Goal: Task Accomplishment & Management: Manage account settings

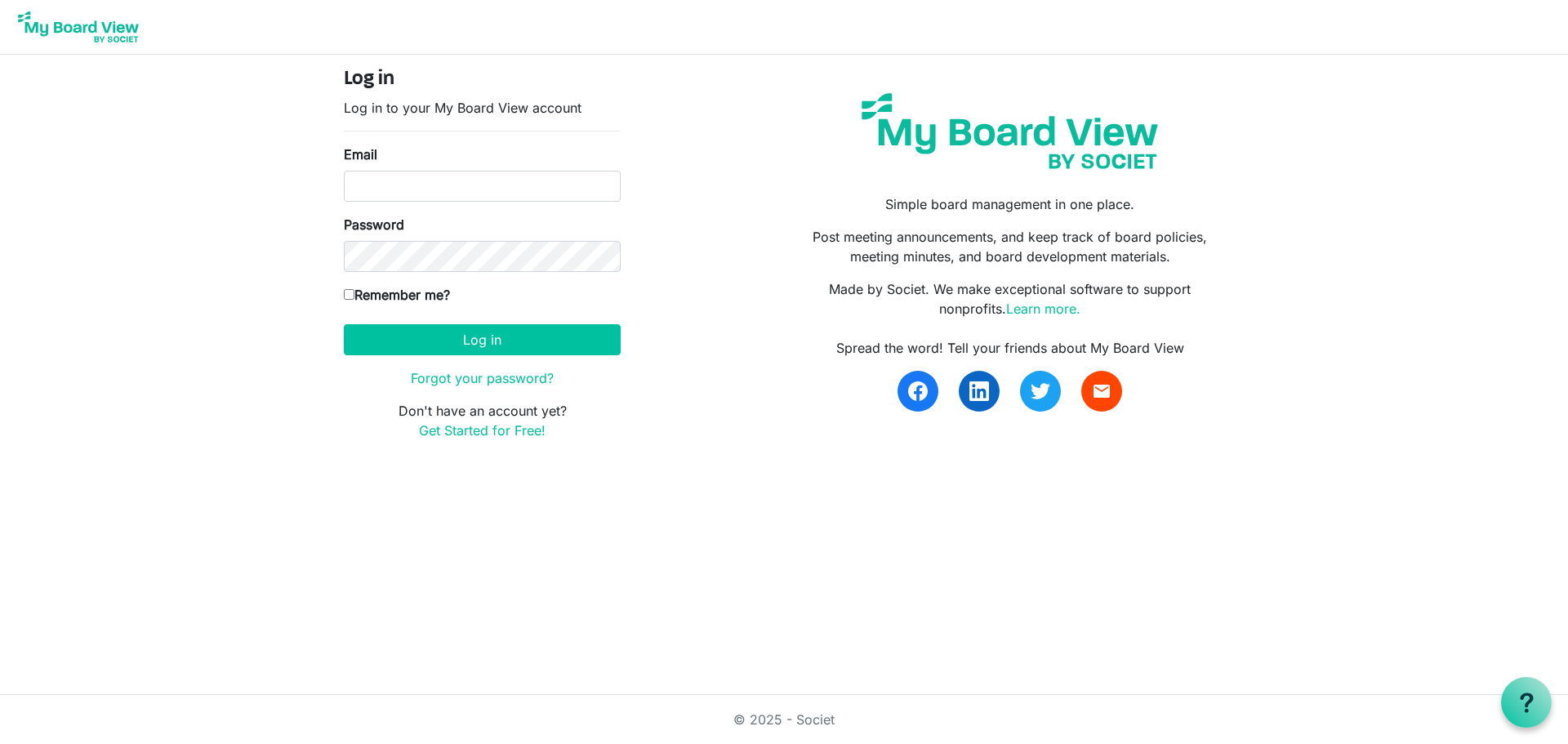
click at [125, 27] on img at bounding box center [78, 27] width 131 height 41
click at [449, 430] on link "Get Started for Free!" at bounding box center [482, 430] width 127 height 16
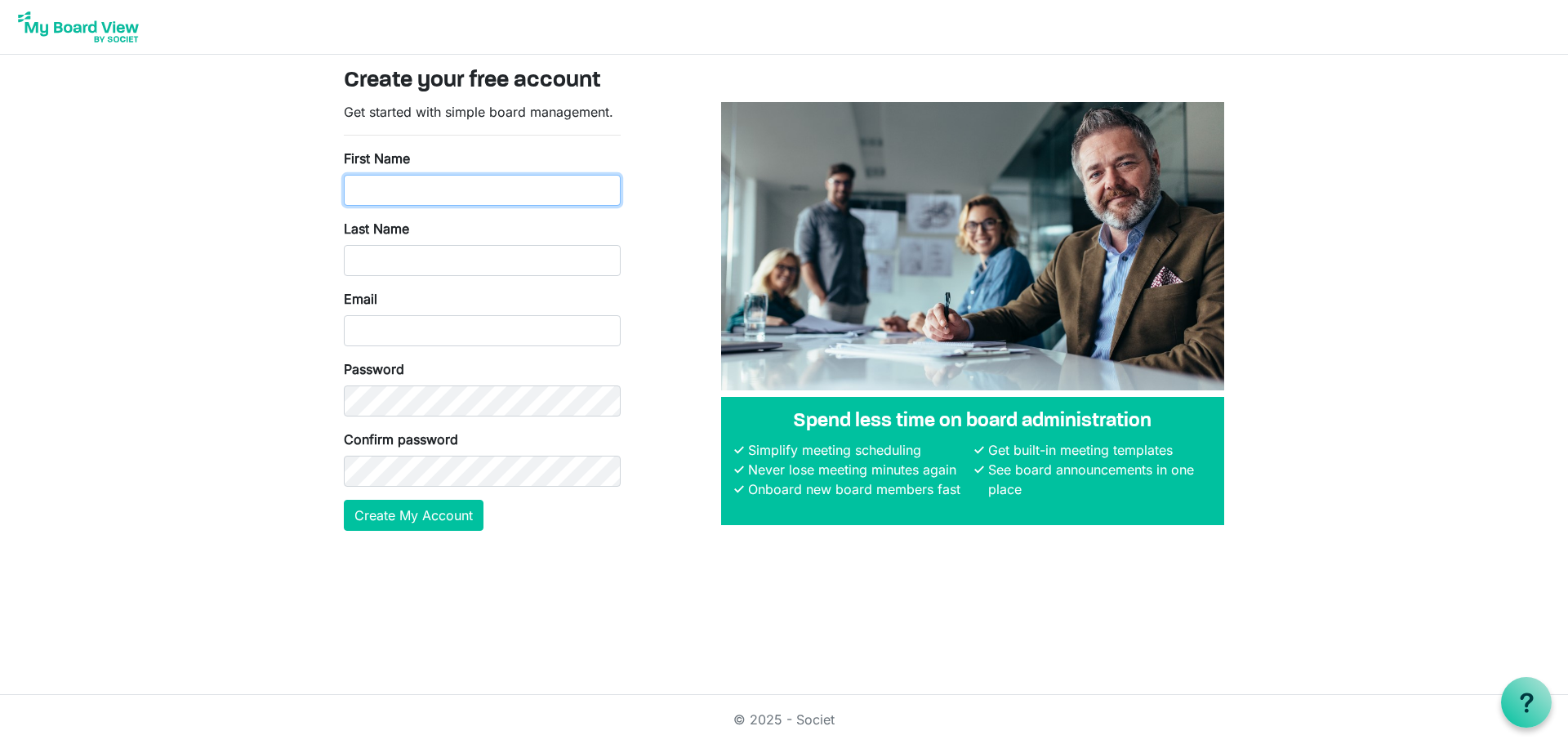
click at [417, 199] on input "First Name" at bounding box center [482, 191] width 277 height 31
type input "Charlene"
type input "Coffman"
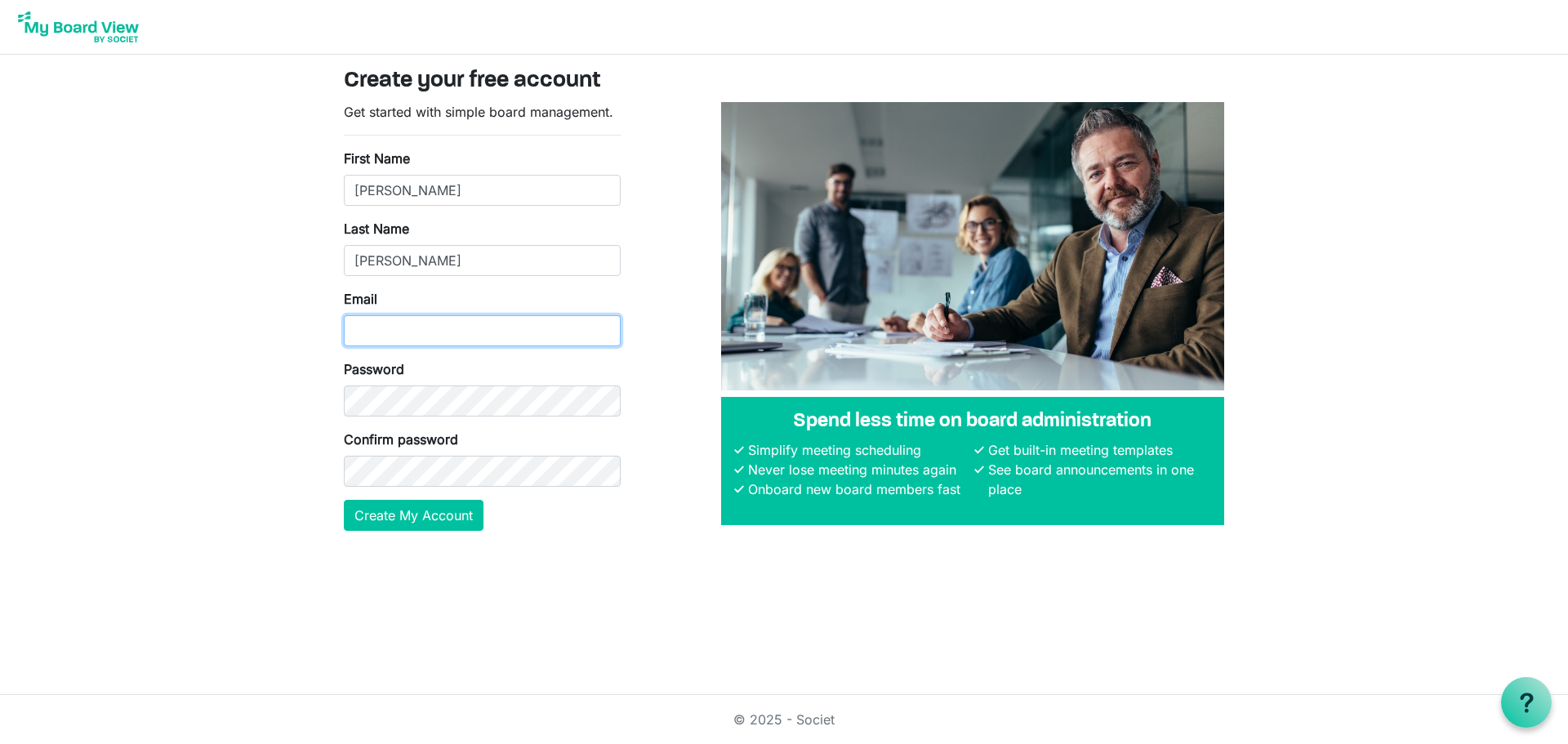
click at [412, 335] on input "Email" at bounding box center [482, 331] width 277 height 31
type input "[PERSON_NAME][EMAIL_ADDRESS][DOMAIN_NAME]"
click at [344, 500] on button "Create My Account" at bounding box center [413, 516] width 140 height 31
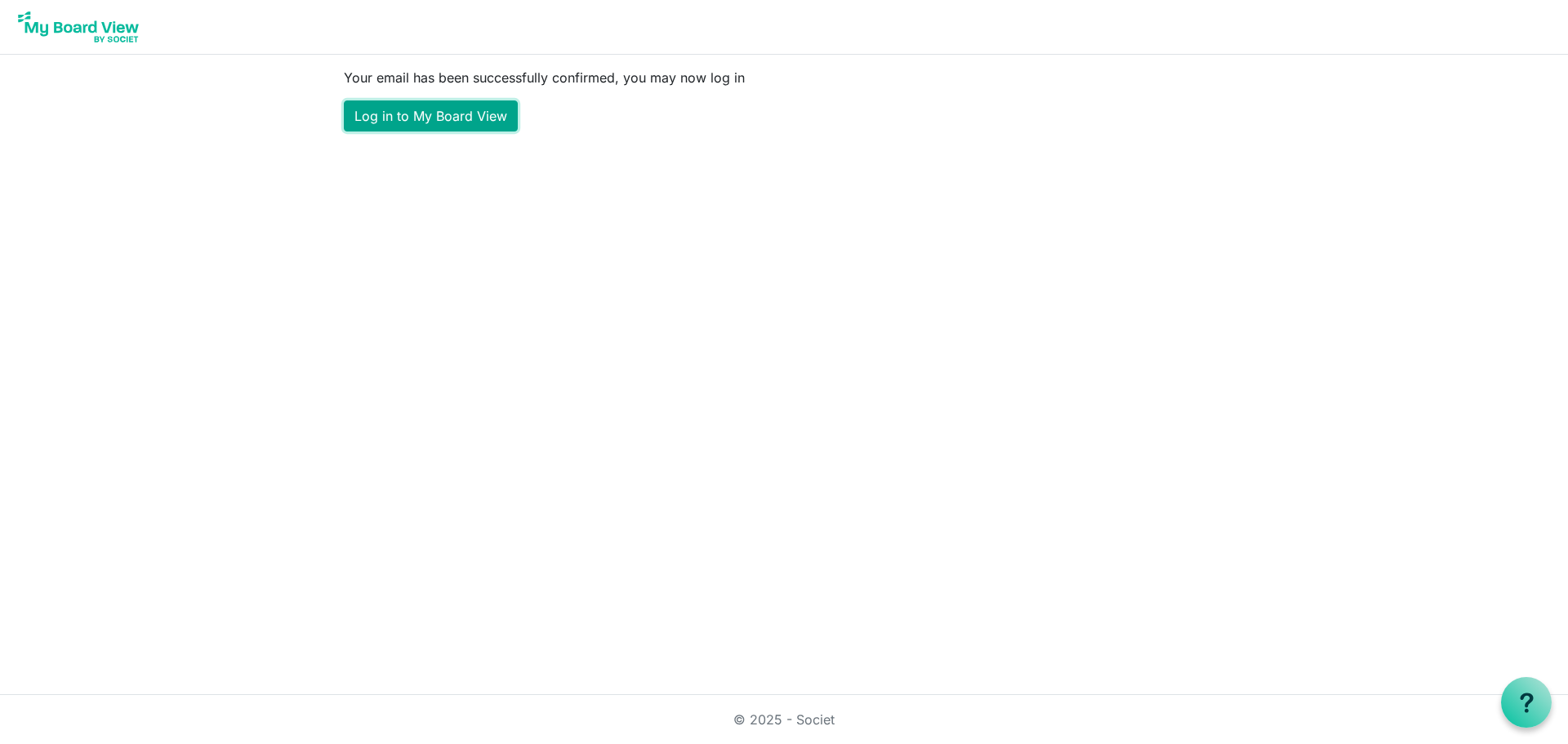
click at [473, 114] on link "Log in to My Board View" at bounding box center [431, 116] width 174 height 31
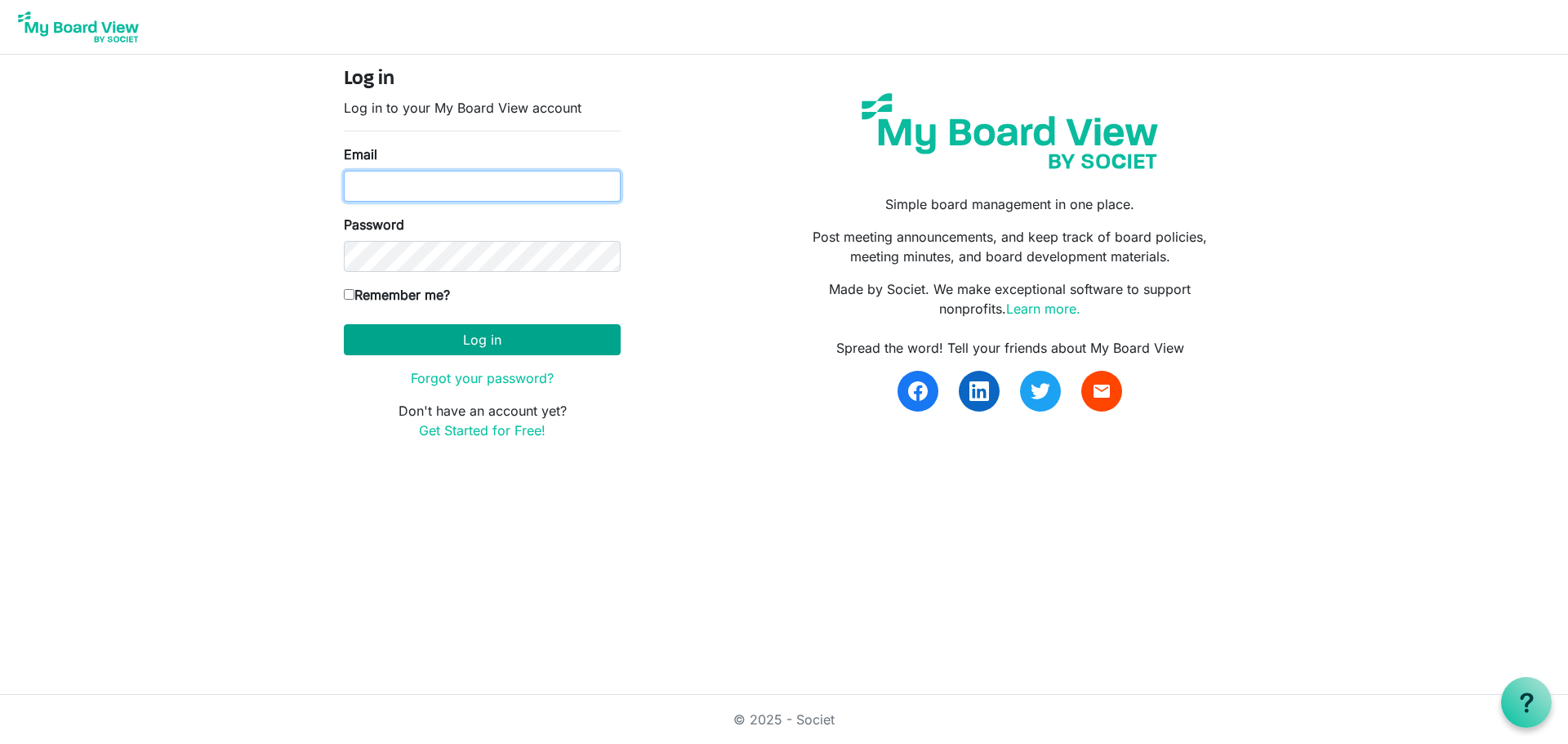
type input "[PERSON_NAME][EMAIL_ADDRESS][DOMAIN_NAME]"
click at [461, 329] on button "Log in" at bounding box center [482, 340] width 277 height 31
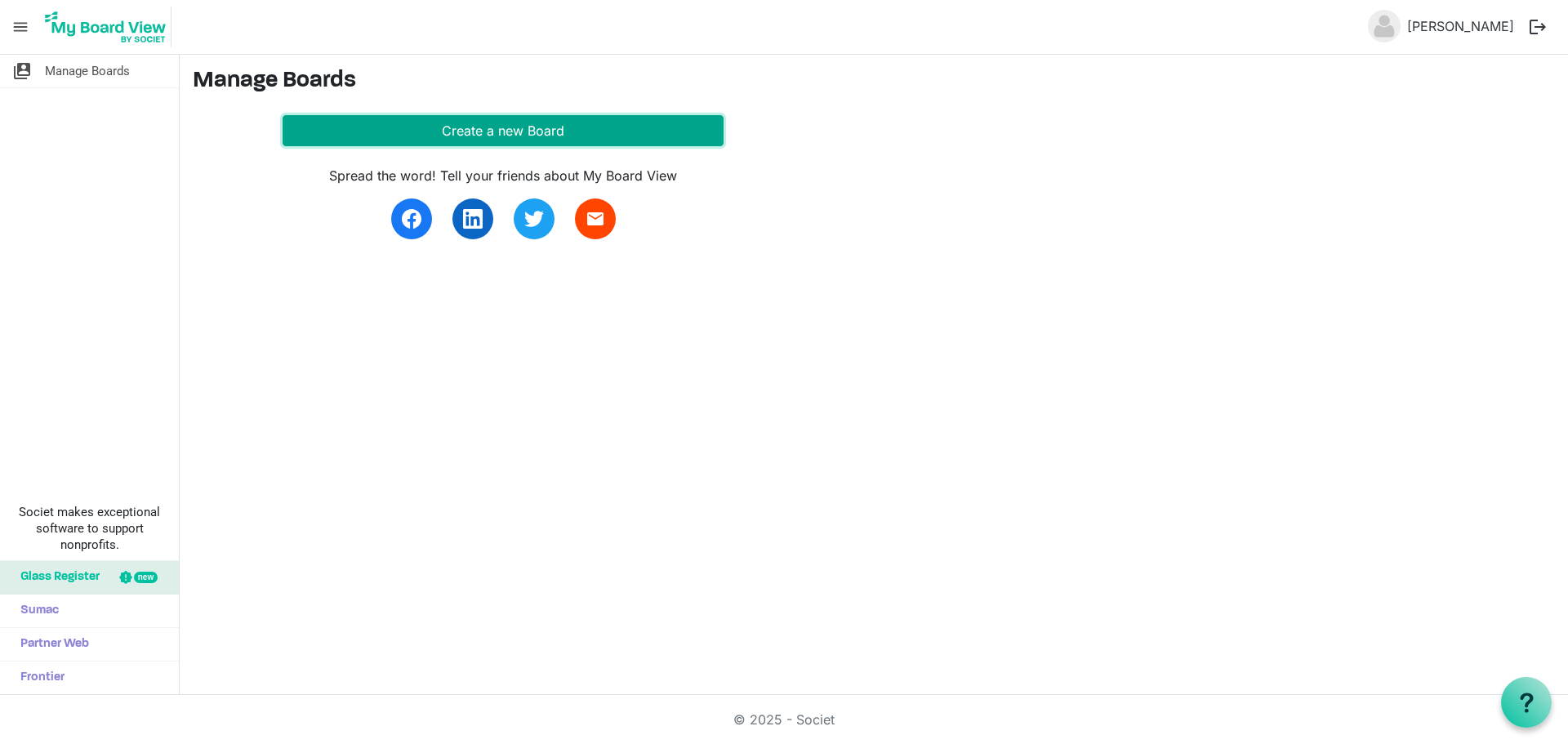
click at [340, 134] on button "Create a new Board" at bounding box center [503, 131] width 441 height 31
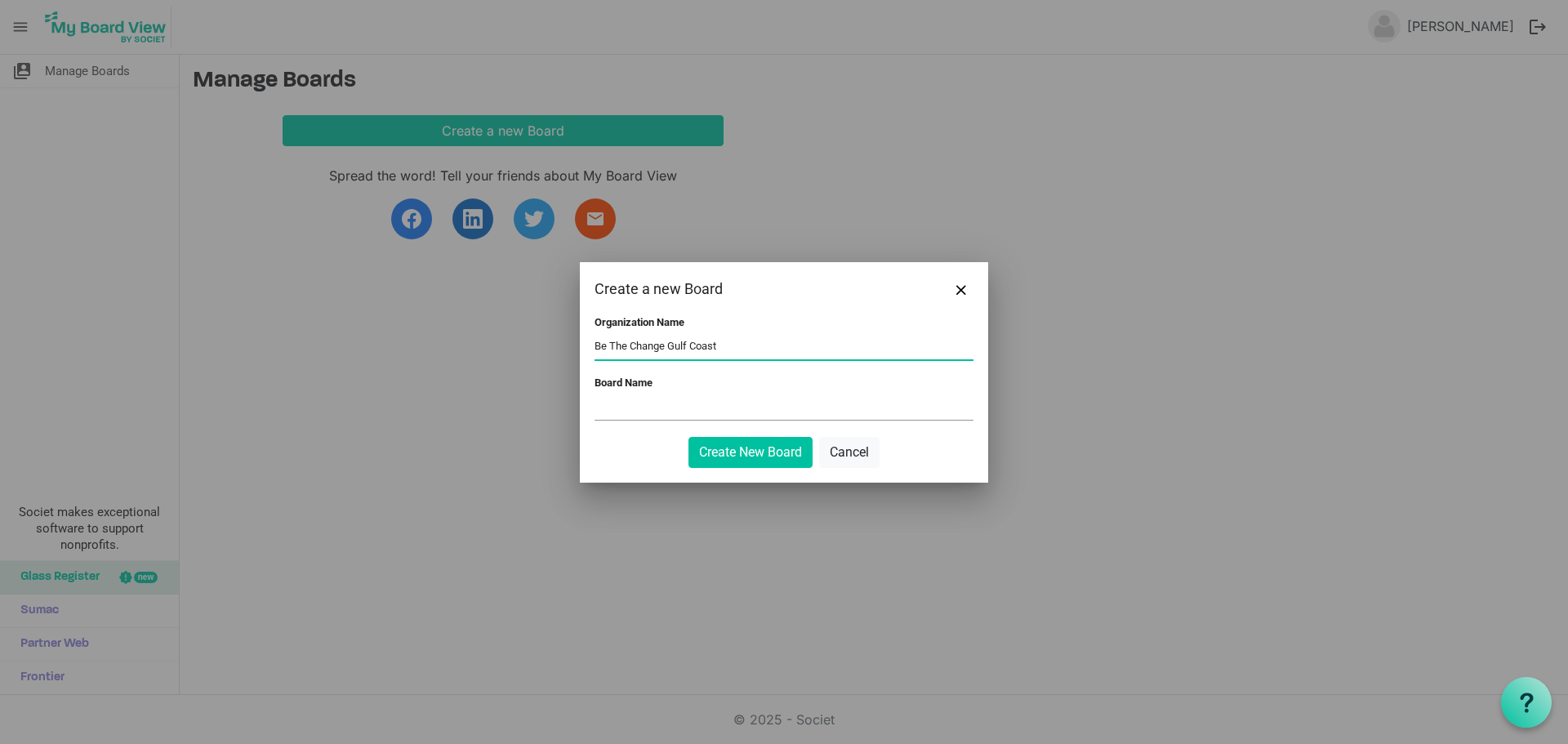
type input "Be The Change Gulf Coast"
click at [664, 414] on input "Board Name" at bounding box center [784, 408] width 379 height 24
drag, startPoint x: 683, startPoint y: 407, endPoint x: 475, endPoint y: 389, distance: 208.8
click at [475, 389] on div "Create a new Board Organization Name Be The Change Gulf Coast Board Name Execut…" at bounding box center [784, 372] width 1568 height 744
drag, startPoint x: 695, startPoint y: 408, endPoint x: 338, endPoint y: 386, distance: 357.7
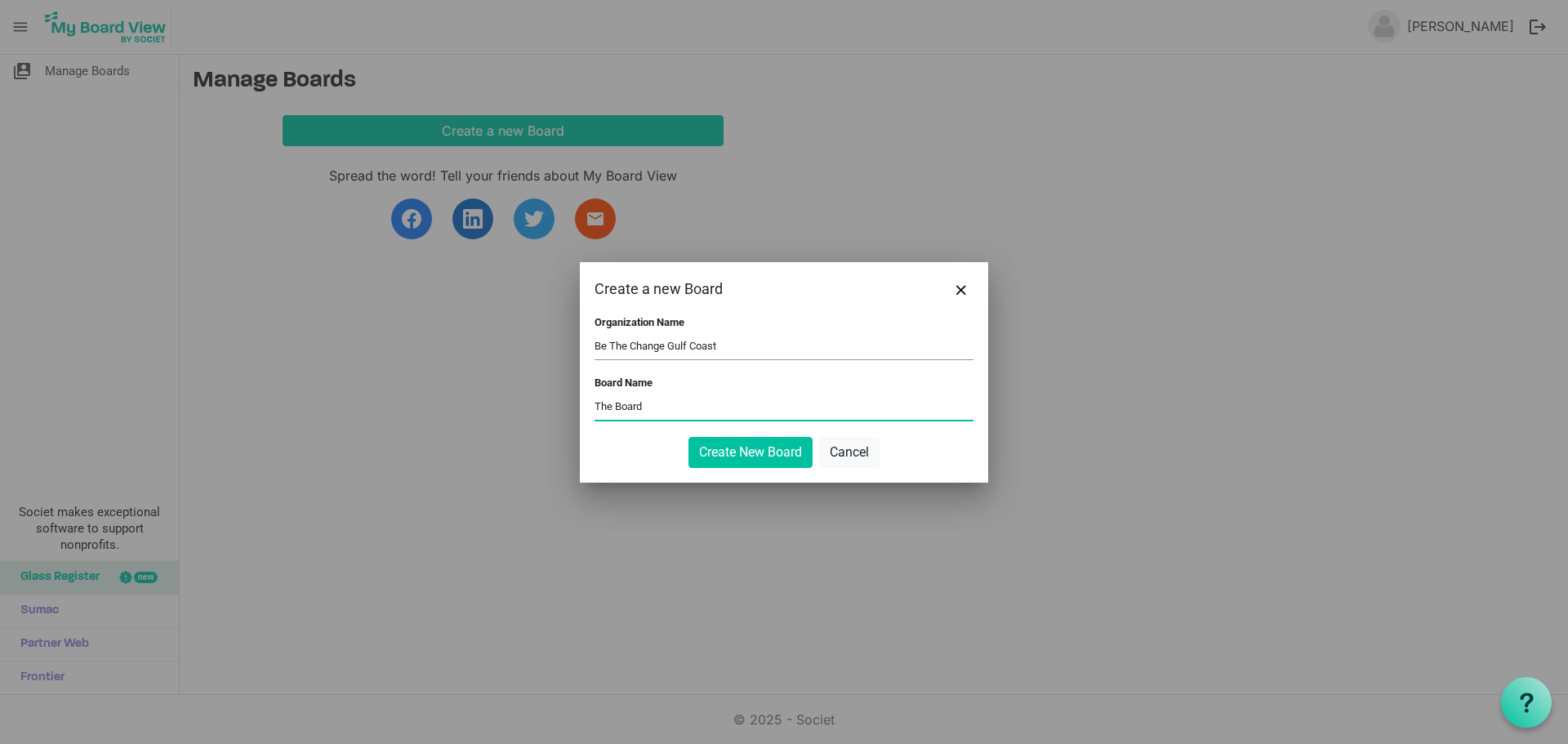
click at [338, 386] on div "Create a new Board Organization Name Be The Change Gulf Coast Board Name The Bo…" at bounding box center [784, 372] width 1568 height 744
click at [690, 416] on input "The Board" at bounding box center [784, 408] width 379 height 24
click at [615, 409] on input "The Board" at bounding box center [784, 408] width 379 height 24
type input "The Full Board"
click at [725, 460] on button "Create New Board" at bounding box center [750, 453] width 124 height 31
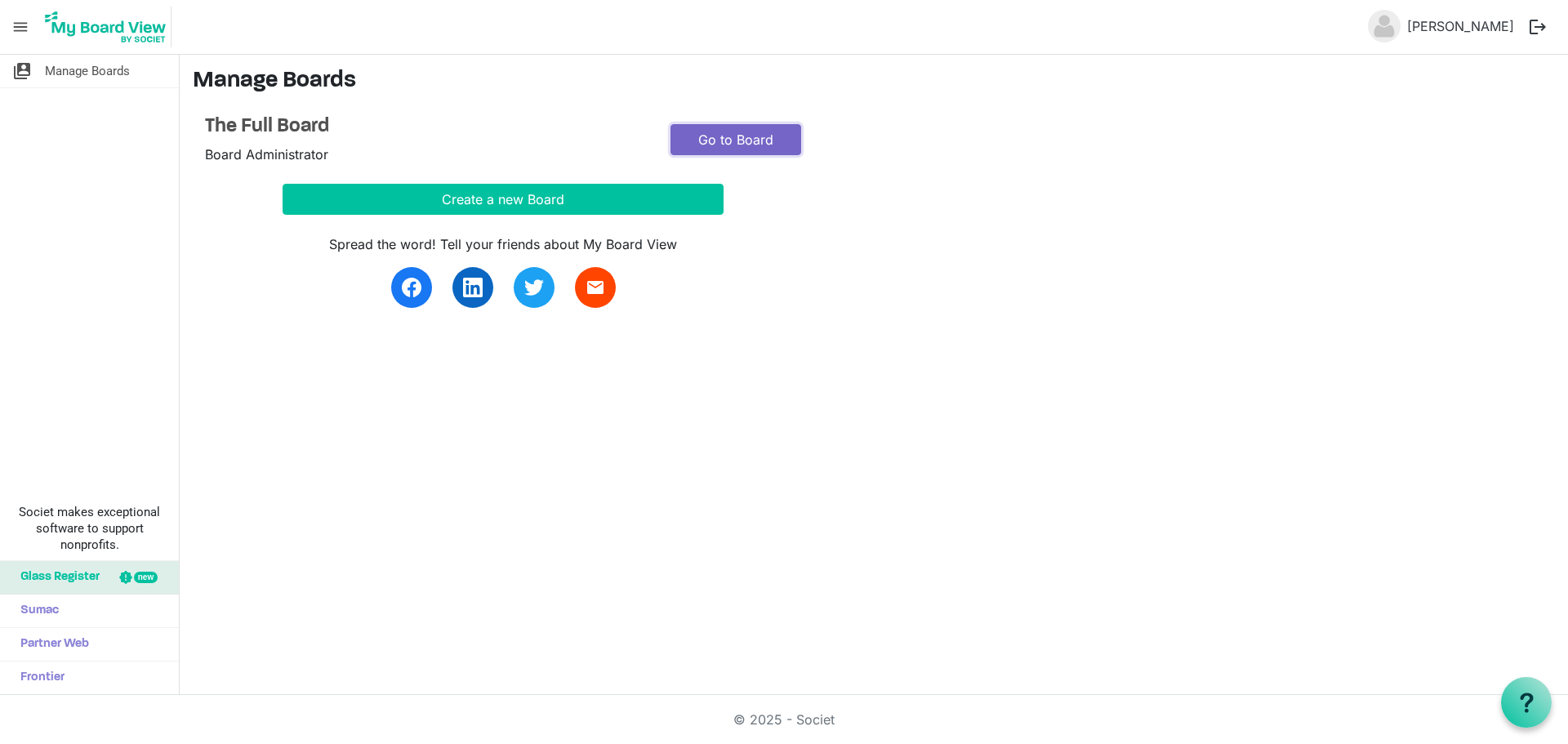
click at [740, 134] on link "Go to Board" at bounding box center [735, 140] width 131 height 31
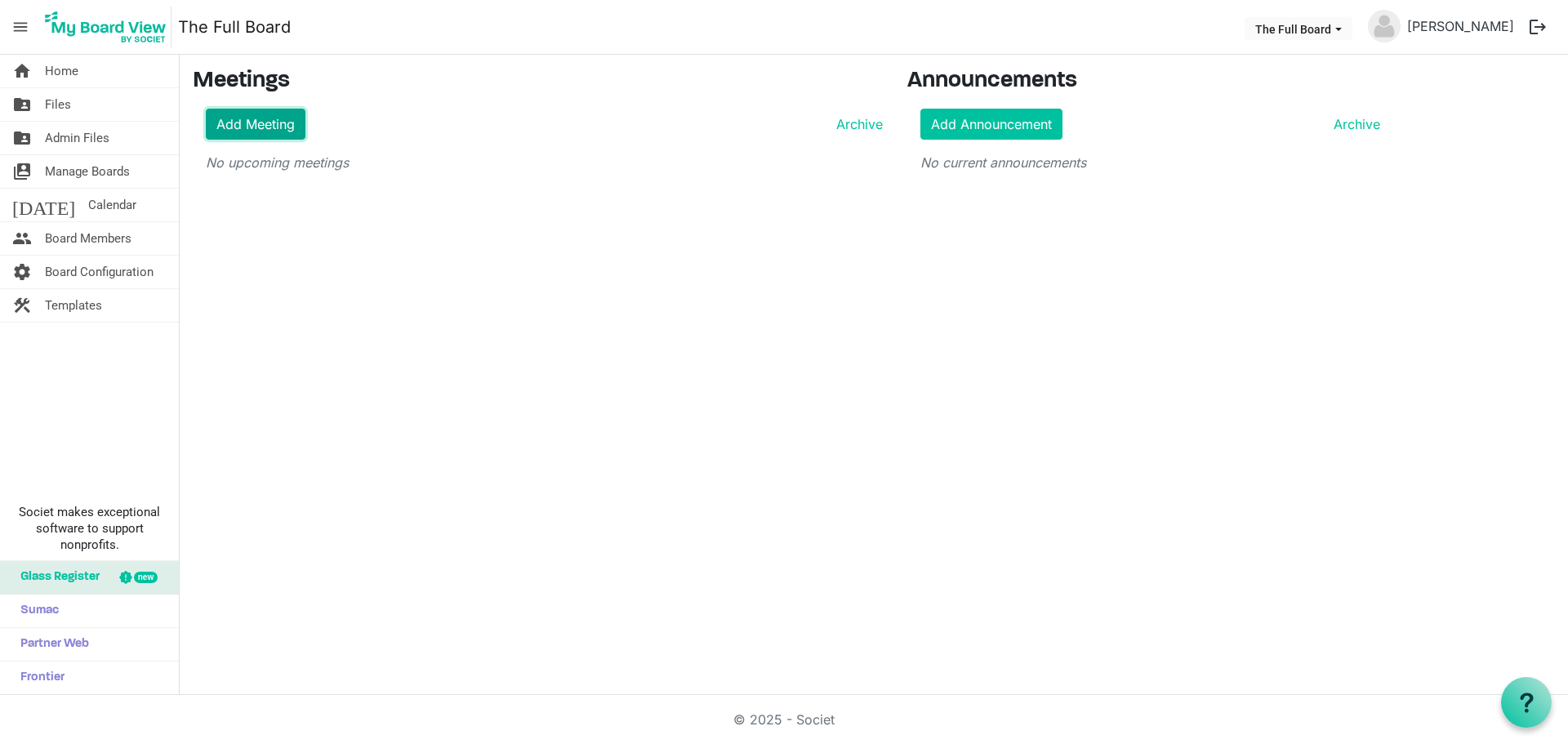
click at [257, 124] on link "Add Meeting" at bounding box center [255, 124] width 100 height 31
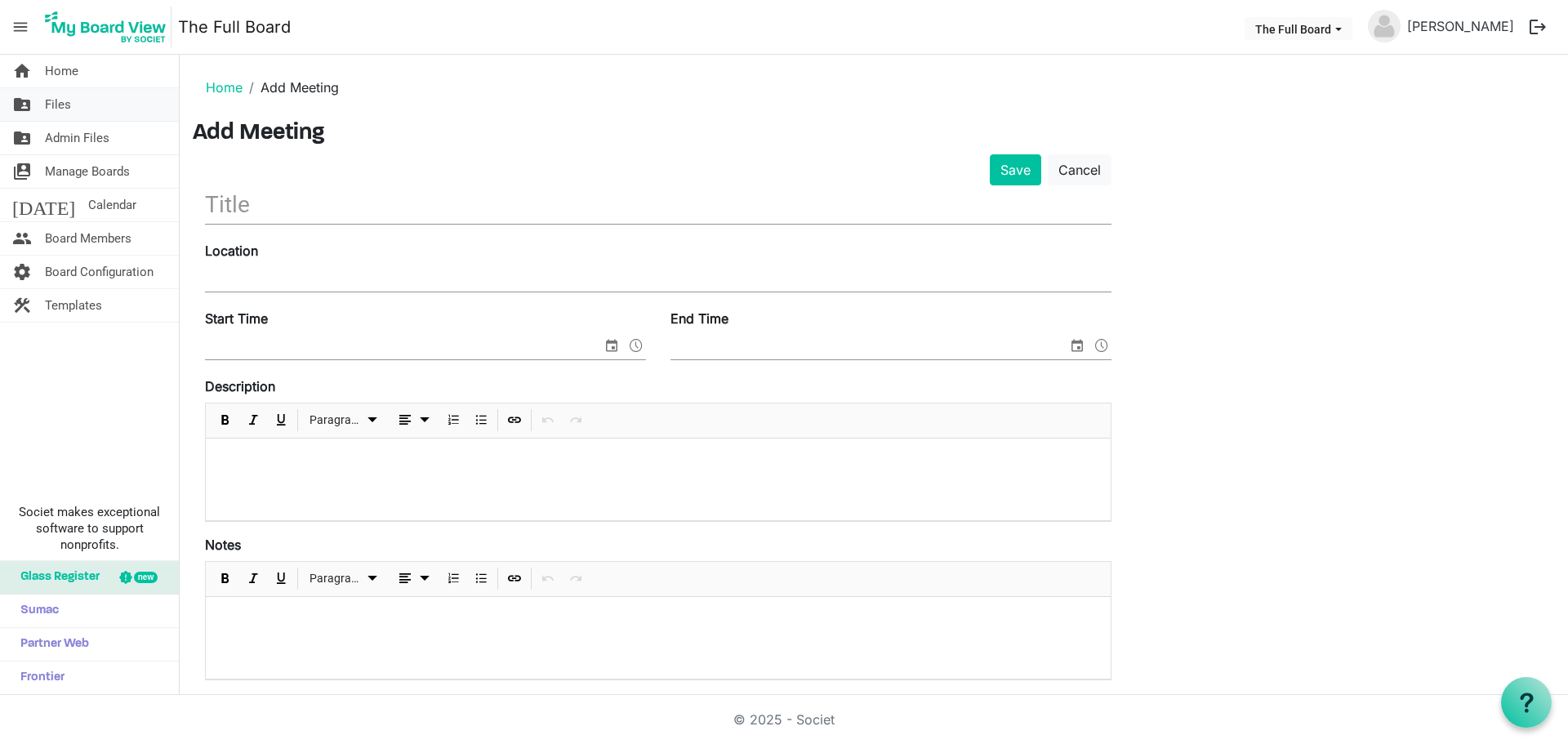
click at [60, 108] on span "Files" at bounding box center [58, 105] width 26 height 33
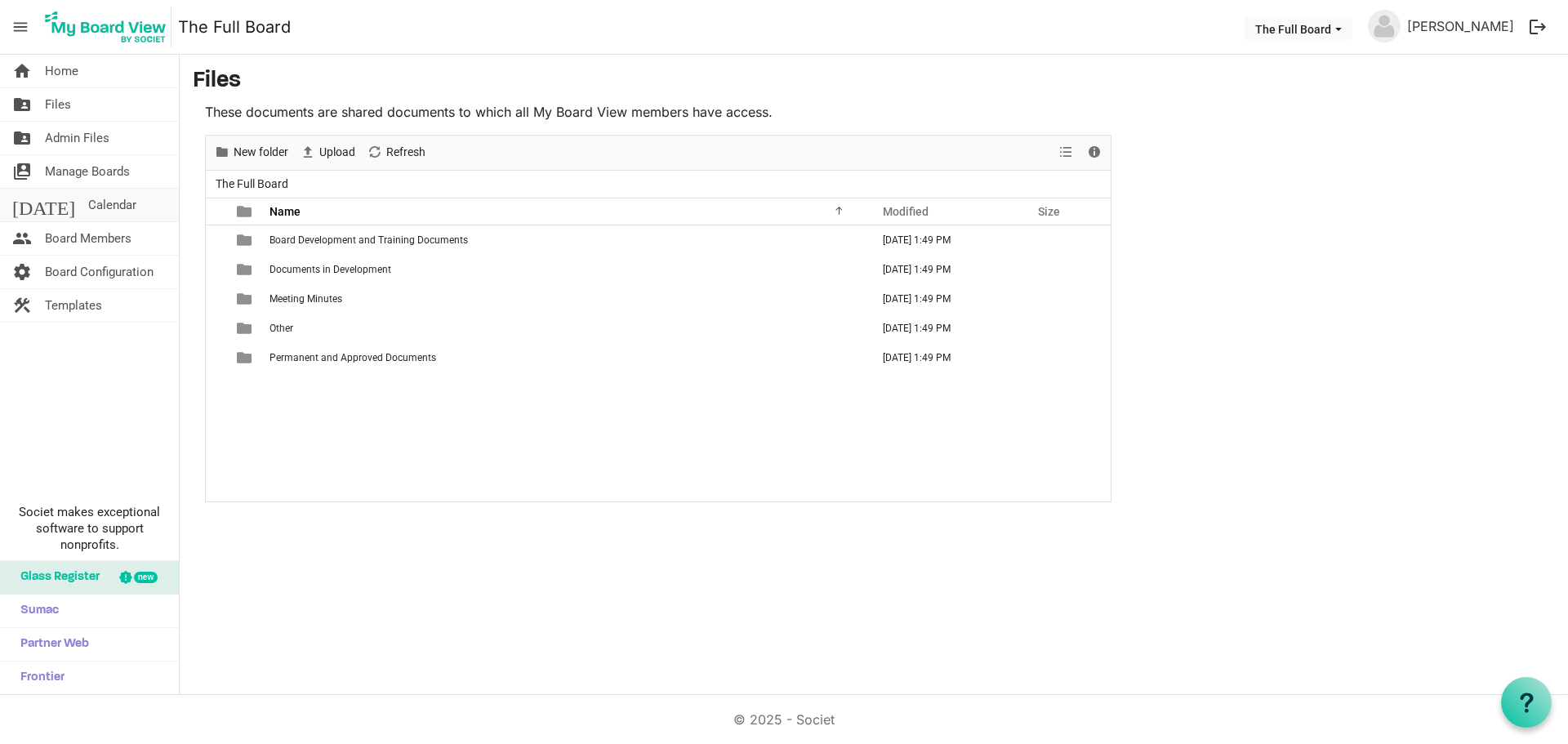
click at [88, 205] on span "Calendar" at bounding box center [113, 206] width 49 height 33
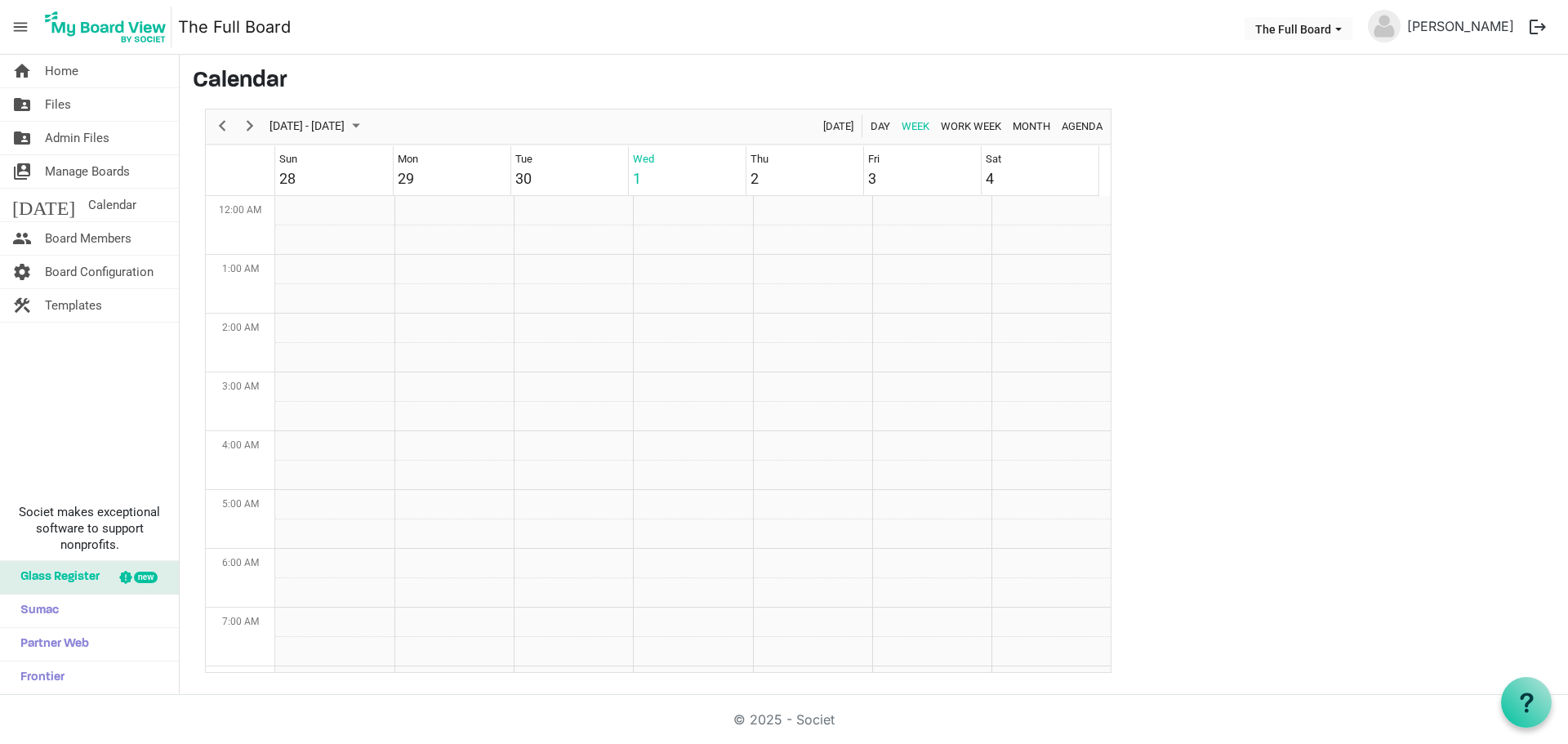
scroll to position [529, 0]
click at [77, 227] on span "Board Members" at bounding box center [88, 238] width 87 height 33
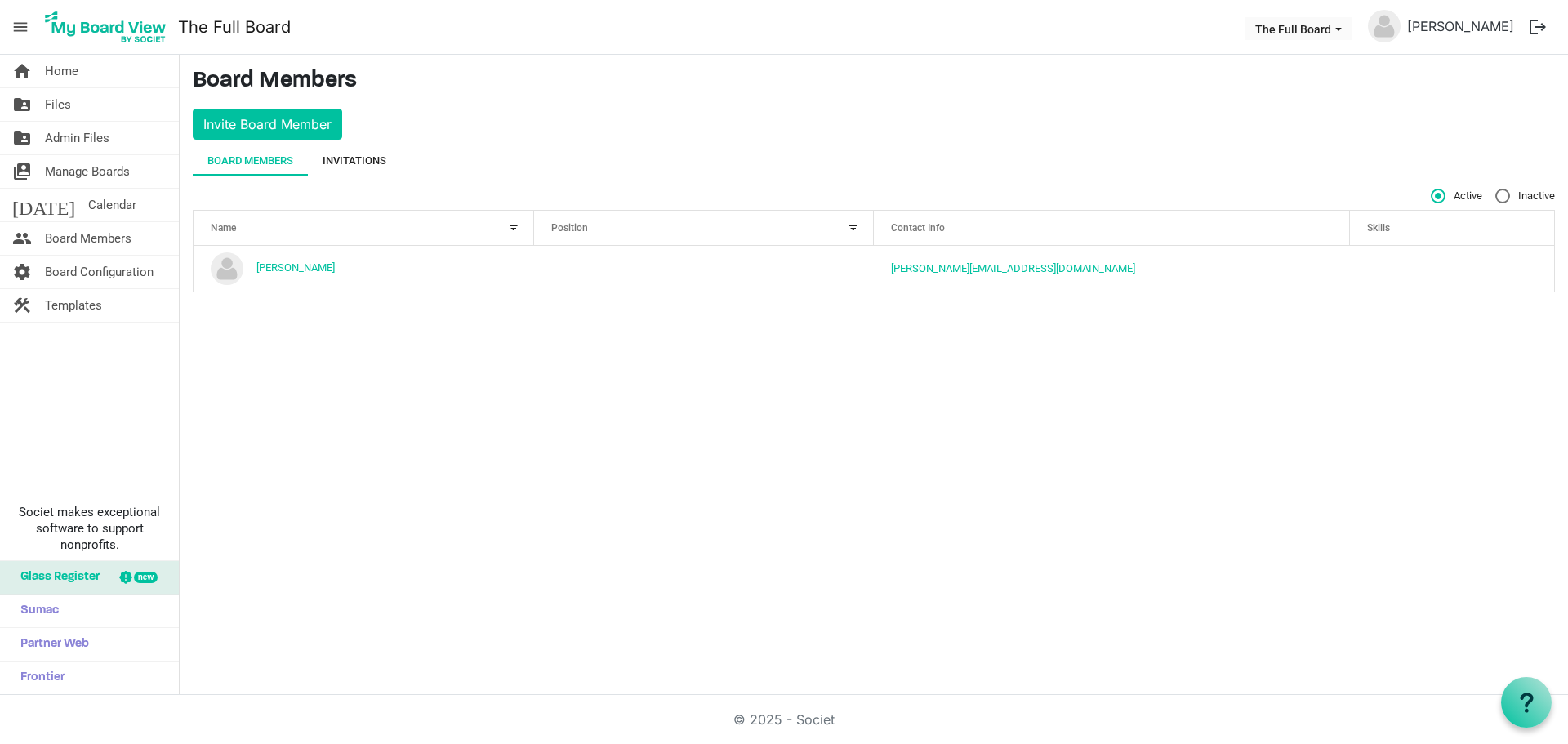
click at [338, 153] on div "Invitations" at bounding box center [354, 160] width 63 height 16
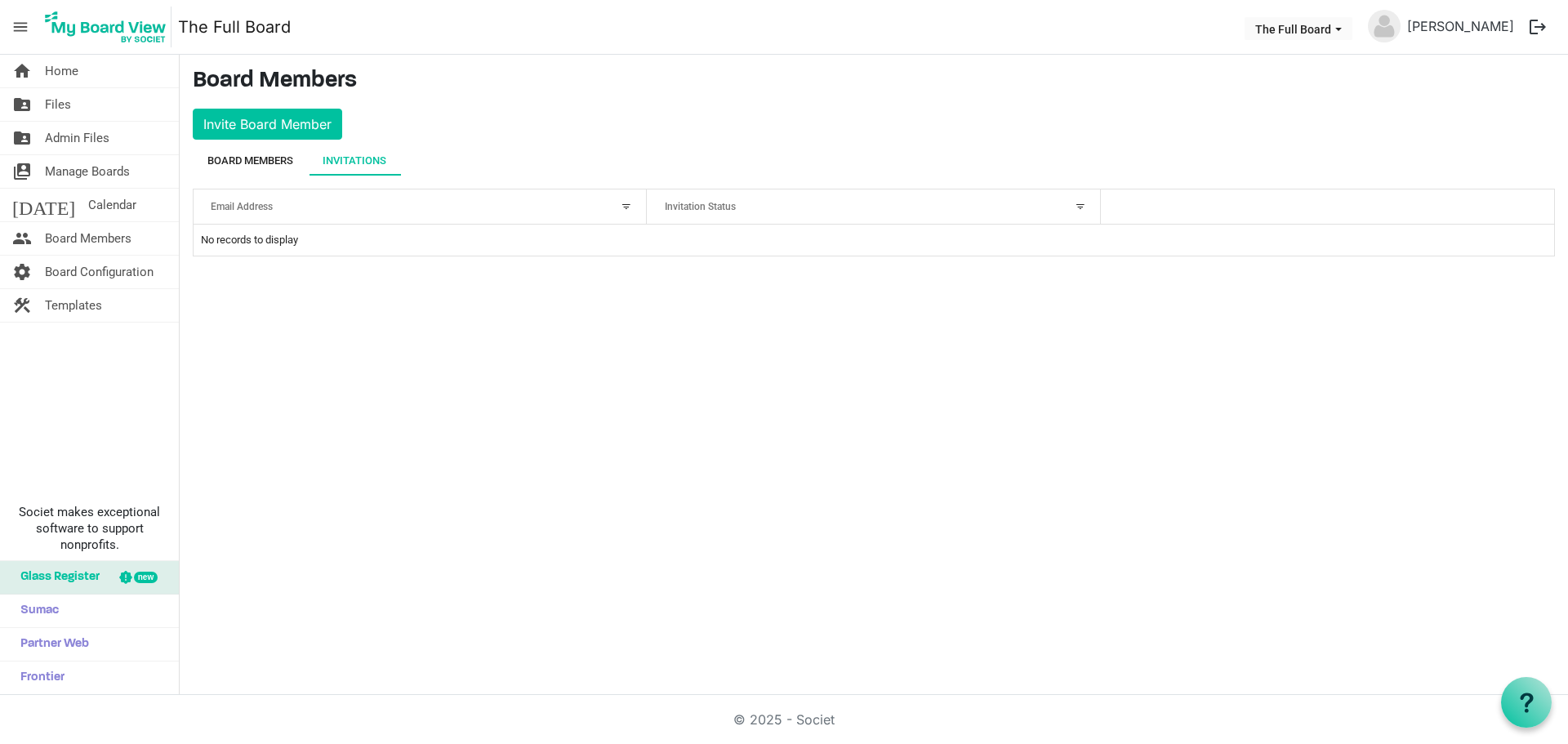
click at [253, 158] on div "Board Members" at bounding box center [250, 160] width 86 height 16
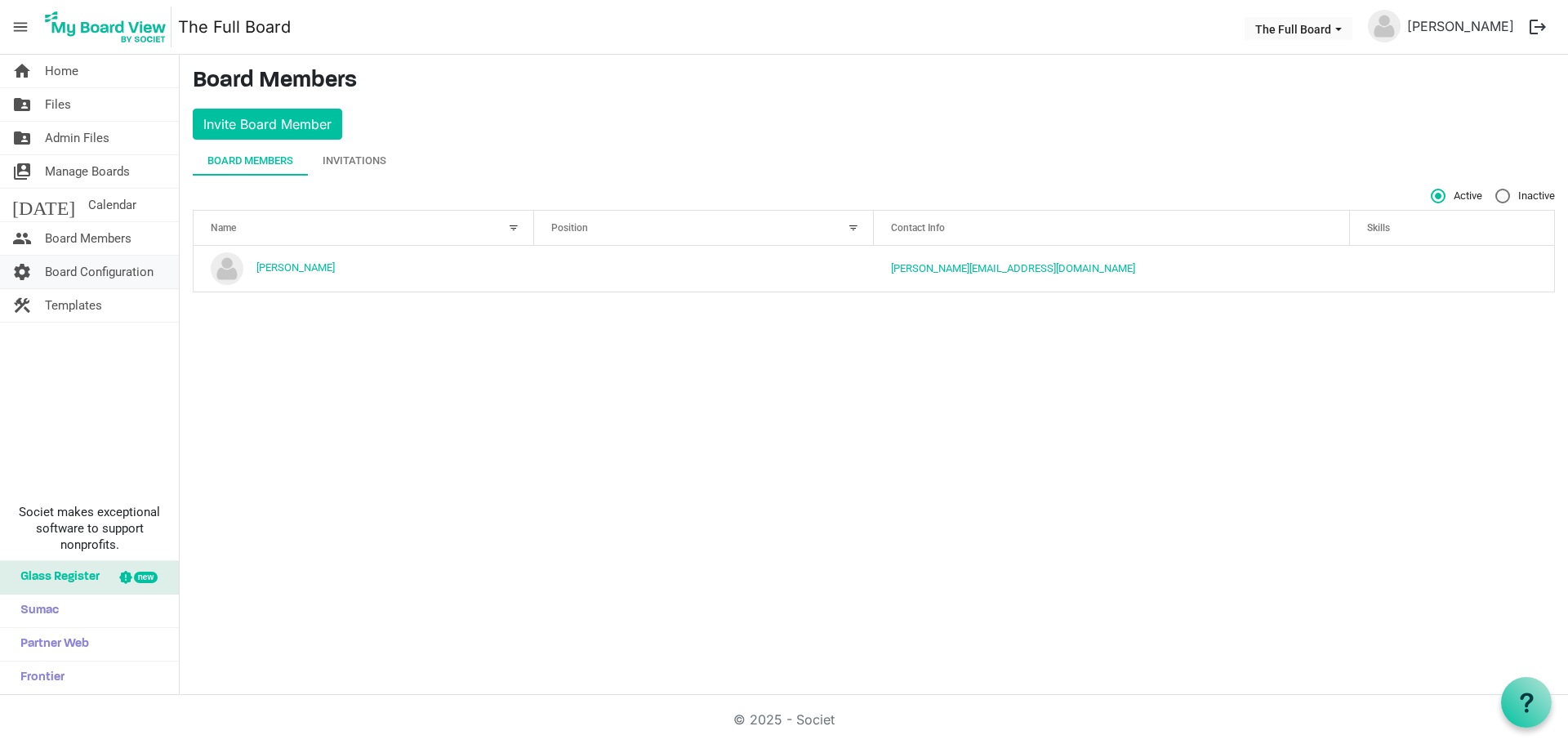
click at [101, 269] on span "Board Configuration" at bounding box center [99, 272] width 108 height 33
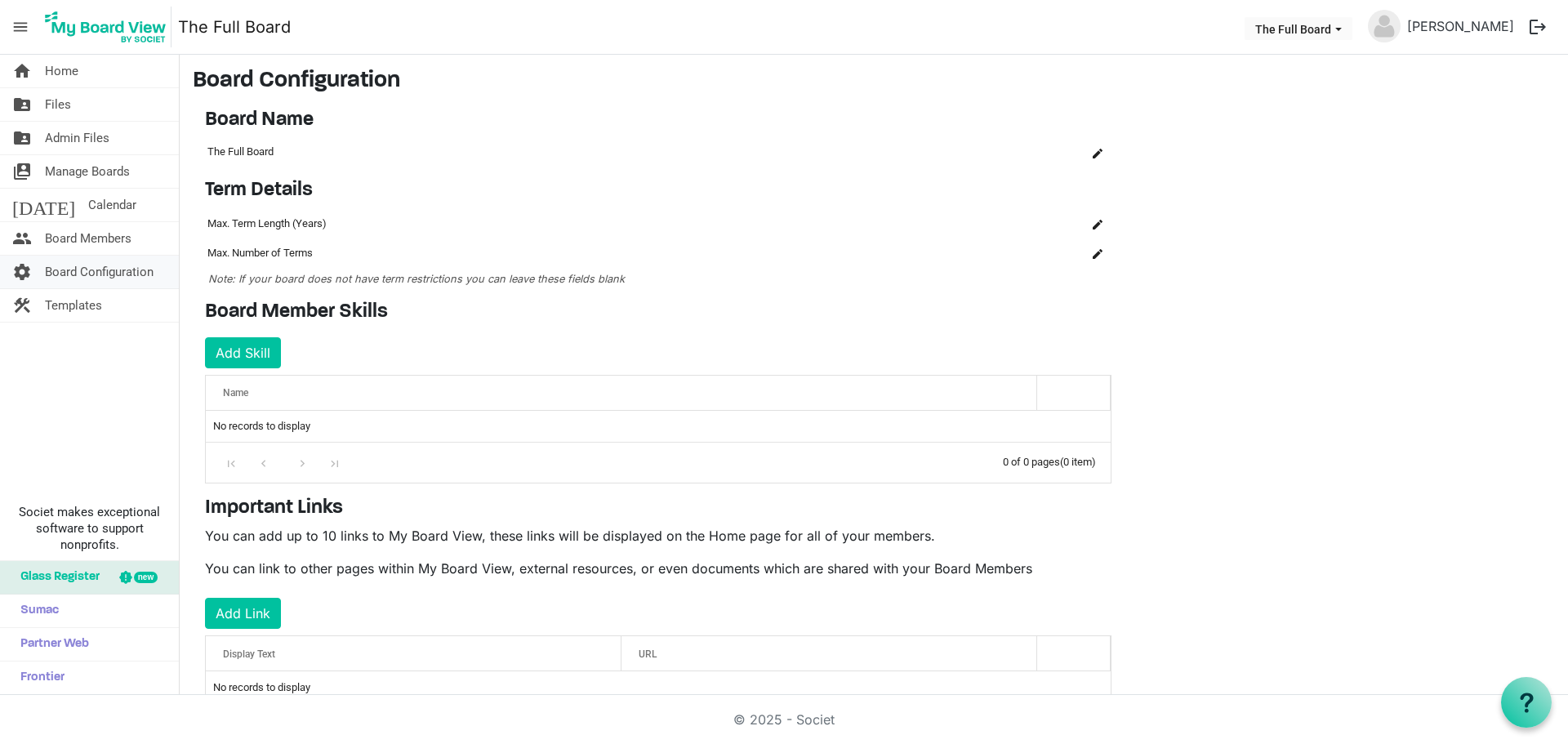
click at [90, 278] on span "Board Configuration" at bounding box center [99, 272] width 108 height 33
click at [73, 74] on span "Home" at bounding box center [62, 71] width 34 height 33
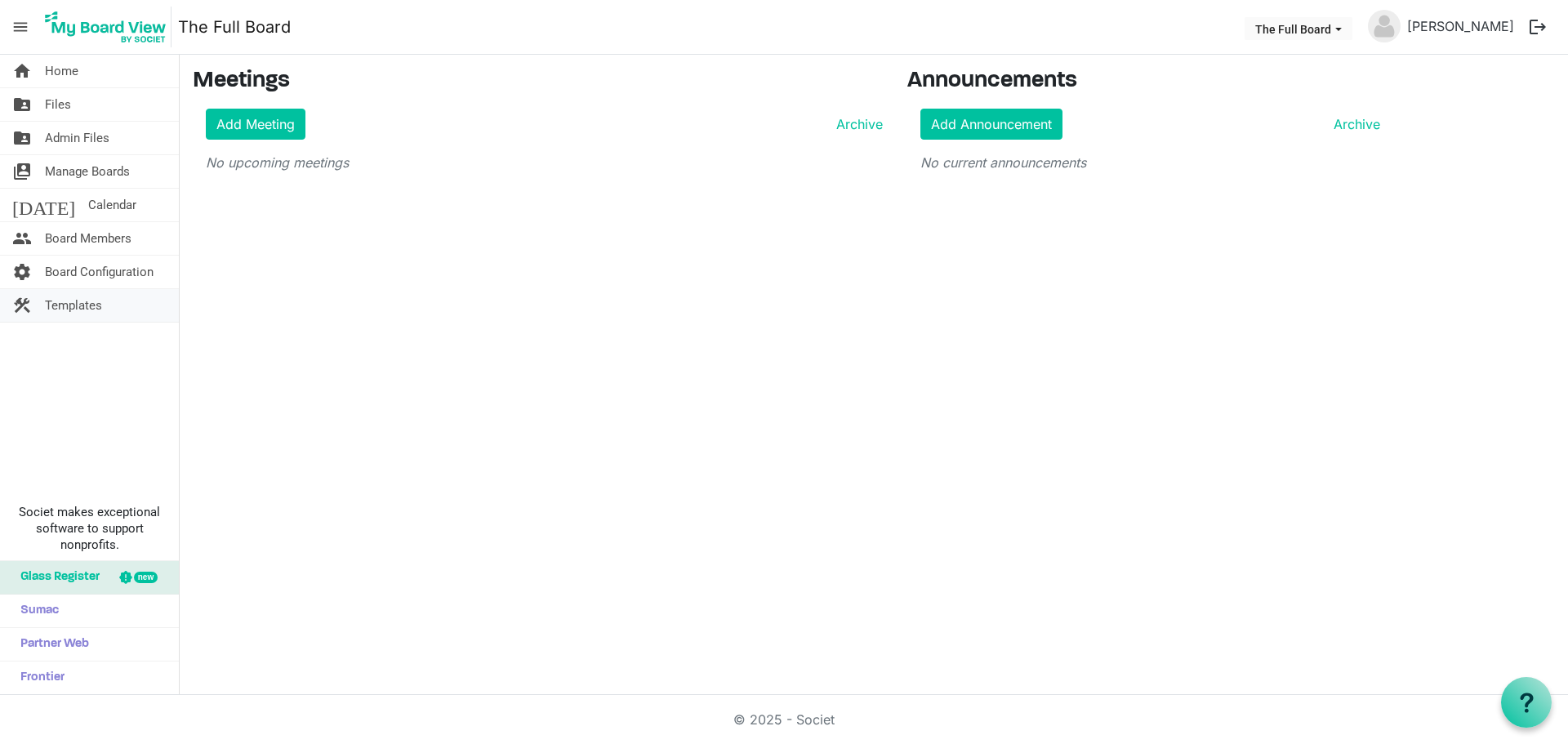
click at [99, 310] on span "Templates" at bounding box center [74, 305] width 57 height 33
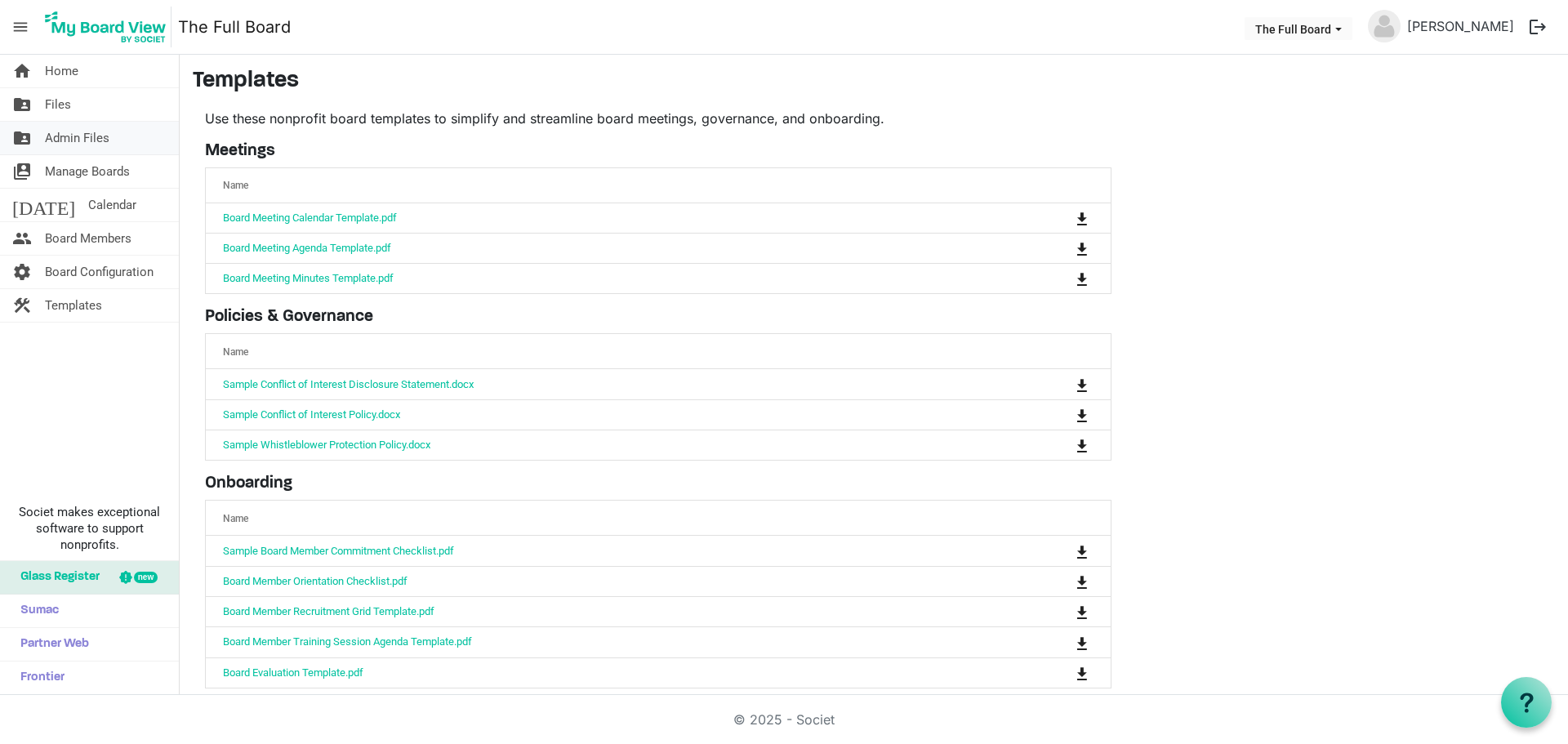
click at [50, 146] on span "Admin Files" at bounding box center [77, 138] width 64 height 33
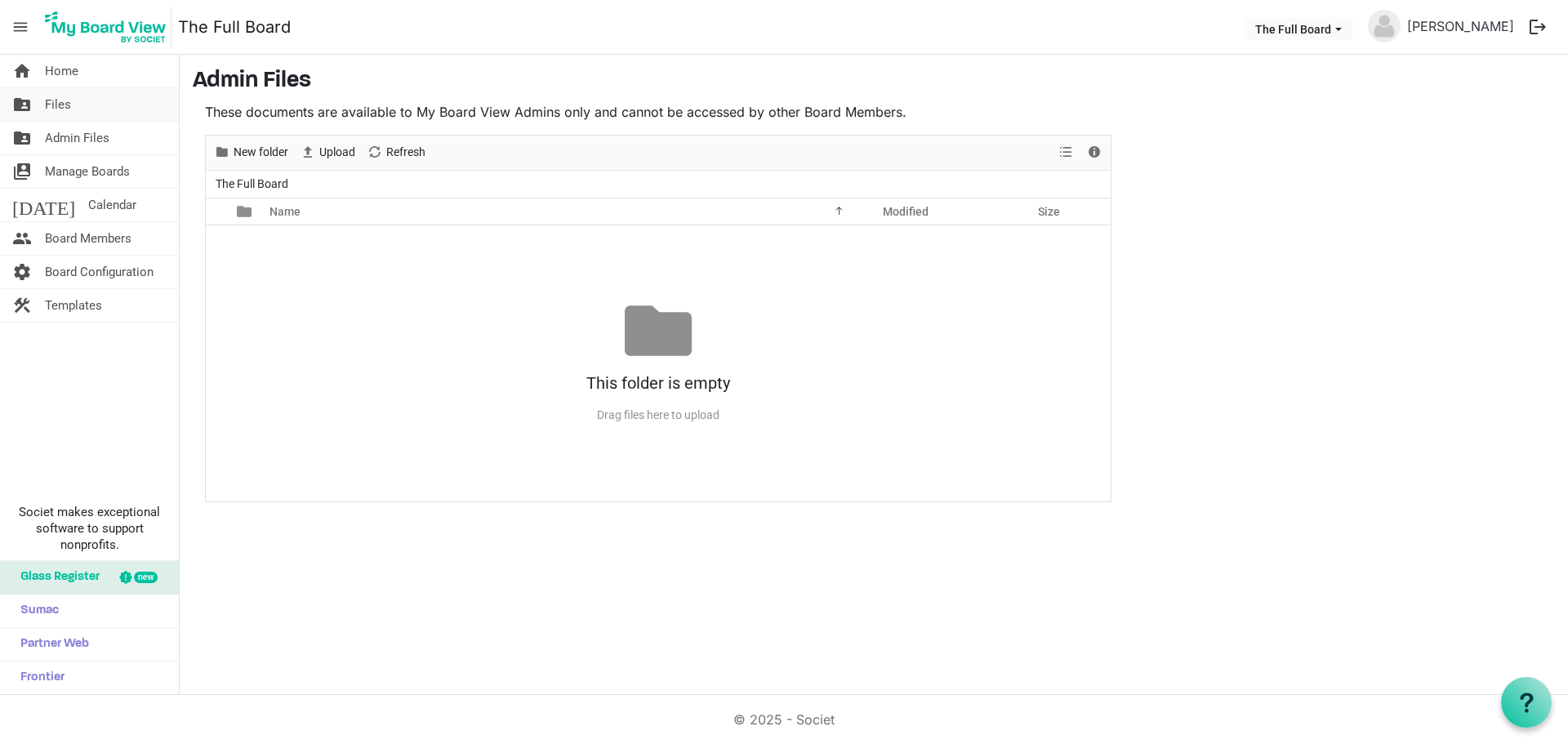
click at [49, 104] on span "Files" at bounding box center [58, 105] width 26 height 33
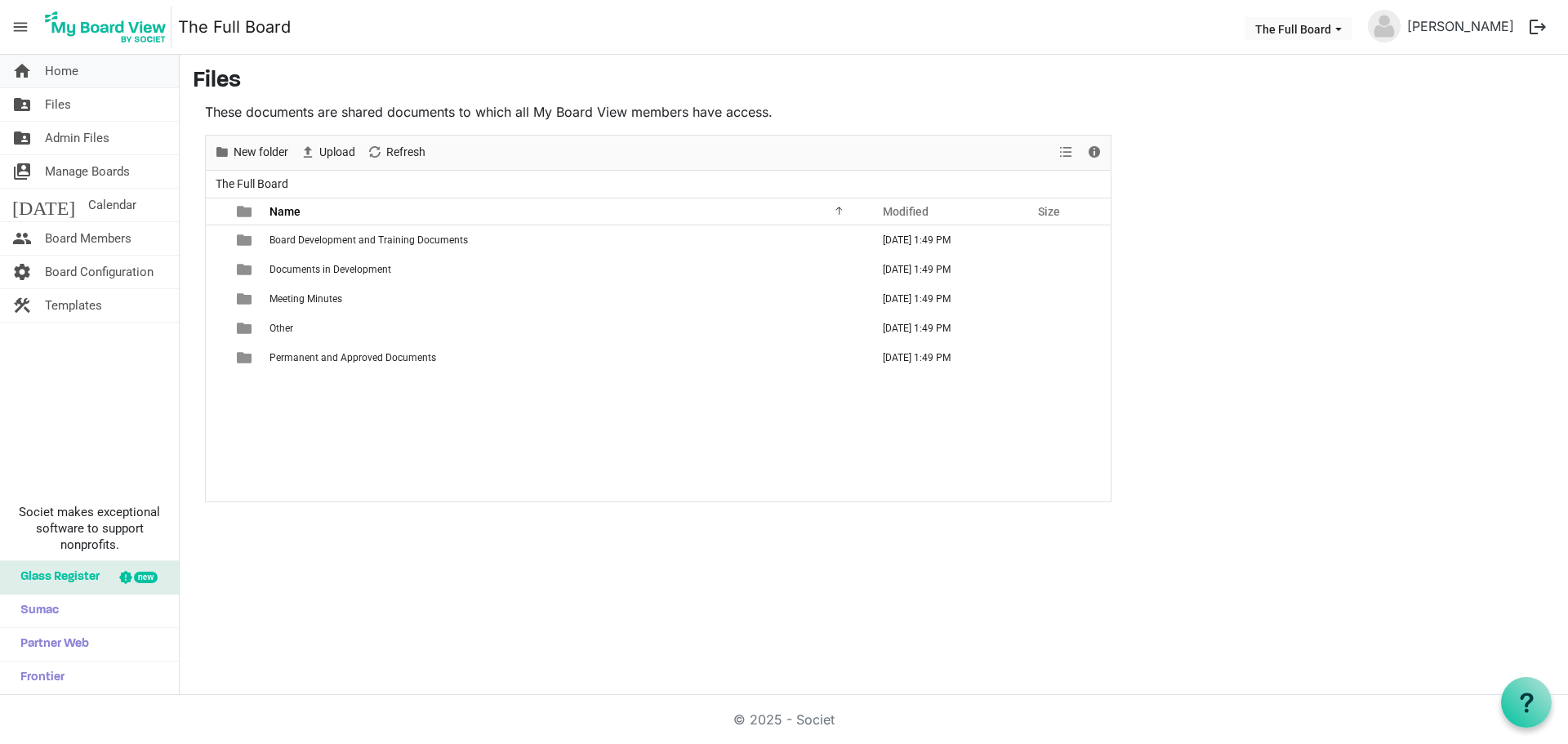
click at [78, 82] on link "home Home" at bounding box center [89, 71] width 179 height 33
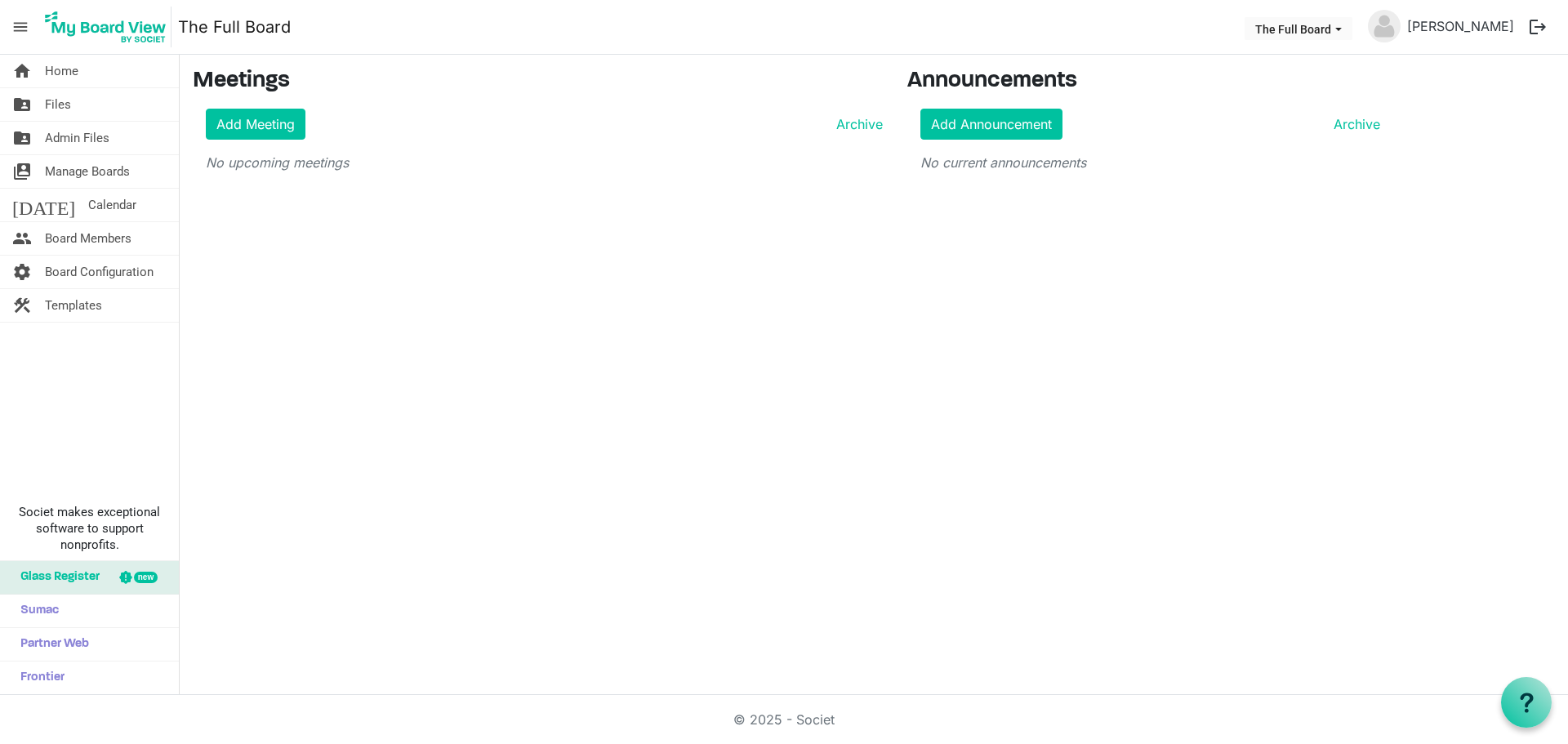
click at [18, 24] on span "menu" at bounding box center [21, 27] width 31 height 31
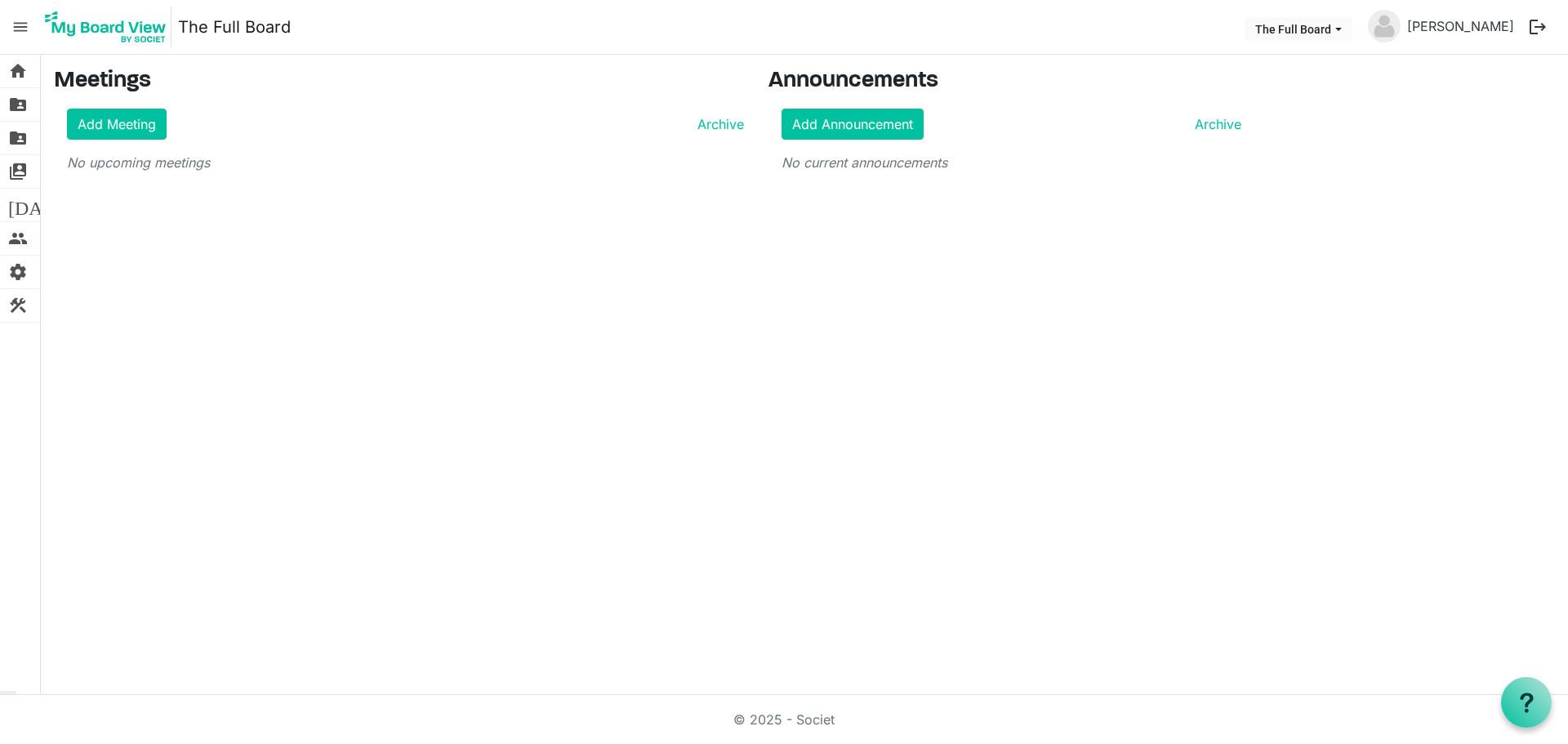
click at [18, 24] on span "menu" at bounding box center [21, 27] width 31 height 31
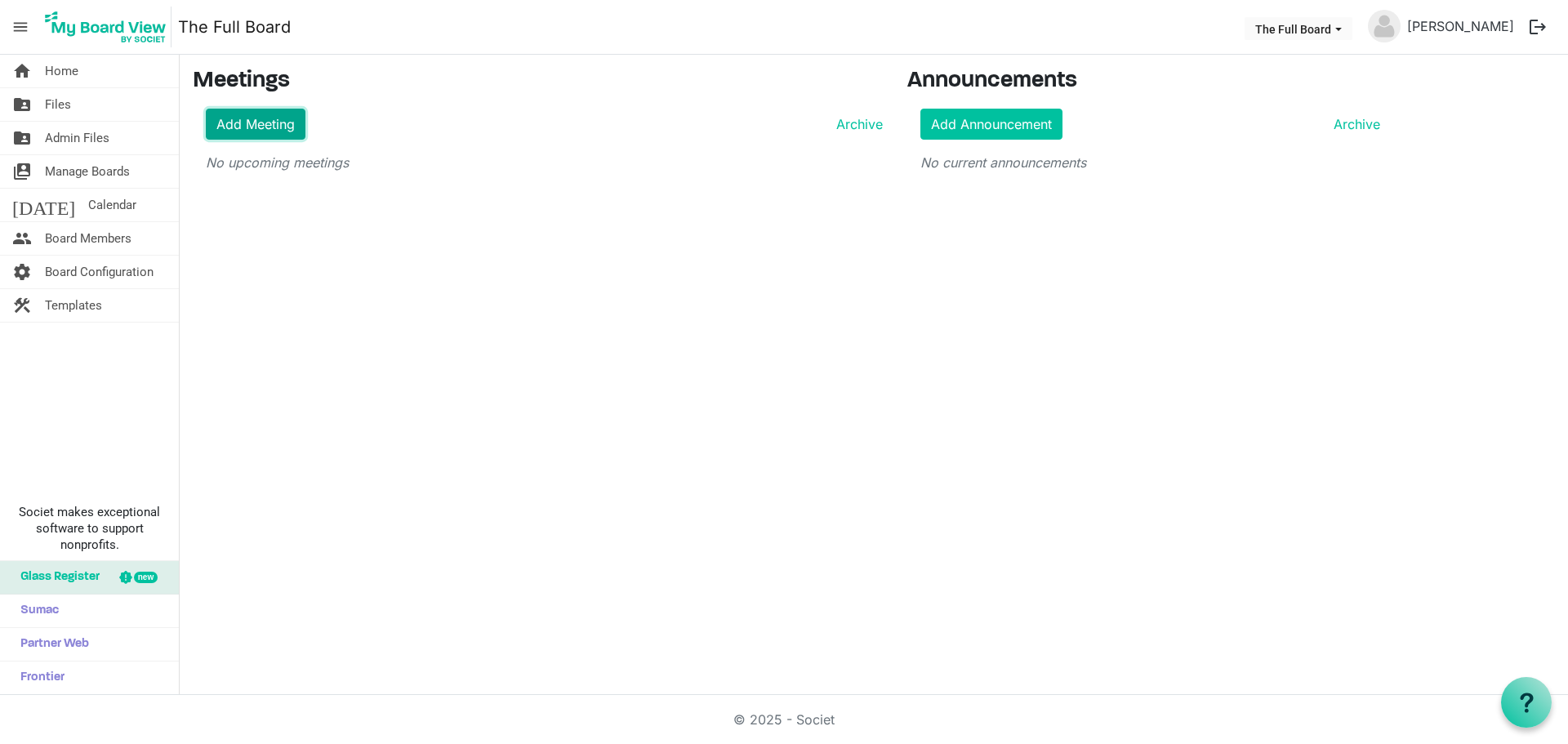
click at [283, 139] on link "Add Meeting" at bounding box center [255, 124] width 100 height 31
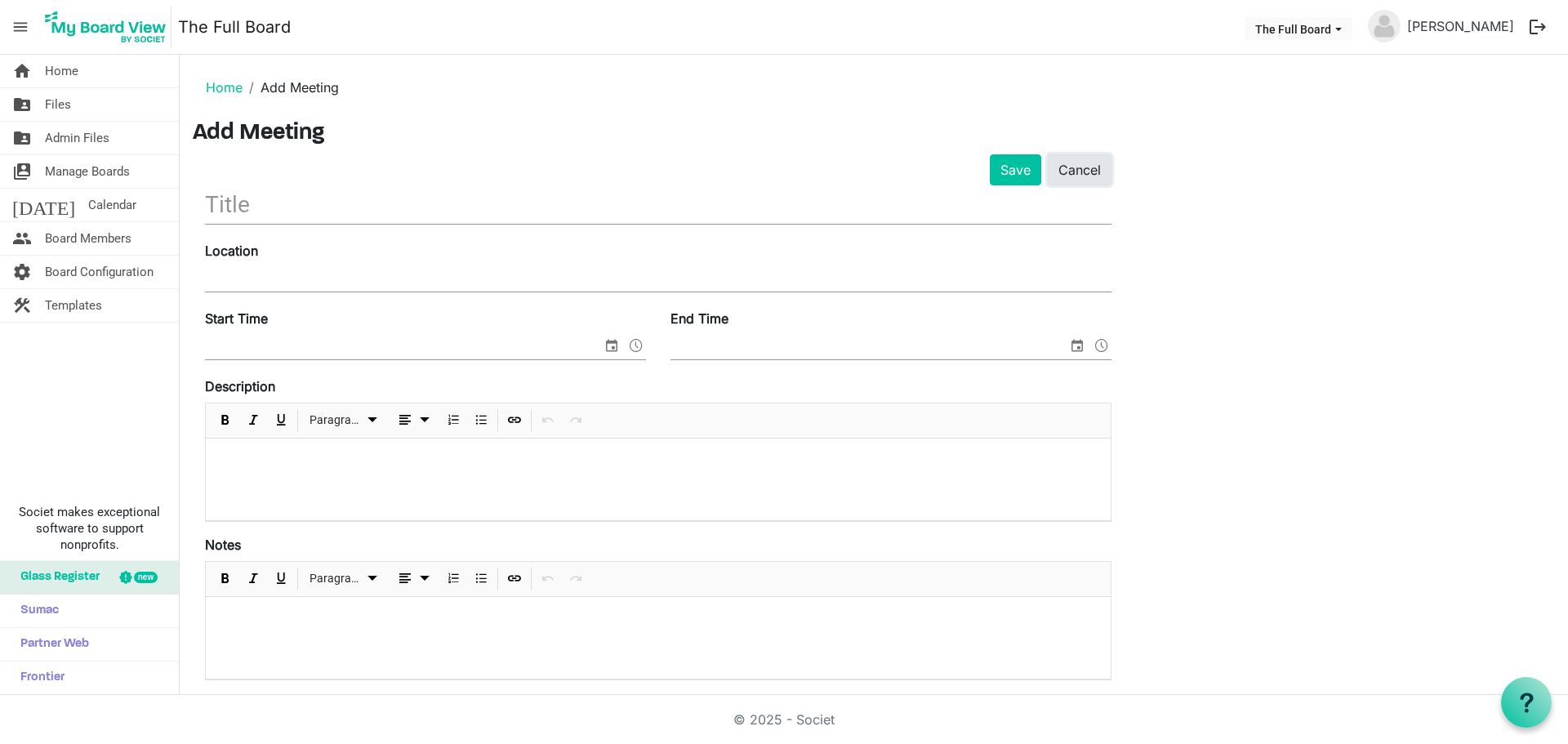
click at [1087, 162] on link "Cancel" at bounding box center [1079, 170] width 63 height 31
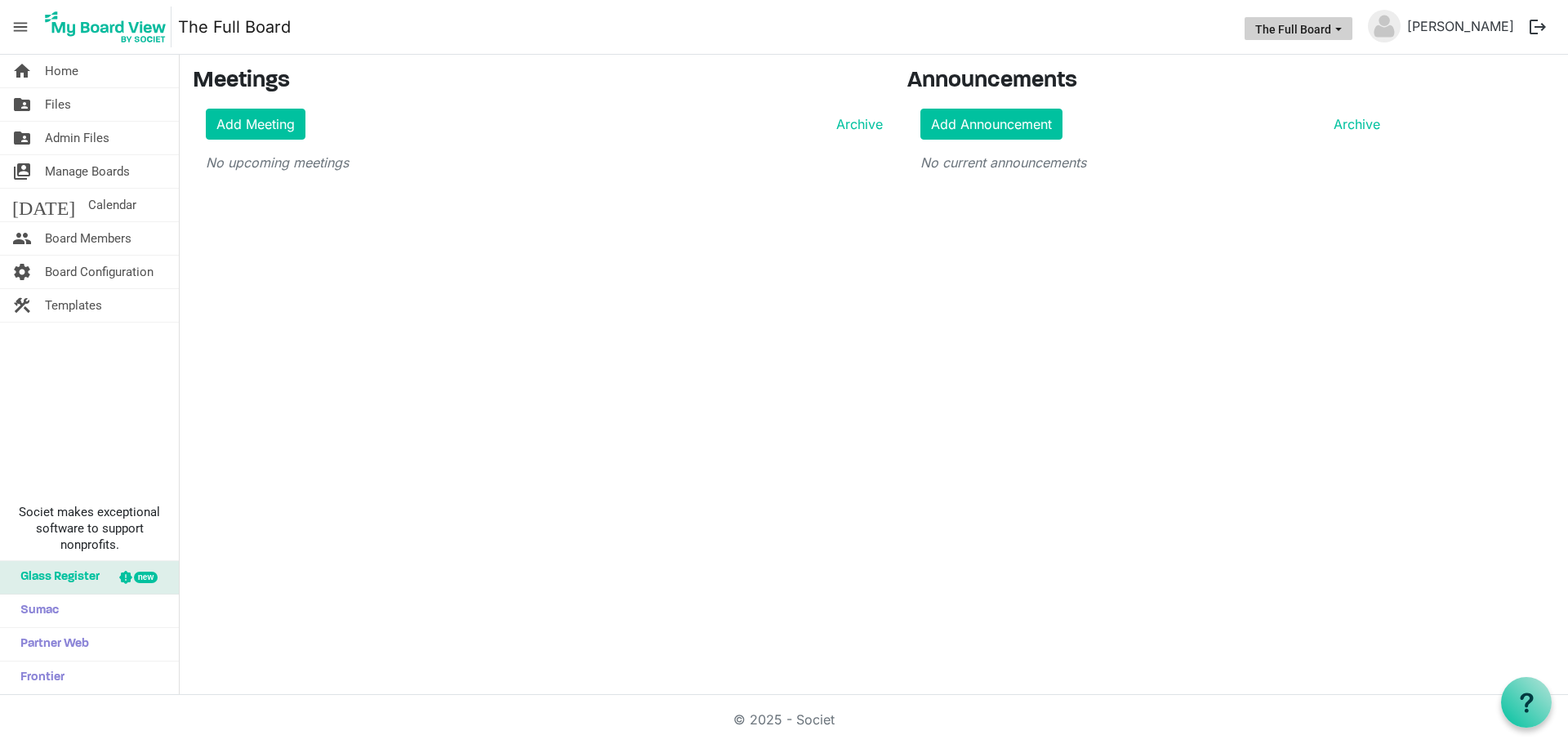
click at [1298, 38] on button "The Full Board" at bounding box center [1298, 29] width 107 height 23
click at [90, 239] on span "Board Members" at bounding box center [88, 238] width 87 height 33
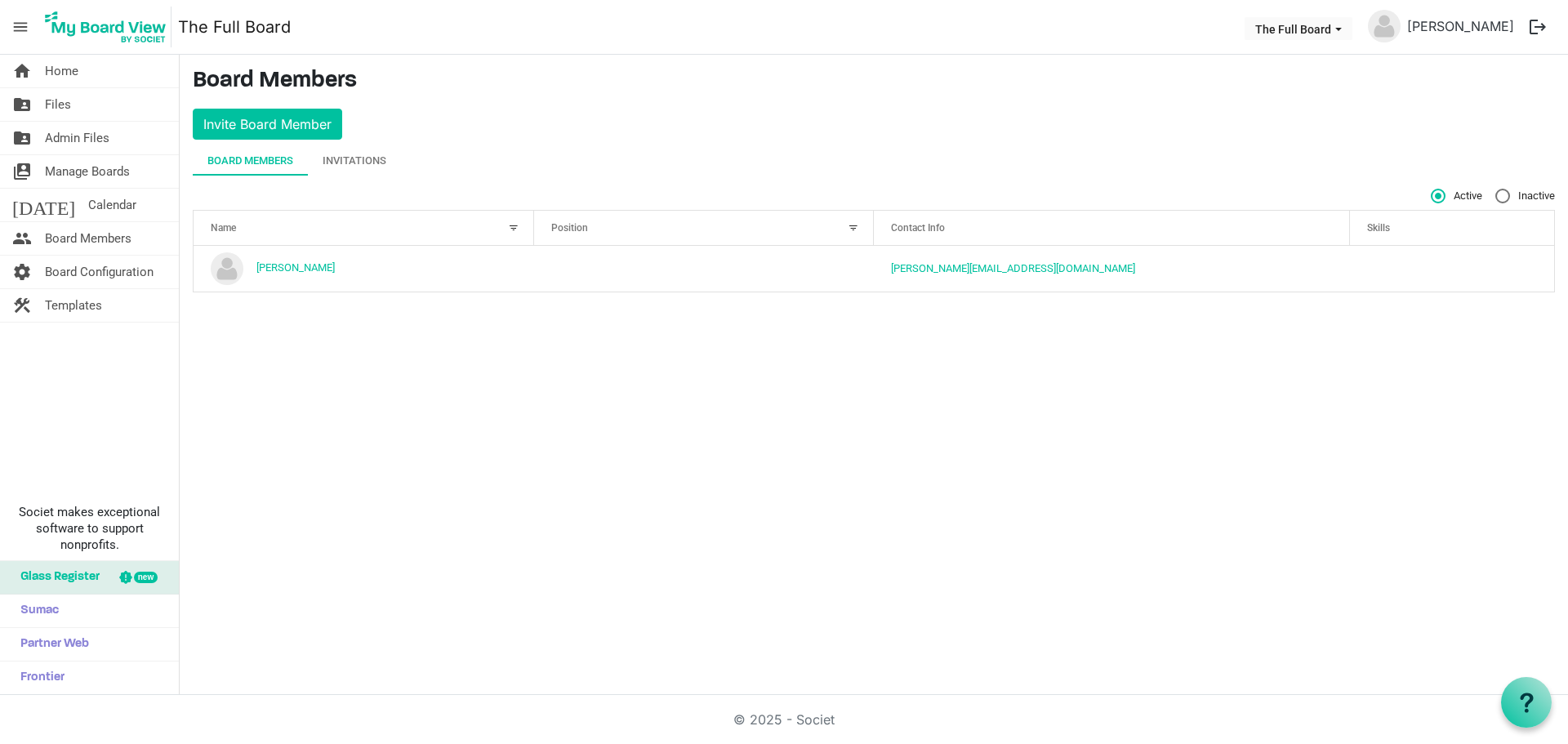
click at [106, 359] on div "home Home folder_shared Files folder_shared Admin Files switch_account Manage B…" at bounding box center [89, 375] width 179 height 641
click at [100, 171] on span "Manage Boards" at bounding box center [88, 172] width 85 height 33
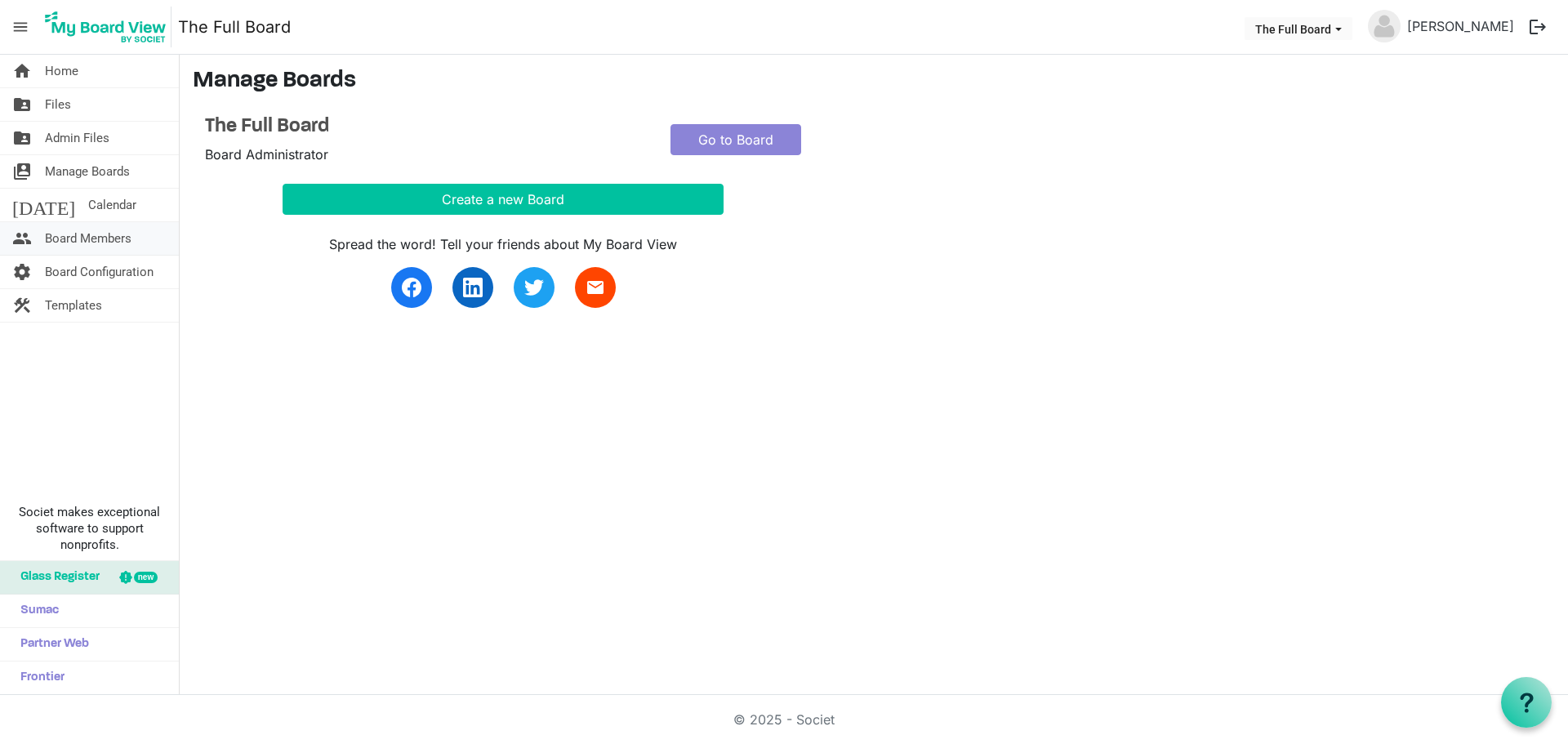
click at [86, 237] on span "Board Members" at bounding box center [88, 238] width 87 height 33
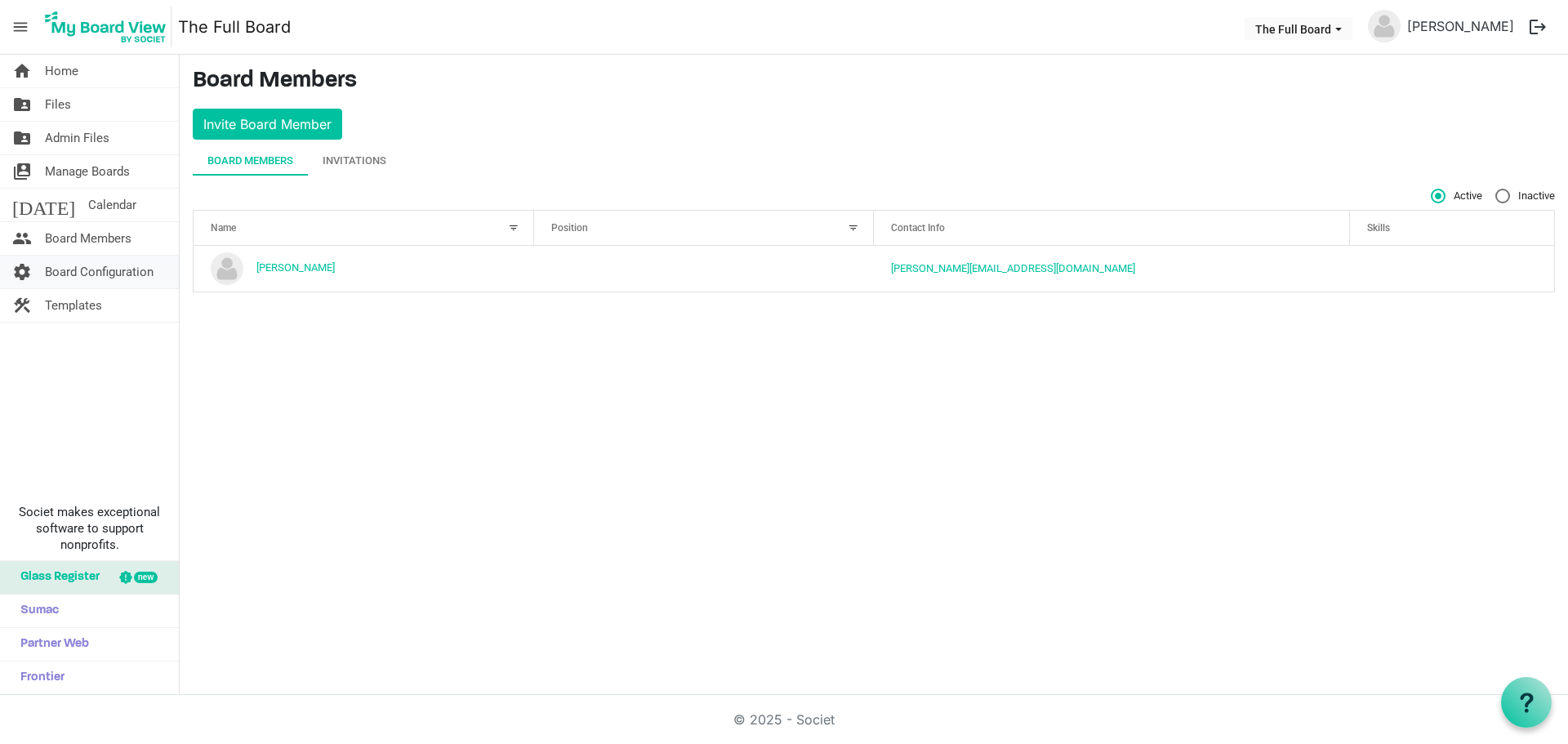
click at [87, 271] on span "Board Configuration" at bounding box center [99, 272] width 108 height 33
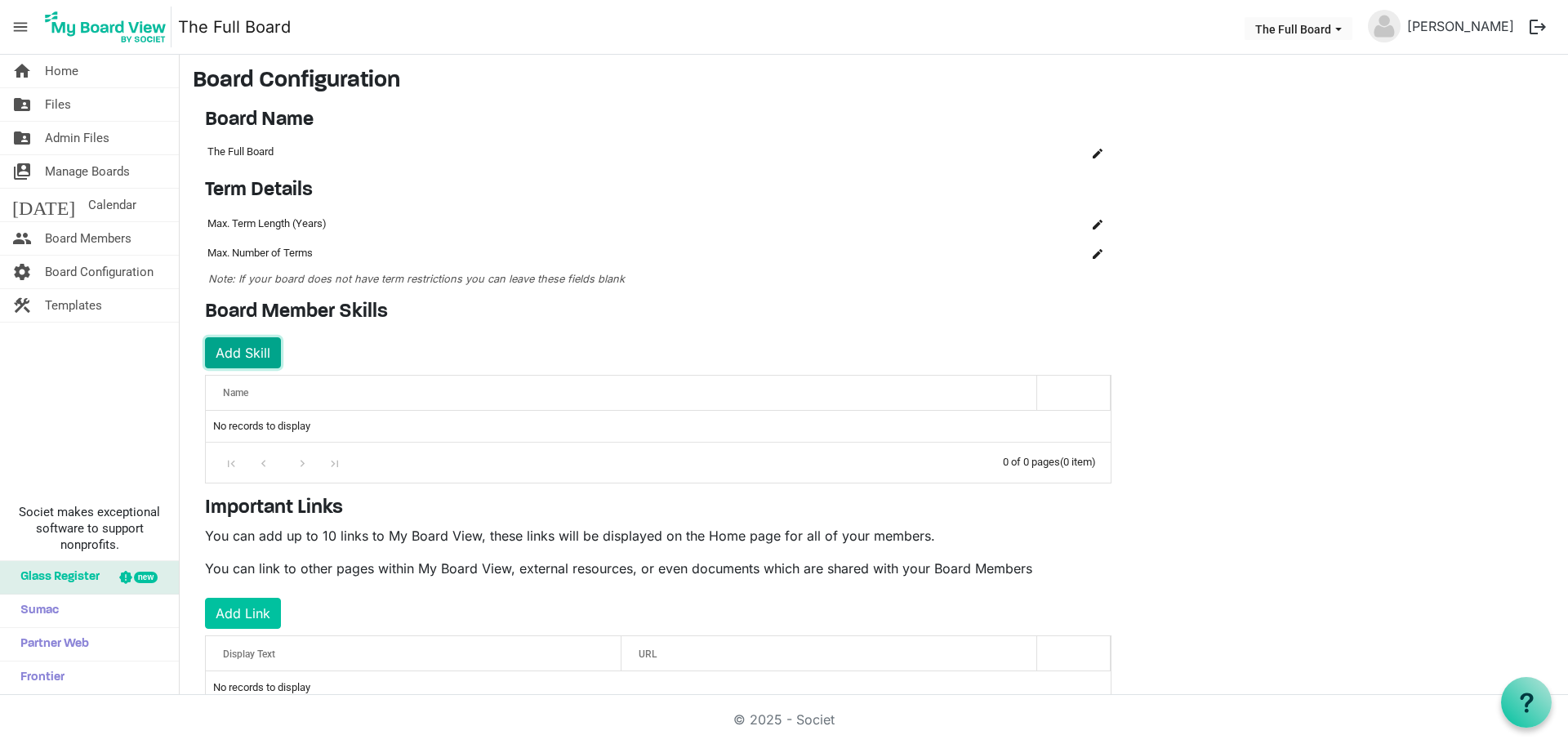
click at [244, 357] on button "Add Skill" at bounding box center [243, 353] width 76 height 31
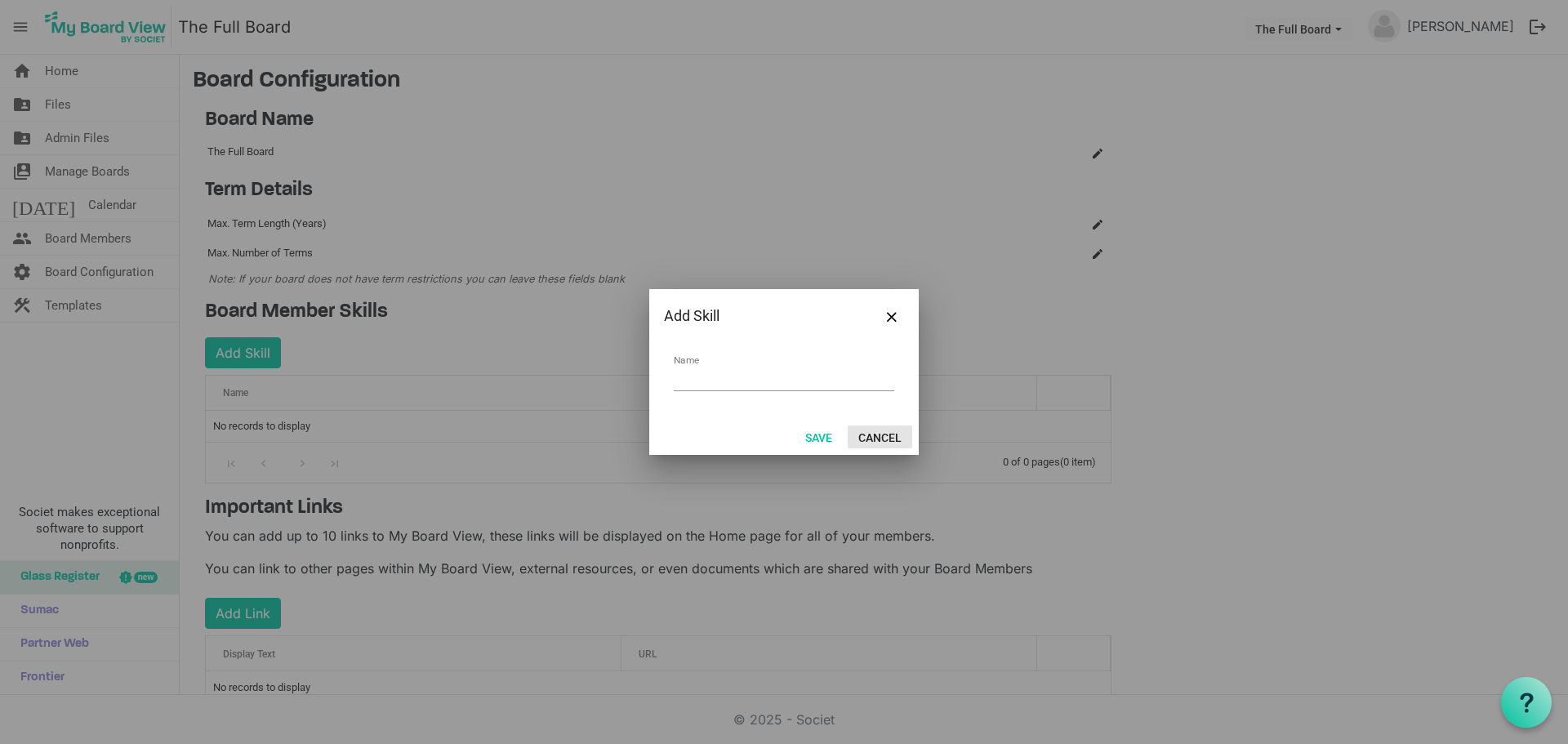
click at [884, 438] on button "Cancel" at bounding box center [880, 437] width 64 height 23
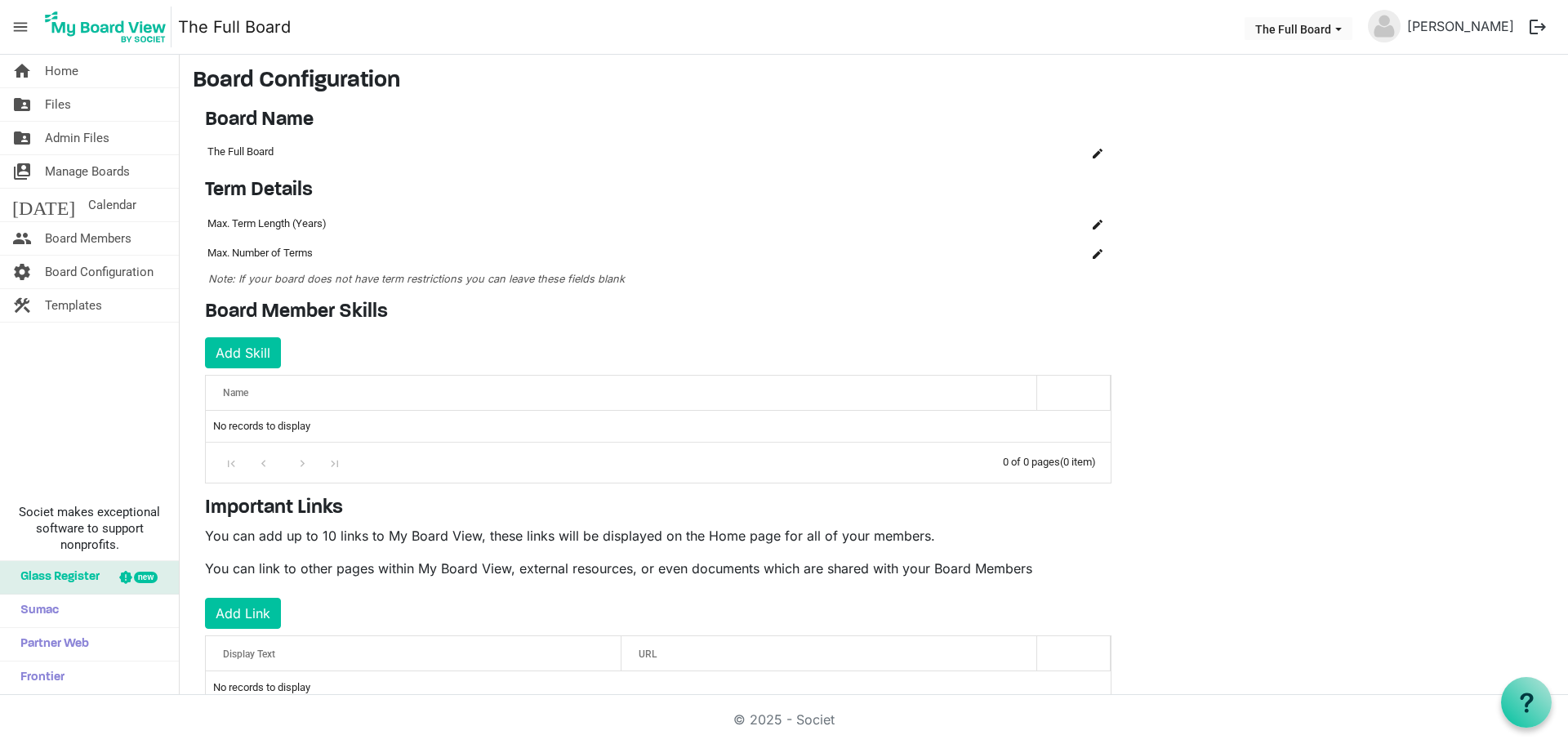
click at [84, 478] on div "home Home folder_shared Files folder_shared Admin Files switch_account Manage B…" at bounding box center [89, 375] width 179 height 641
click at [10, 29] on span "menu" at bounding box center [21, 27] width 31 height 31
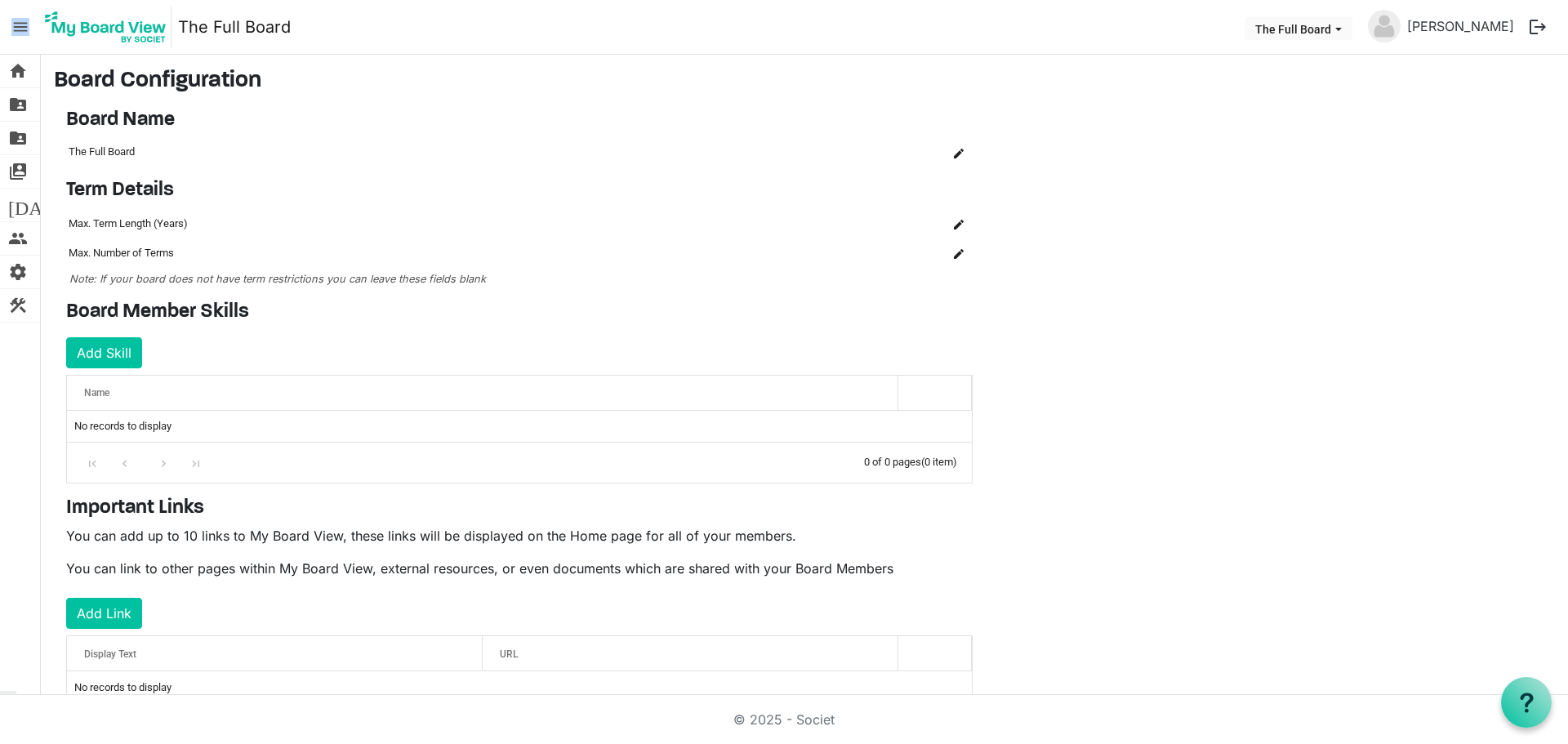
click at [10, 29] on span "menu" at bounding box center [21, 27] width 31 height 31
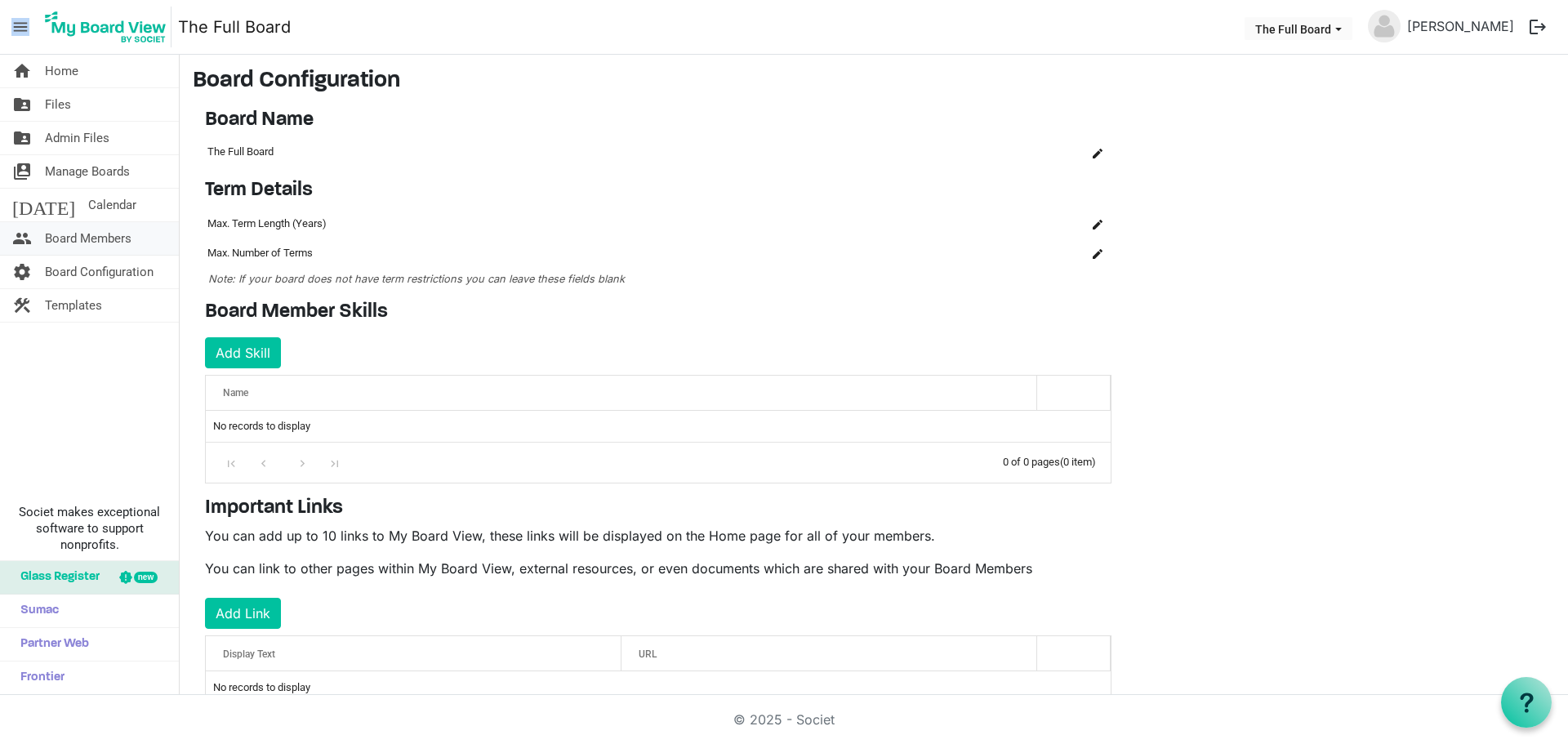
click at [90, 230] on span "Board Members" at bounding box center [88, 238] width 87 height 33
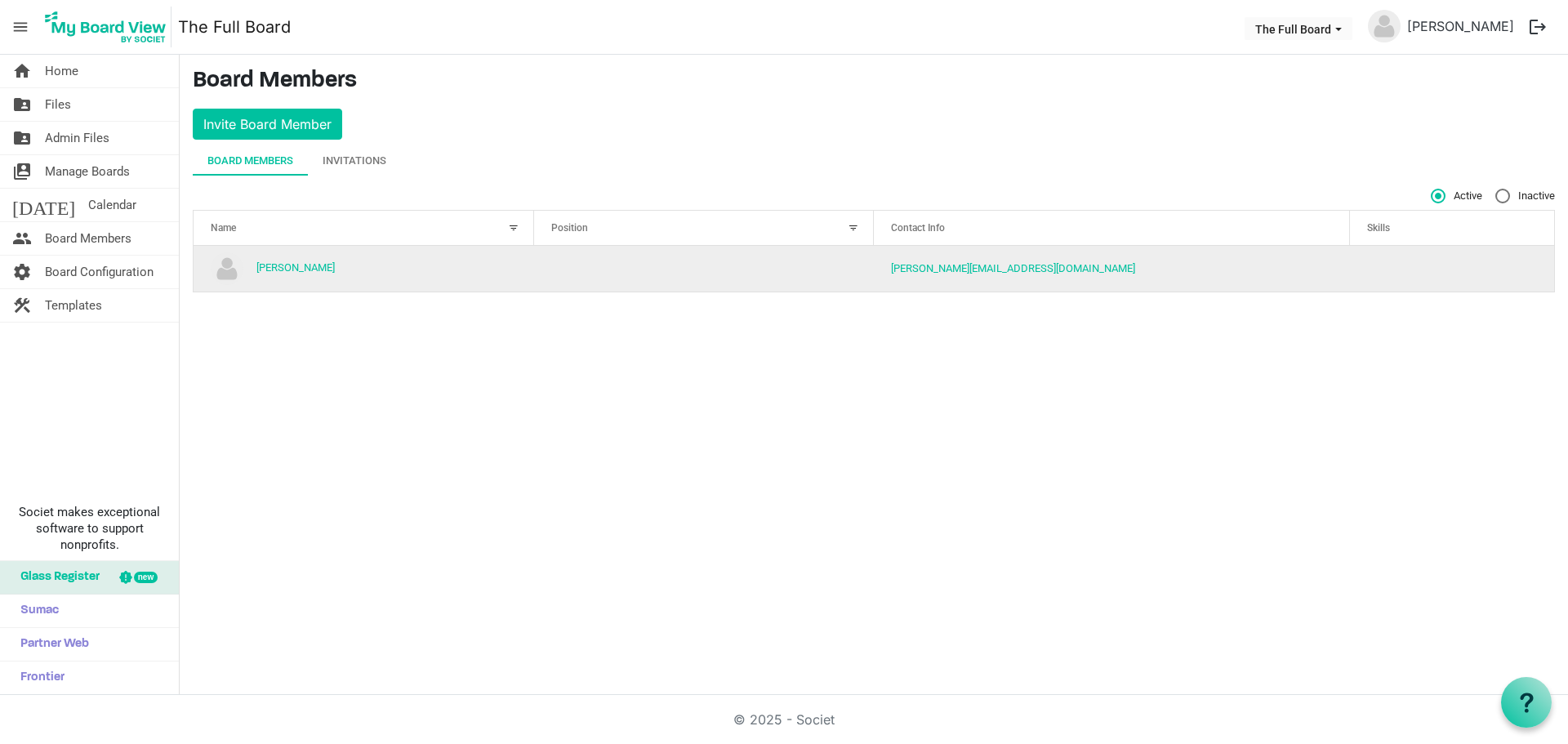
drag, startPoint x: 626, startPoint y: 269, endPoint x: 574, endPoint y: 270, distance: 52.0
click at [574, 270] on td "column header Position" at bounding box center [704, 269] width 341 height 46
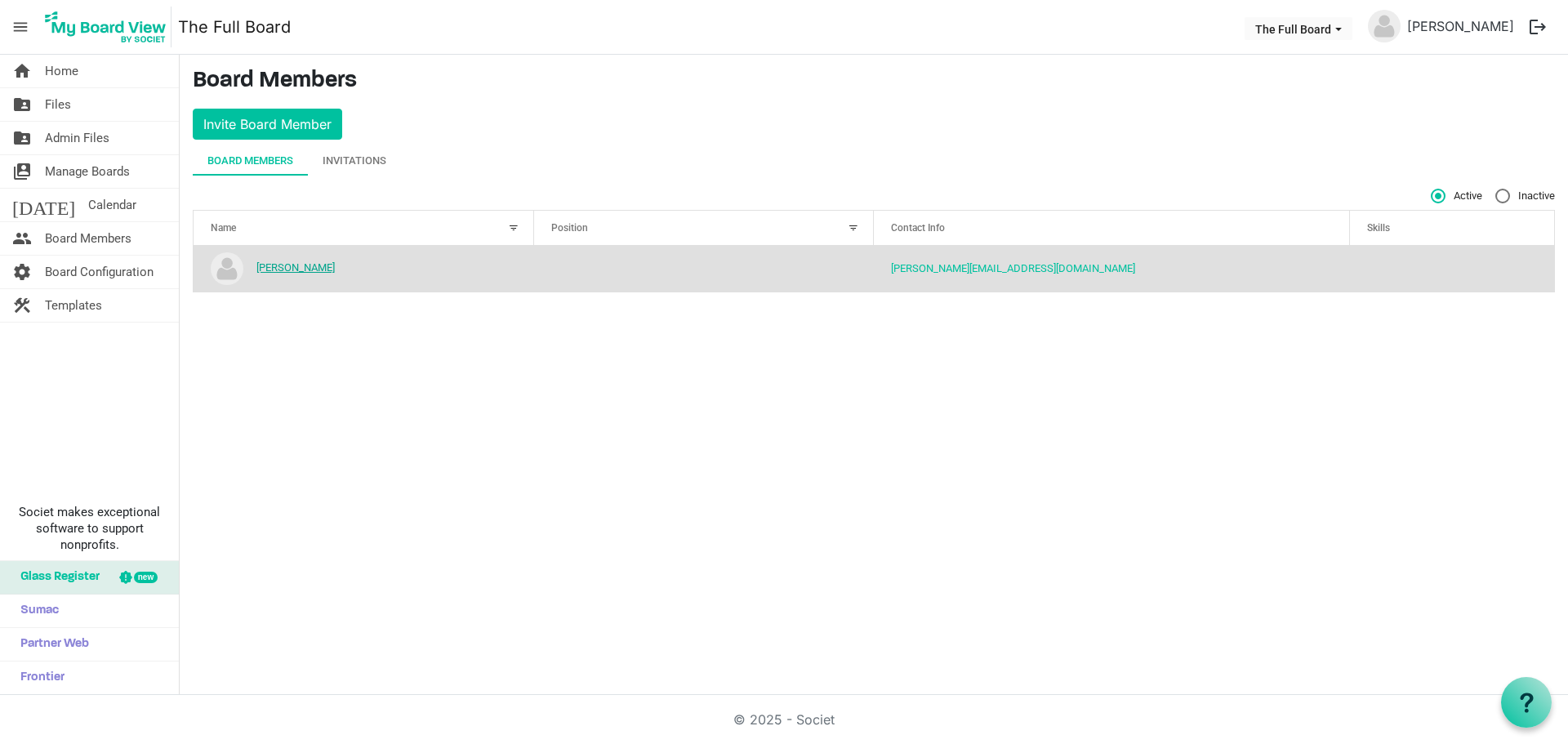
click at [283, 261] on link "[PERSON_NAME]" at bounding box center [296, 267] width 78 height 12
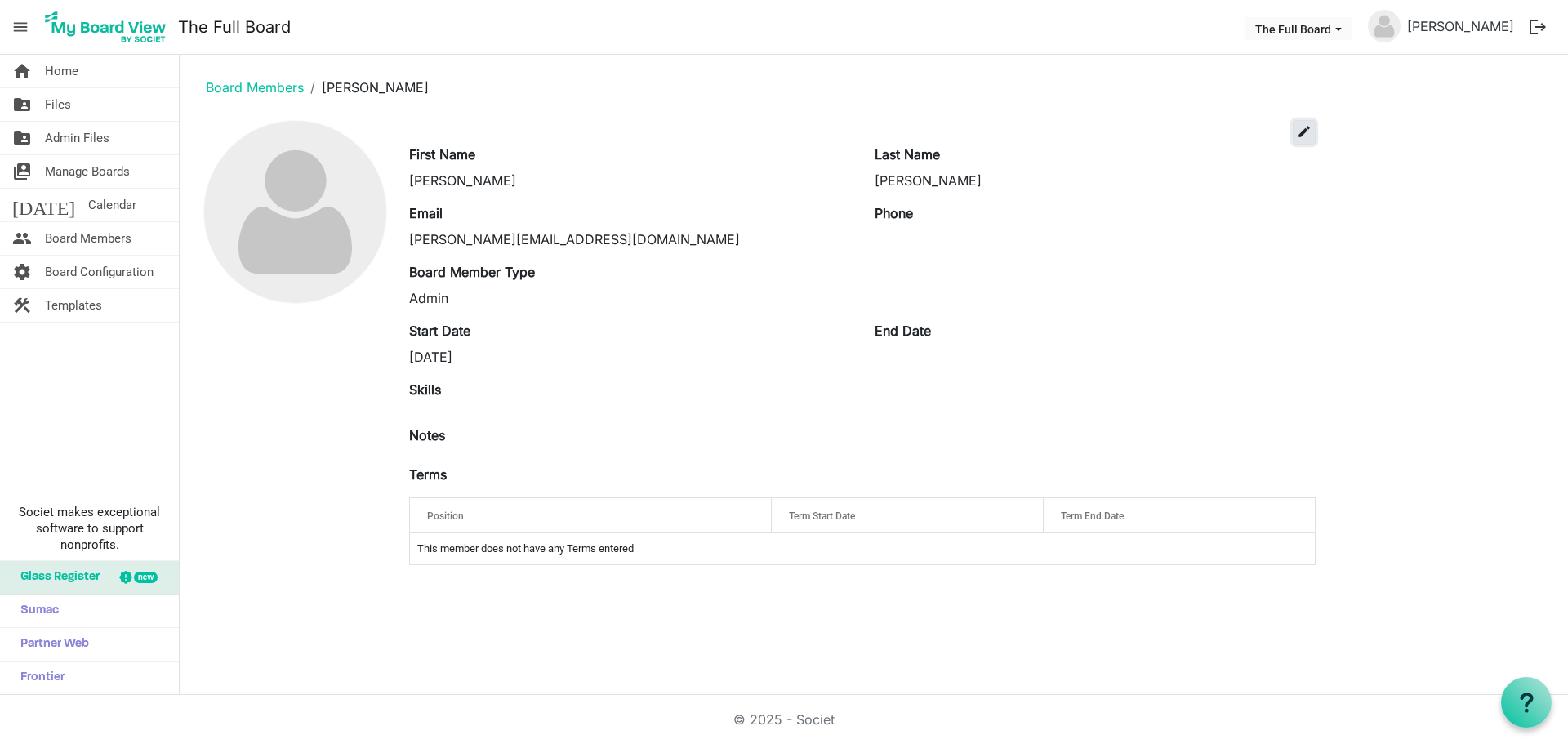
click at [1310, 134] on span "edit" at bounding box center [1304, 131] width 15 height 15
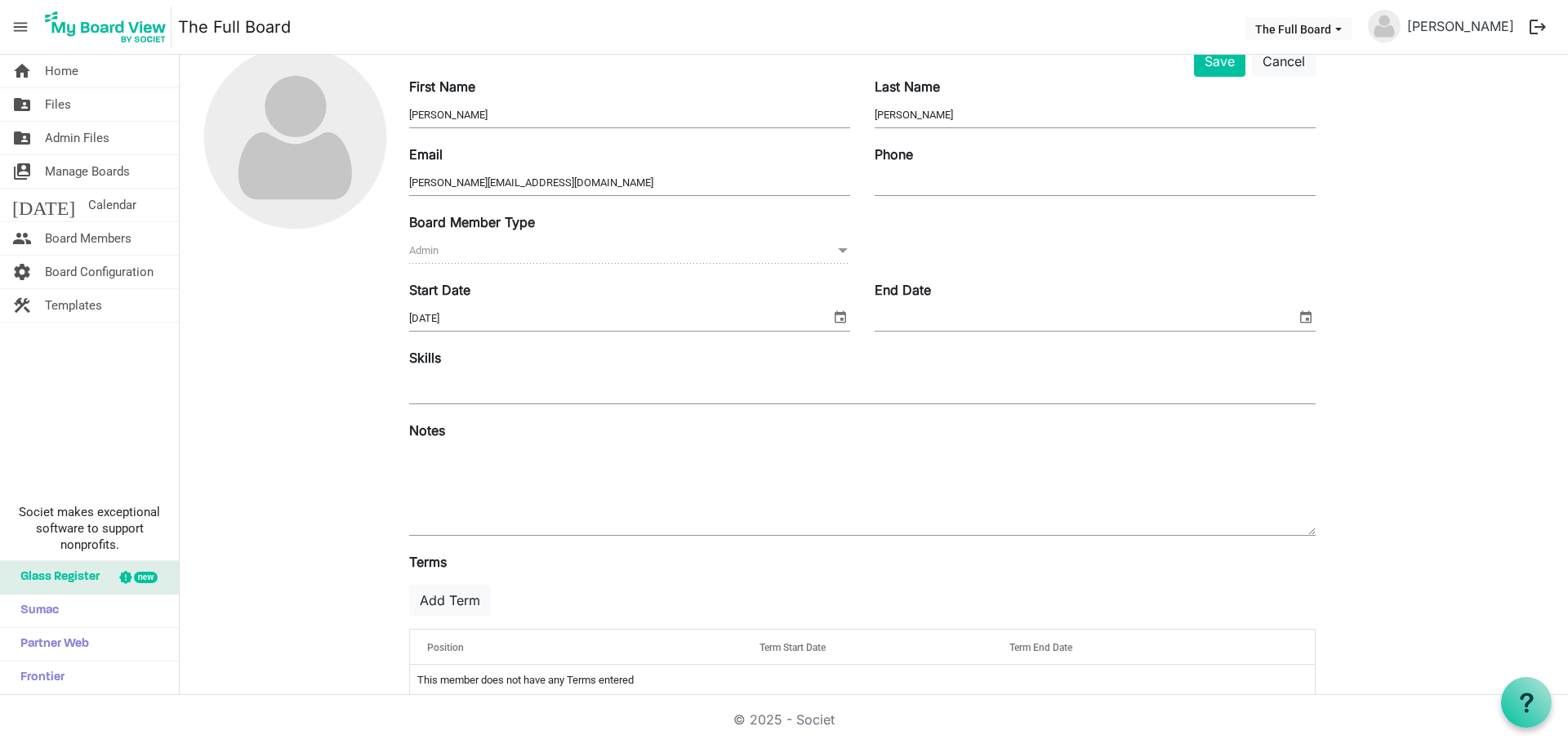
scroll to position [102, 0]
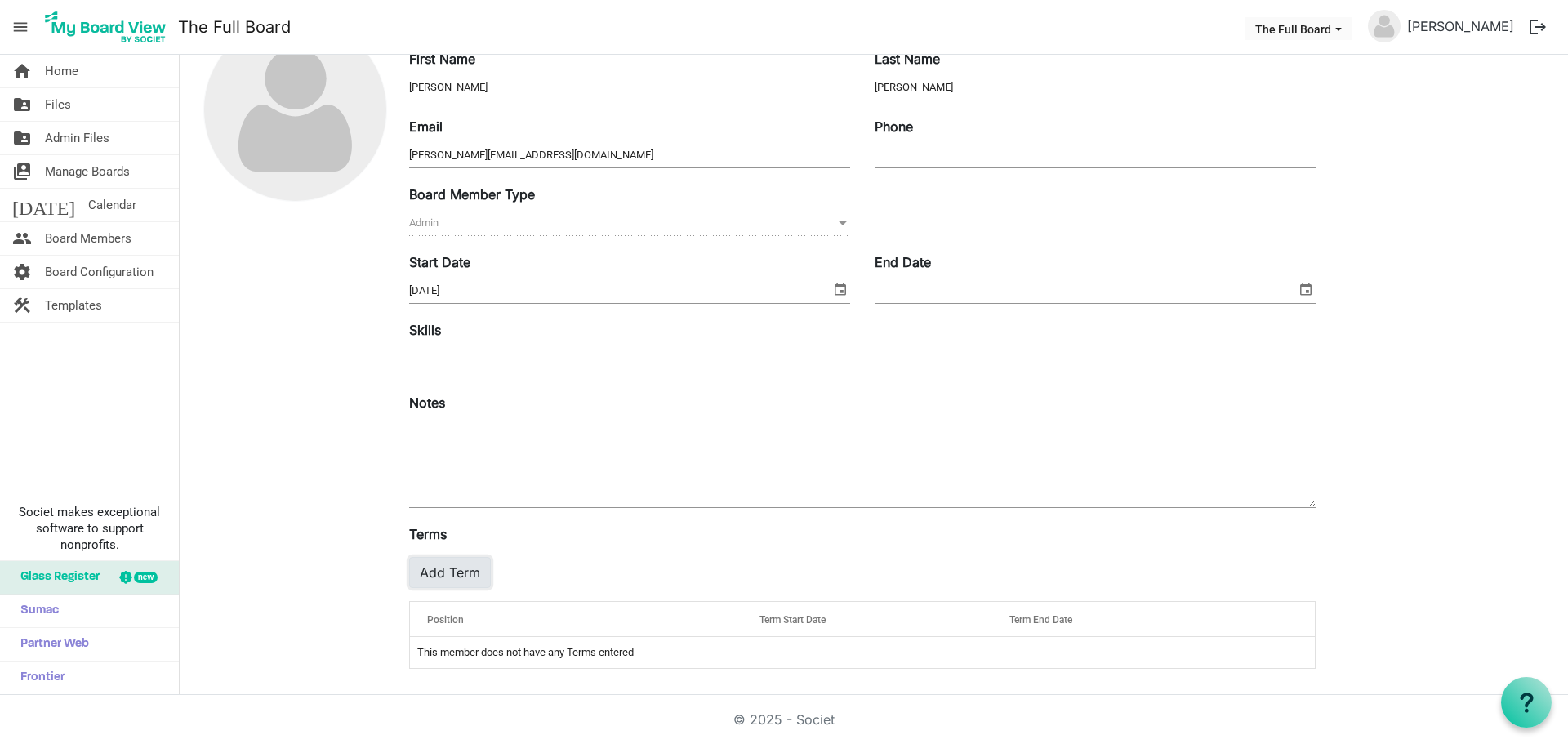
click at [440, 570] on button "Add Term" at bounding box center [450, 572] width 81 height 31
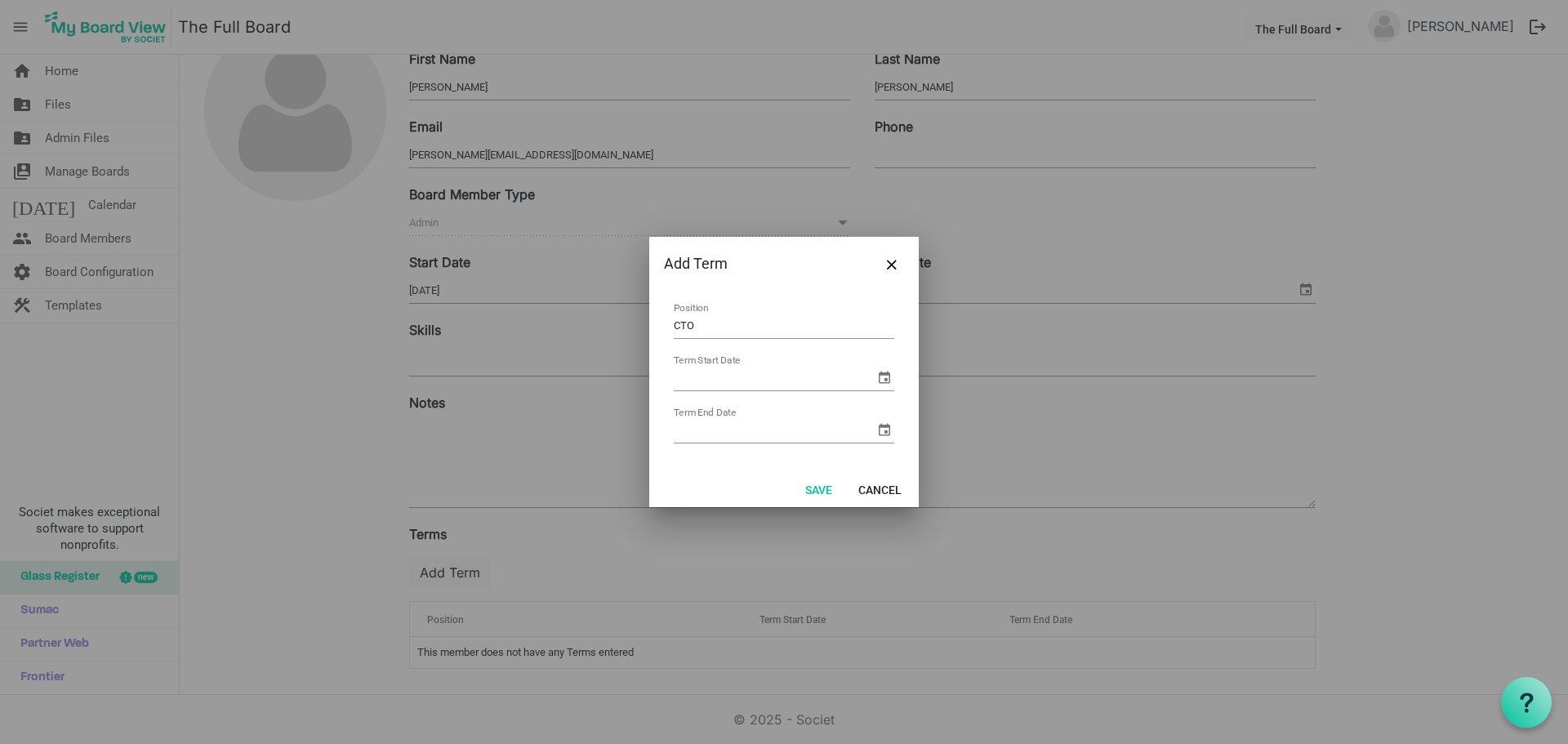
type input "CTO"
click at [888, 380] on span "select" at bounding box center [884, 377] width 20 height 20
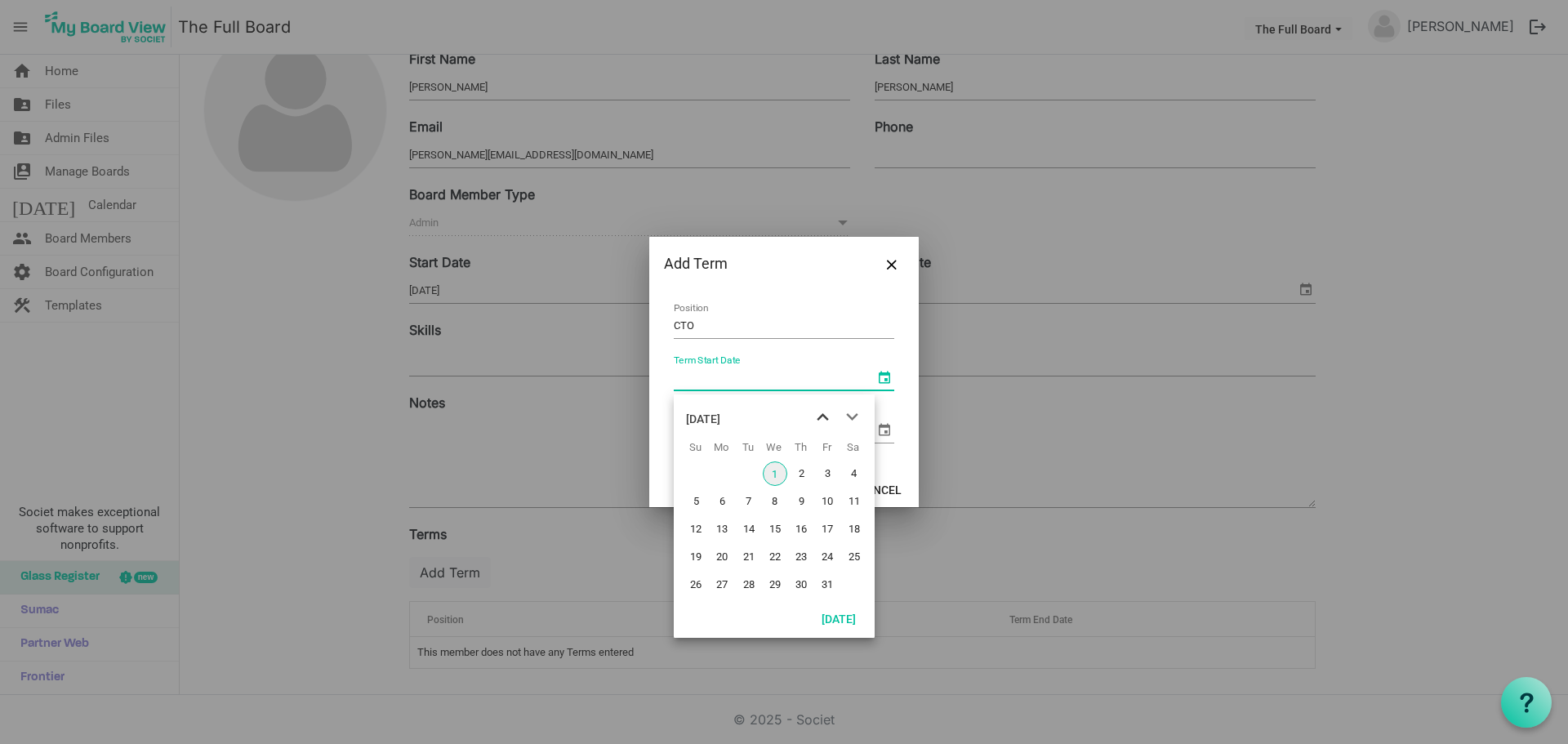
click at [827, 415] on span "previous month" at bounding box center [823, 417] width 29 height 29
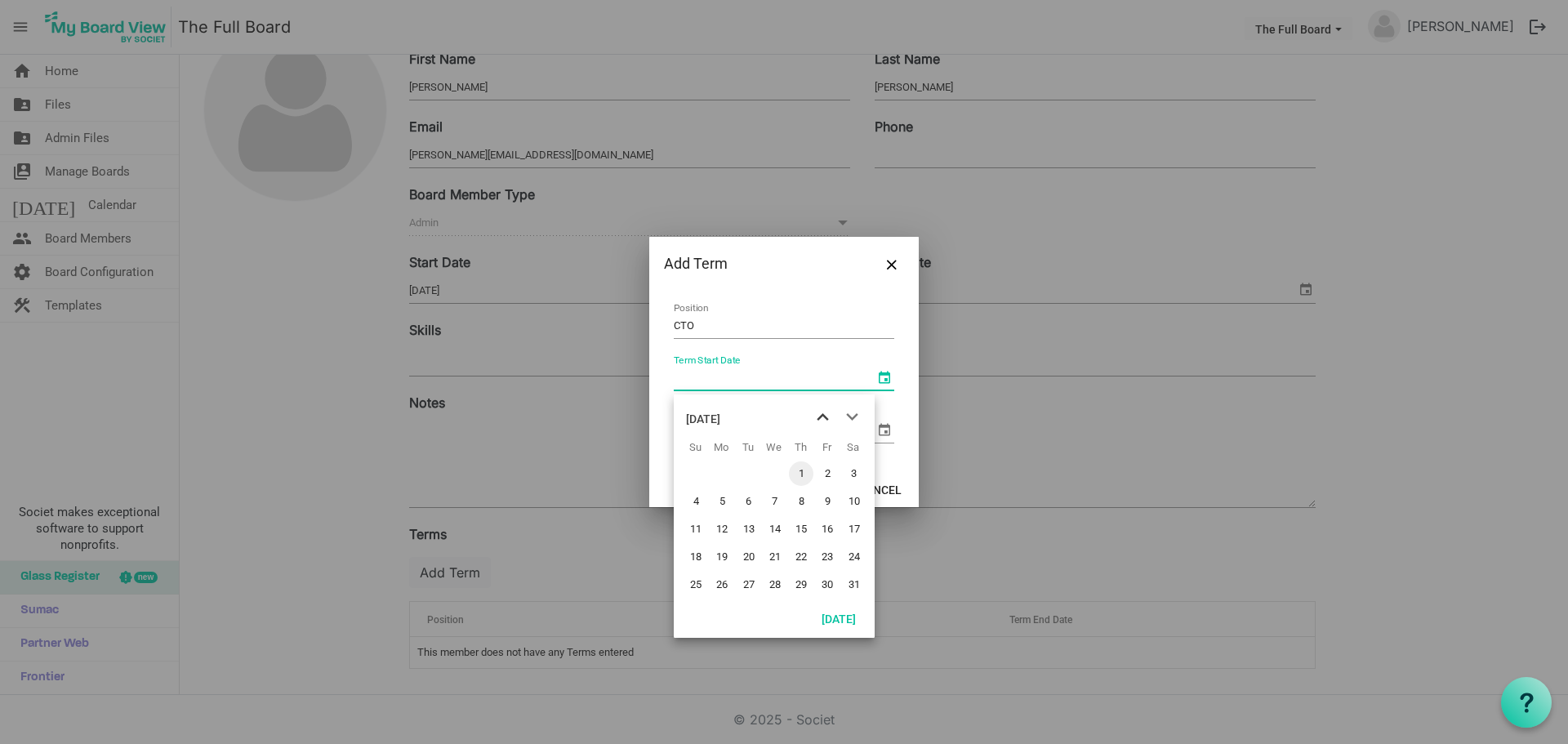
click at [827, 415] on span "previous month" at bounding box center [823, 417] width 29 height 29
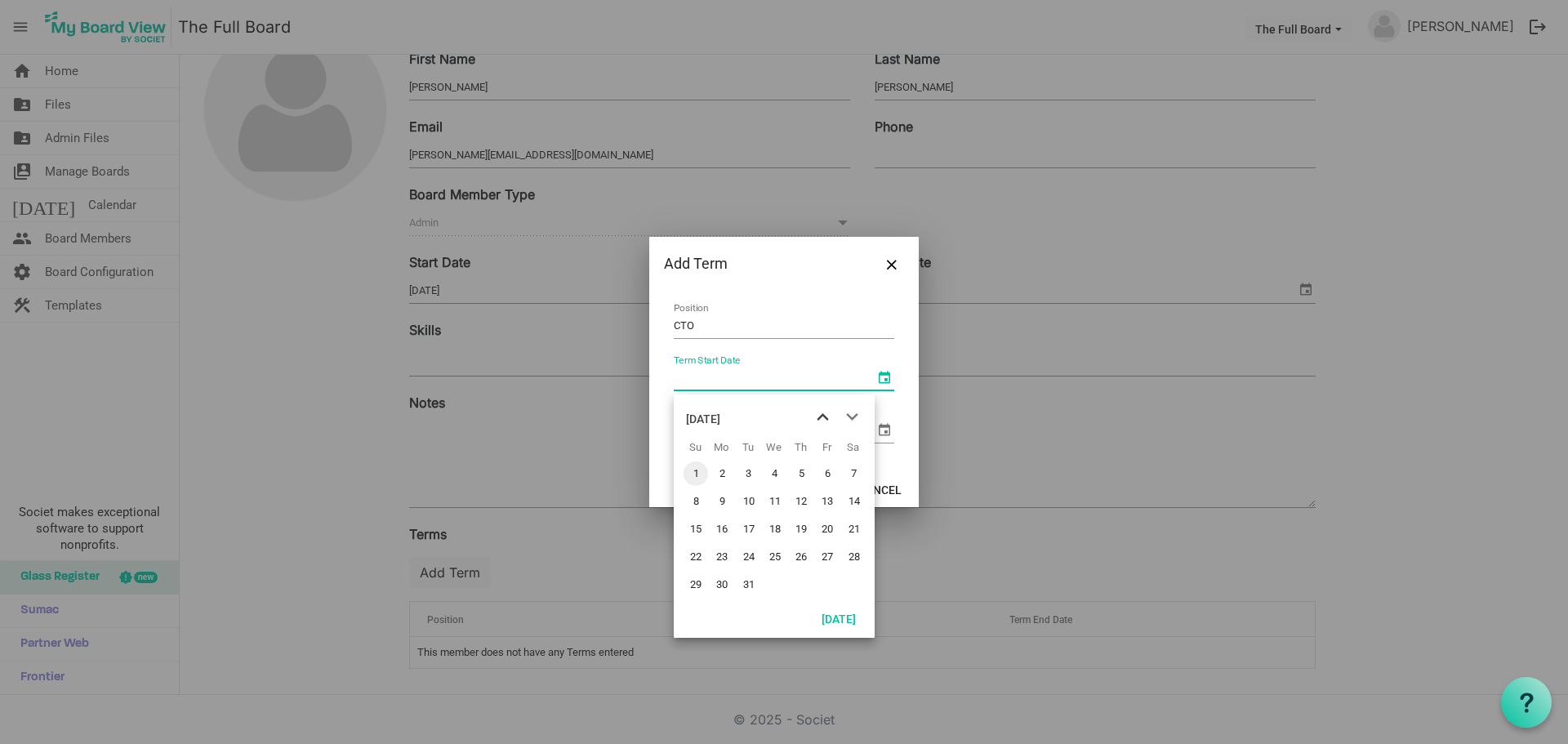
click at [822, 418] on span "previous month" at bounding box center [823, 417] width 29 height 29
click at [828, 476] on span "1" at bounding box center [827, 473] width 24 height 24
type input "11/1/2024"
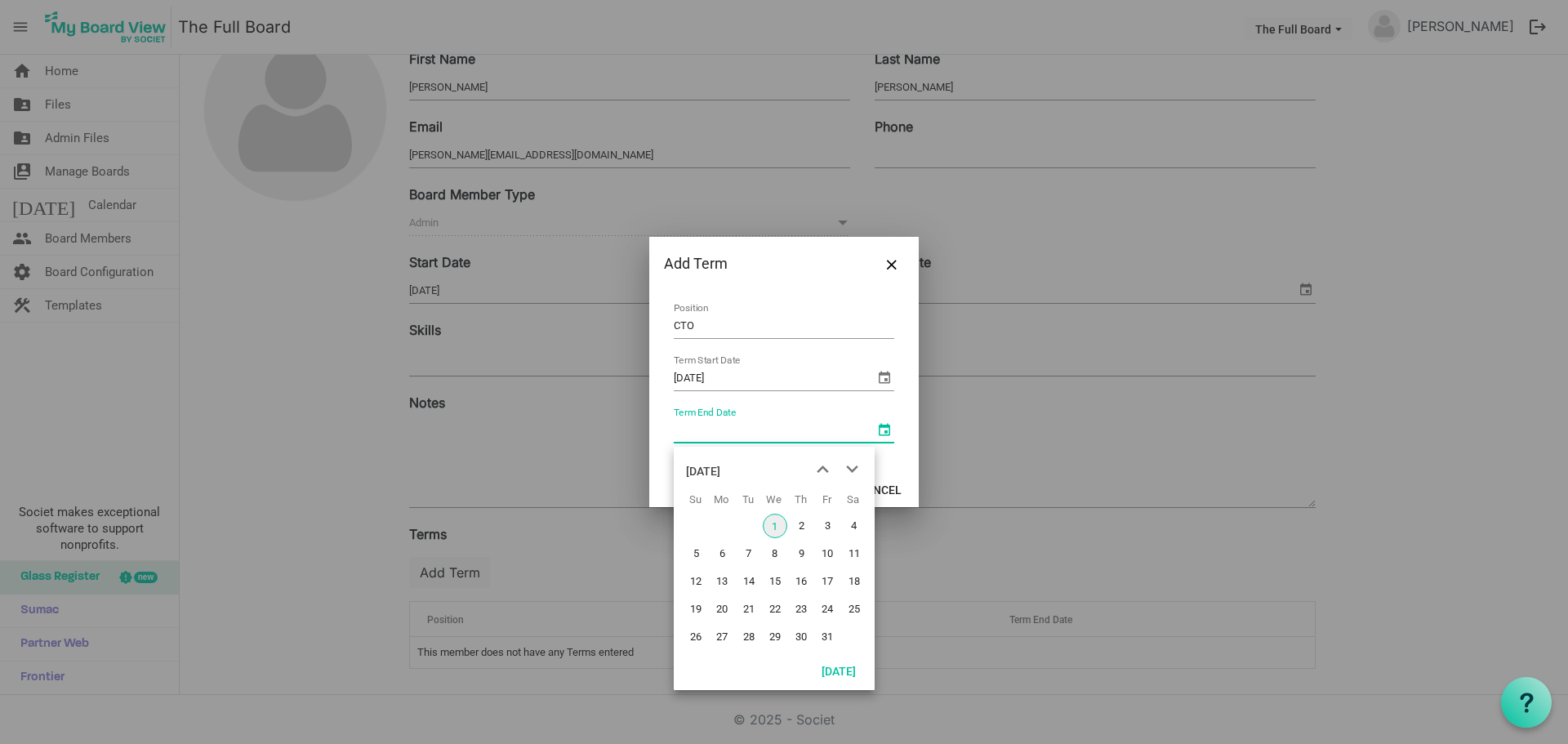
click at [884, 431] on span "select" at bounding box center [884, 429] width 20 height 20
click at [849, 471] on span "next month" at bounding box center [852, 470] width 29 height 29
click at [693, 660] on span "30" at bounding box center [695, 665] width 24 height 24
type input "11/30/2025"
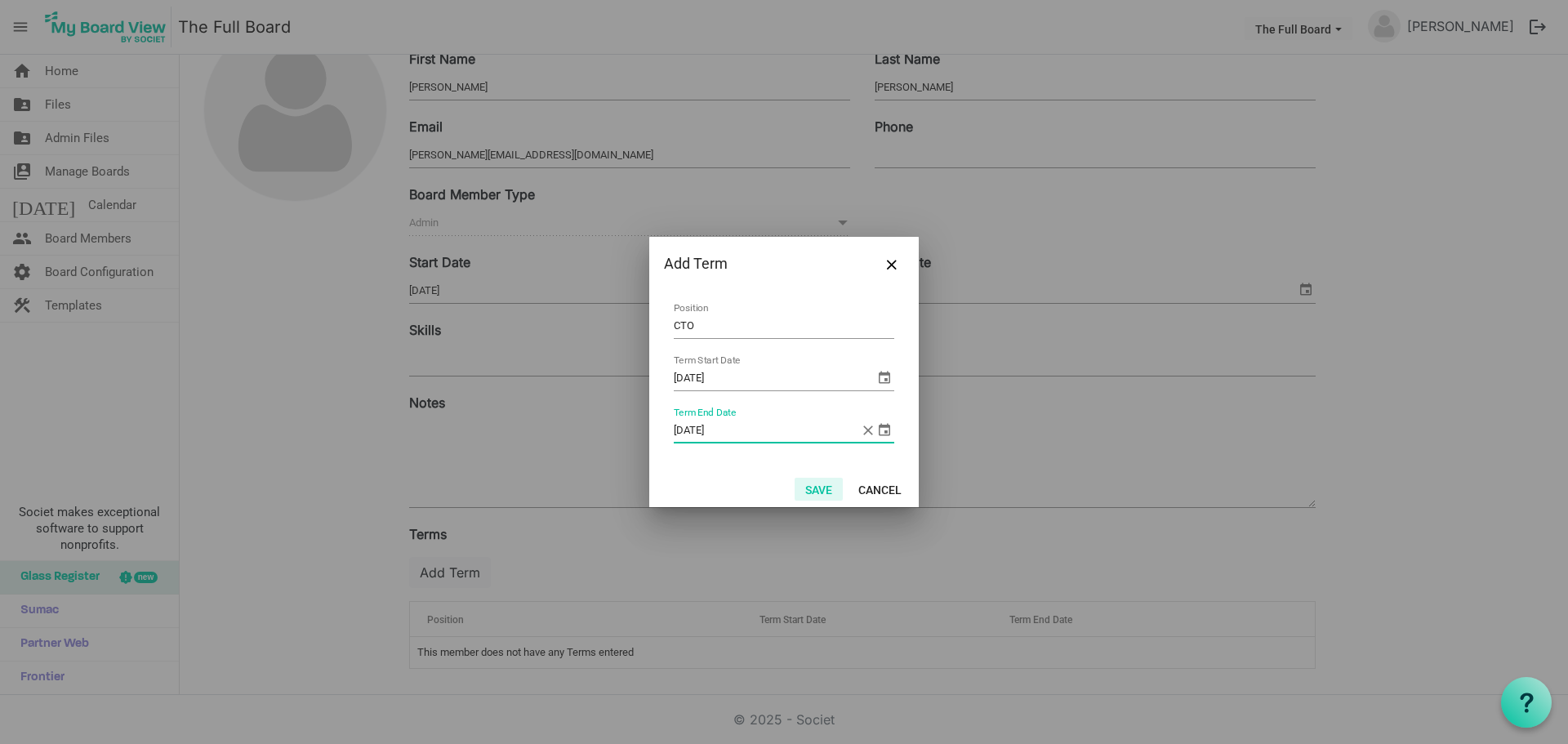
click at [830, 490] on button "Save" at bounding box center [819, 489] width 49 height 23
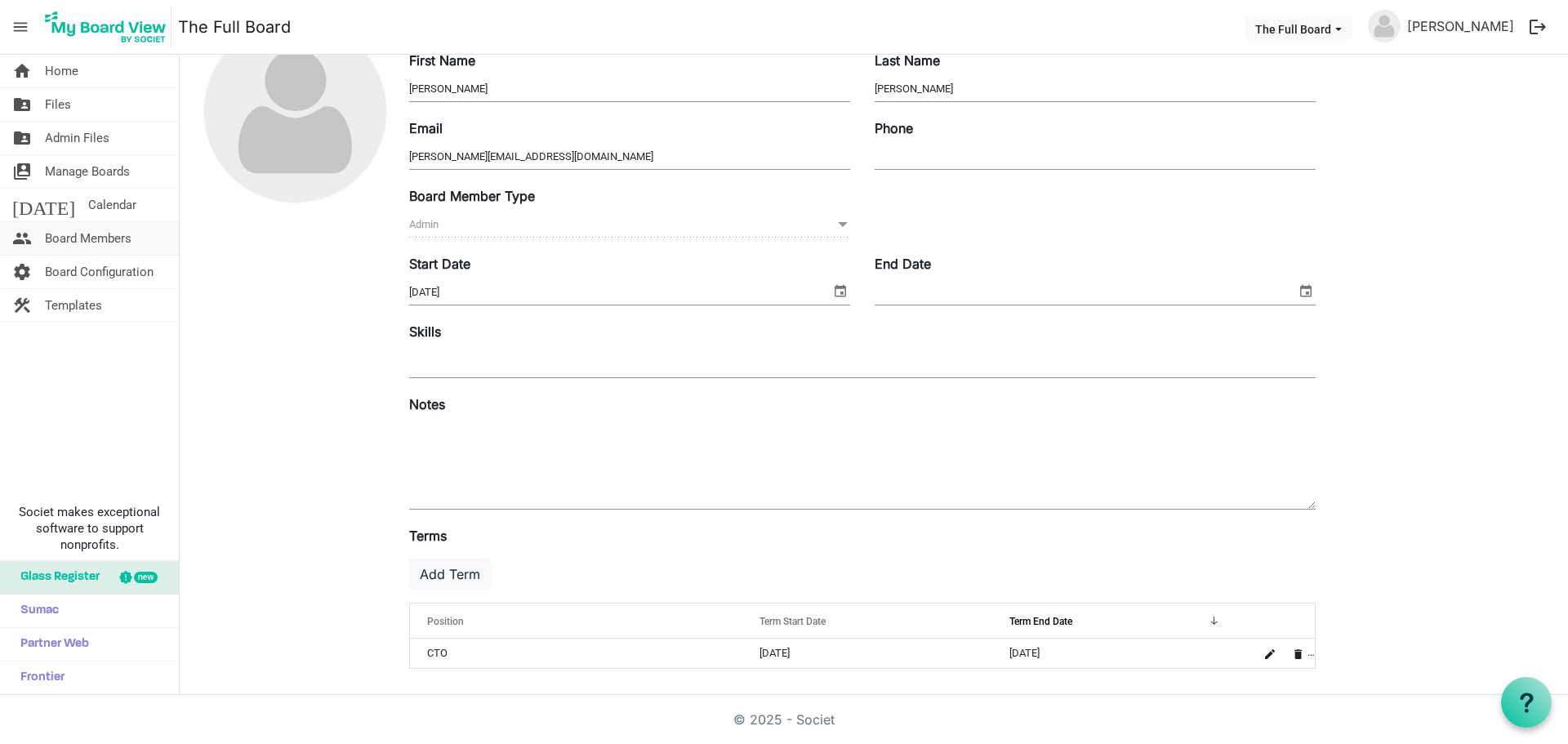
click at [78, 230] on span "Board Members" at bounding box center [88, 238] width 87 height 33
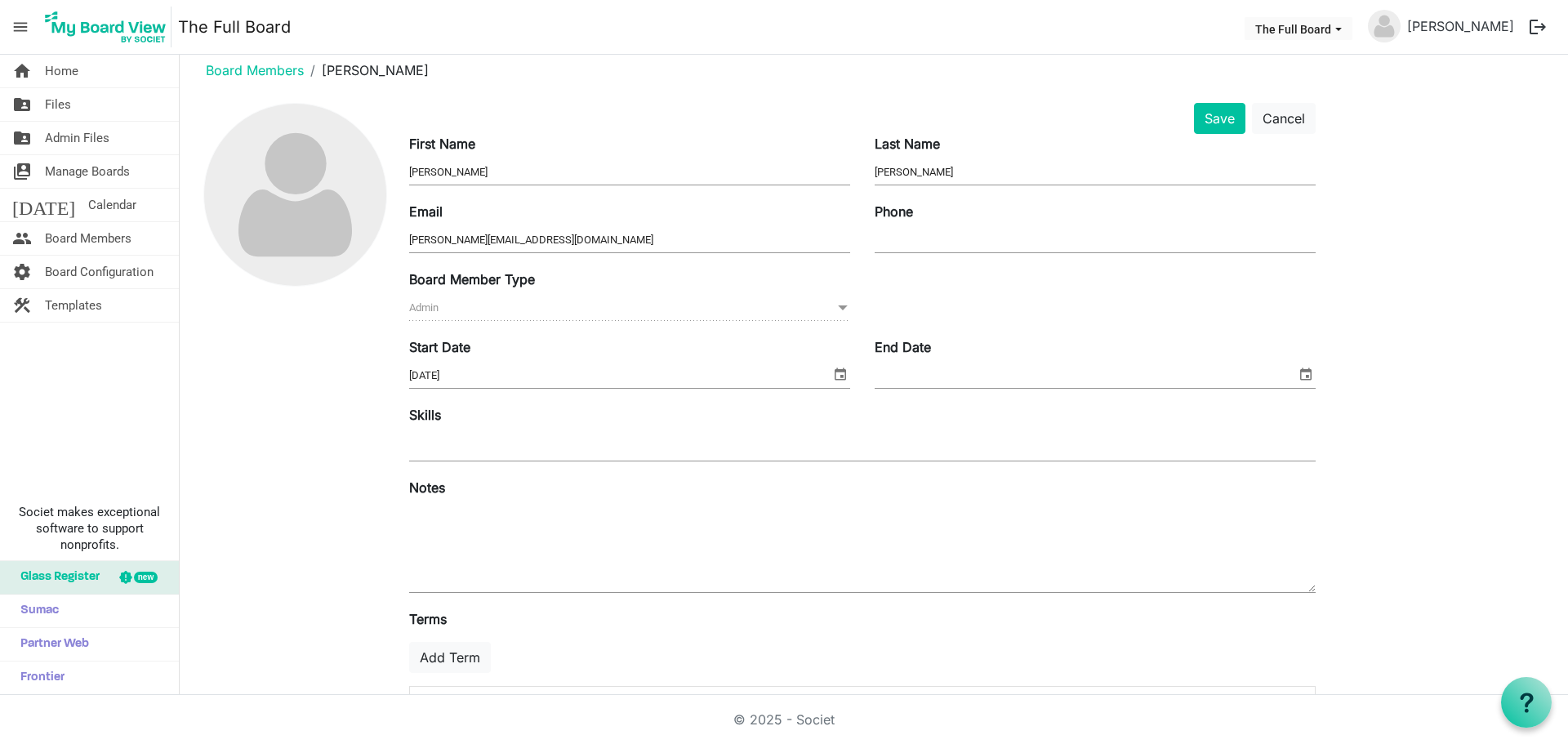
scroll to position [0, 0]
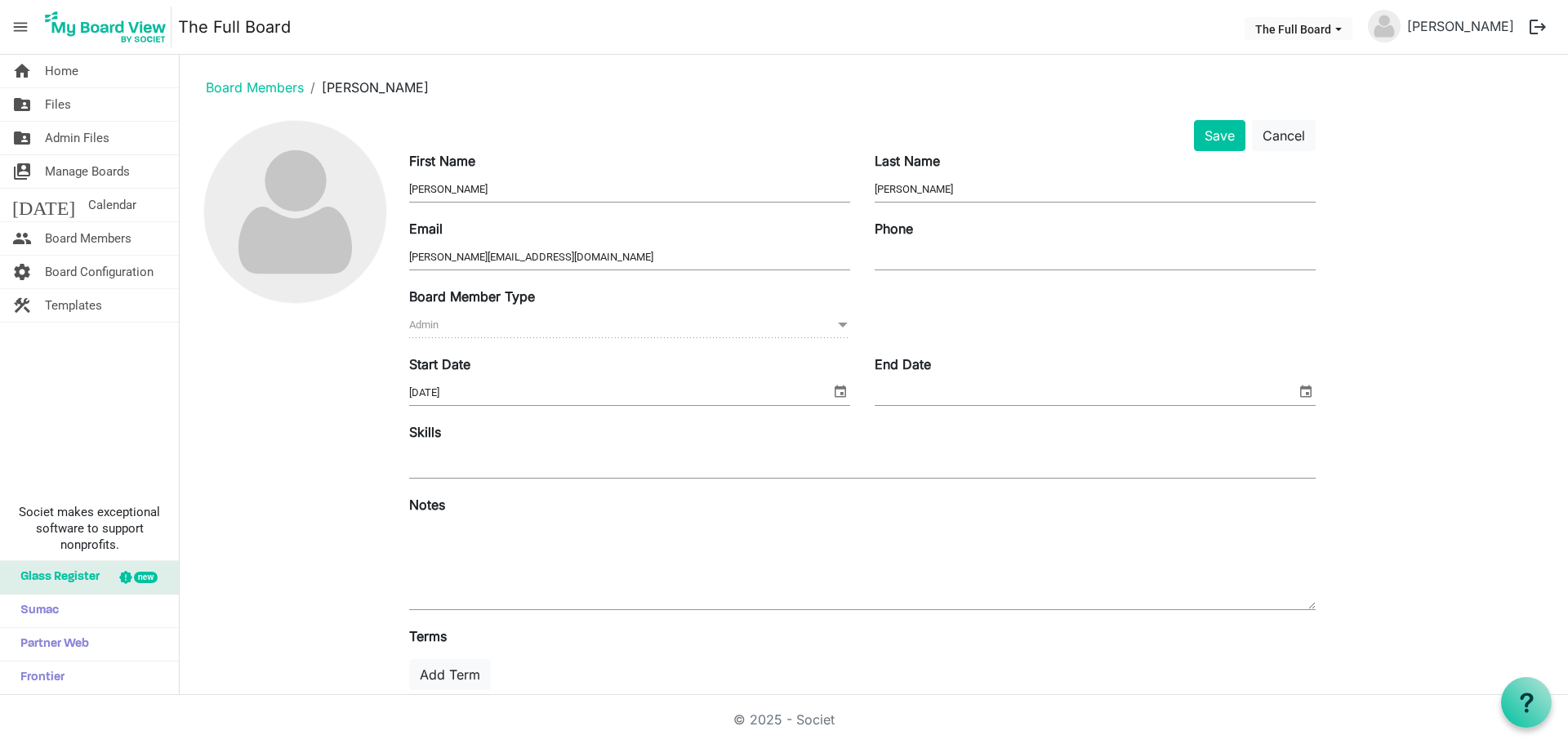
click at [1230, 151] on div "Last Name Coffman" at bounding box center [1095, 178] width 465 height 55
click at [1226, 132] on button "Save" at bounding box center [1219, 135] width 51 height 31
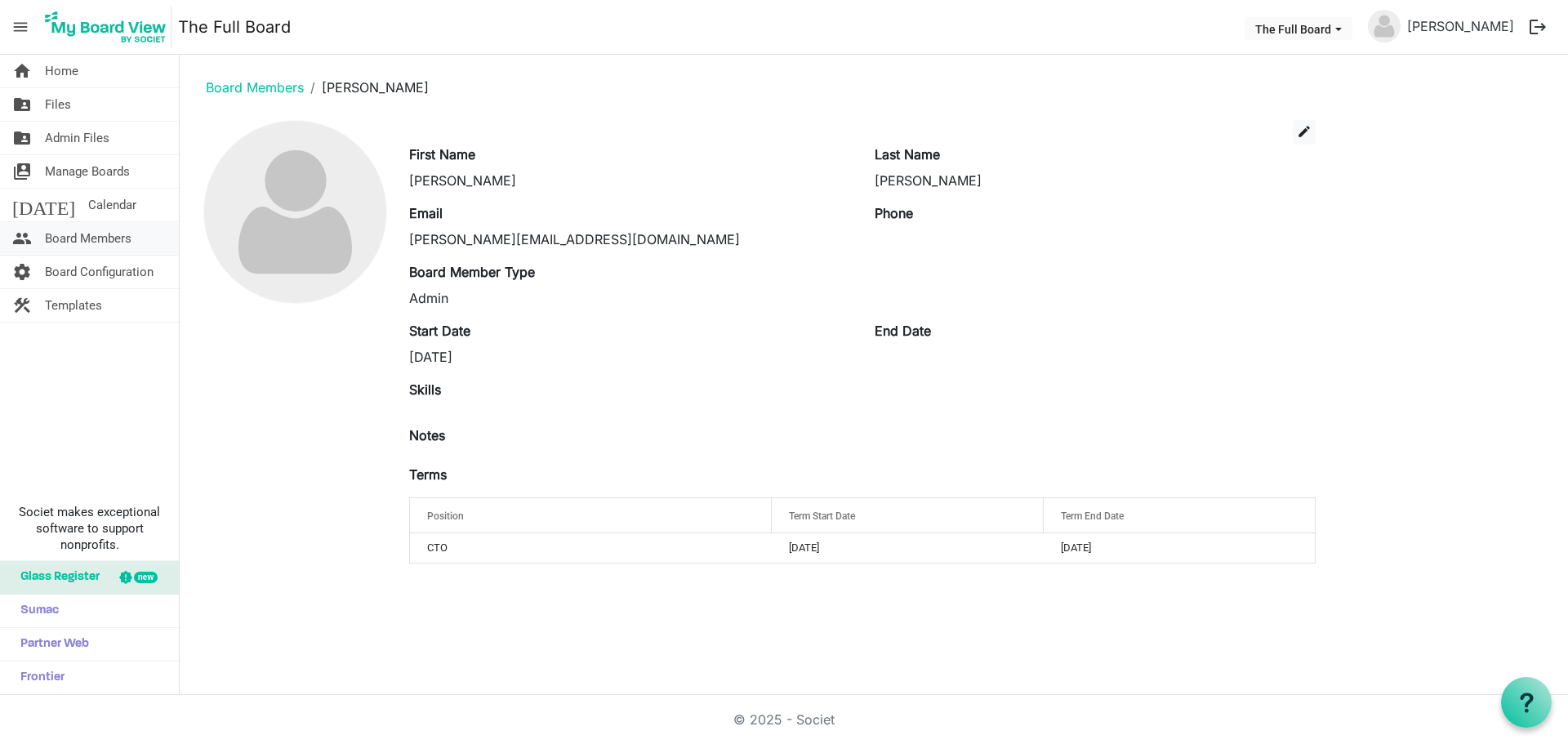
click at [87, 239] on span "Board Members" at bounding box center [88, 238] width 87 height 33
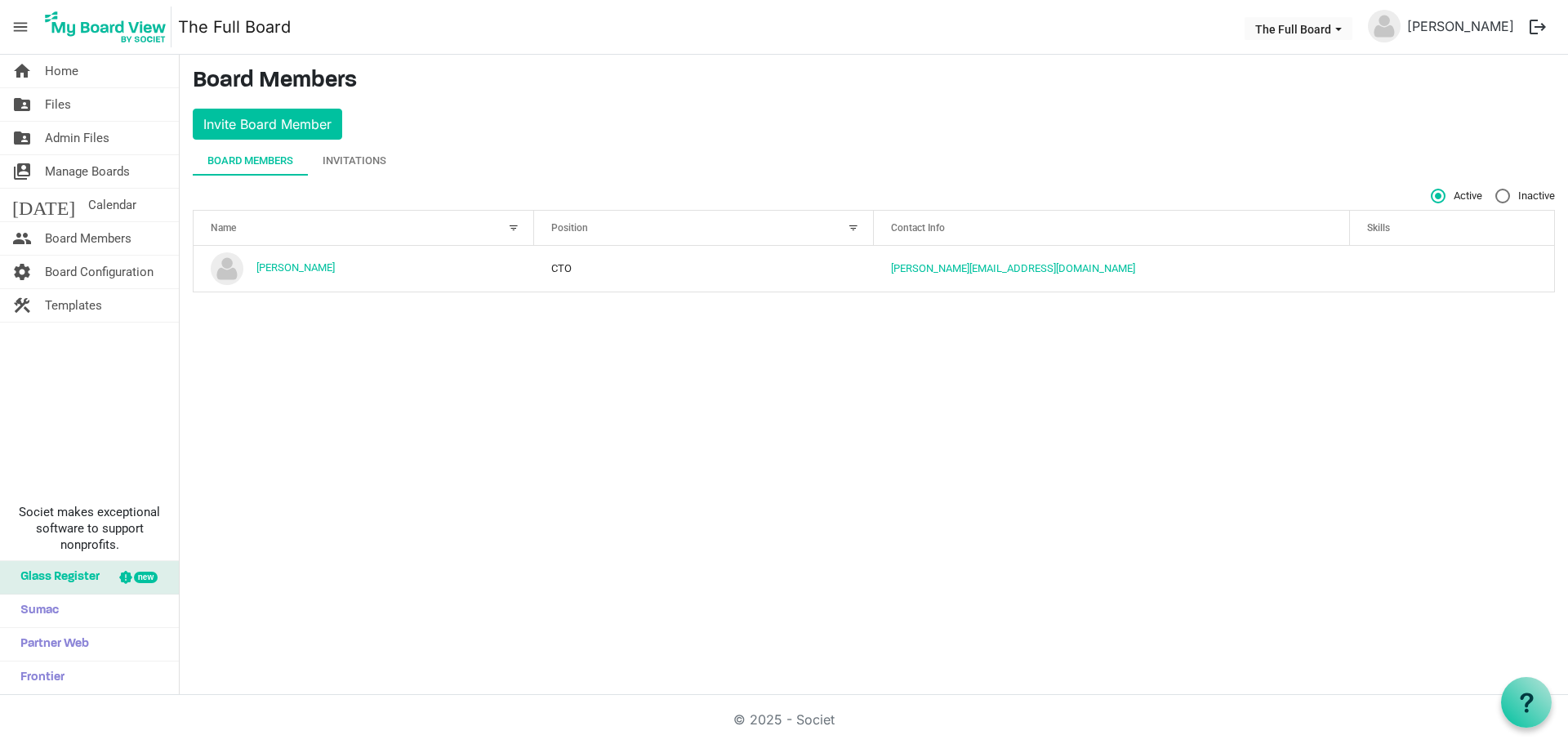
click at [491, 390] on div "home Home folder_shared Files folder_shared Admin Files switch_account Manage B…" at bounding box center [784, 375] width 1568 height 641
click at [1299, 23] on button "The Full Board" at bounding box center [1298, 29] width 107 height 23
click at [1088, 196] on div "Active Inactive" at bounding box center [873, 196] width 1362 height 15
click at [343, 153] on div "Invitations" at bounding box center [354, 160] width 63 height 16
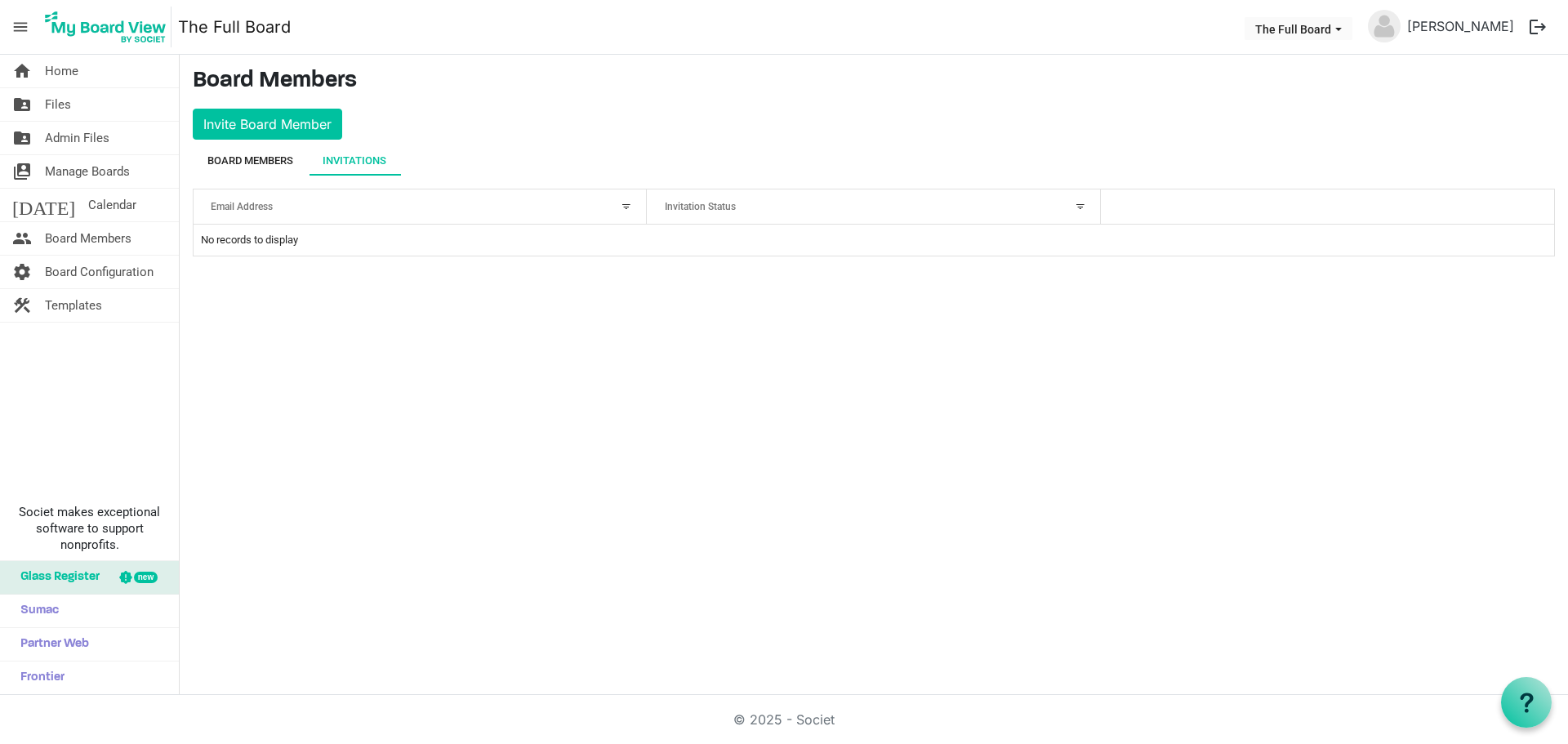
click at [268, 154] on div "Board Members" at bounding box center [250, 160] width 86 height 16
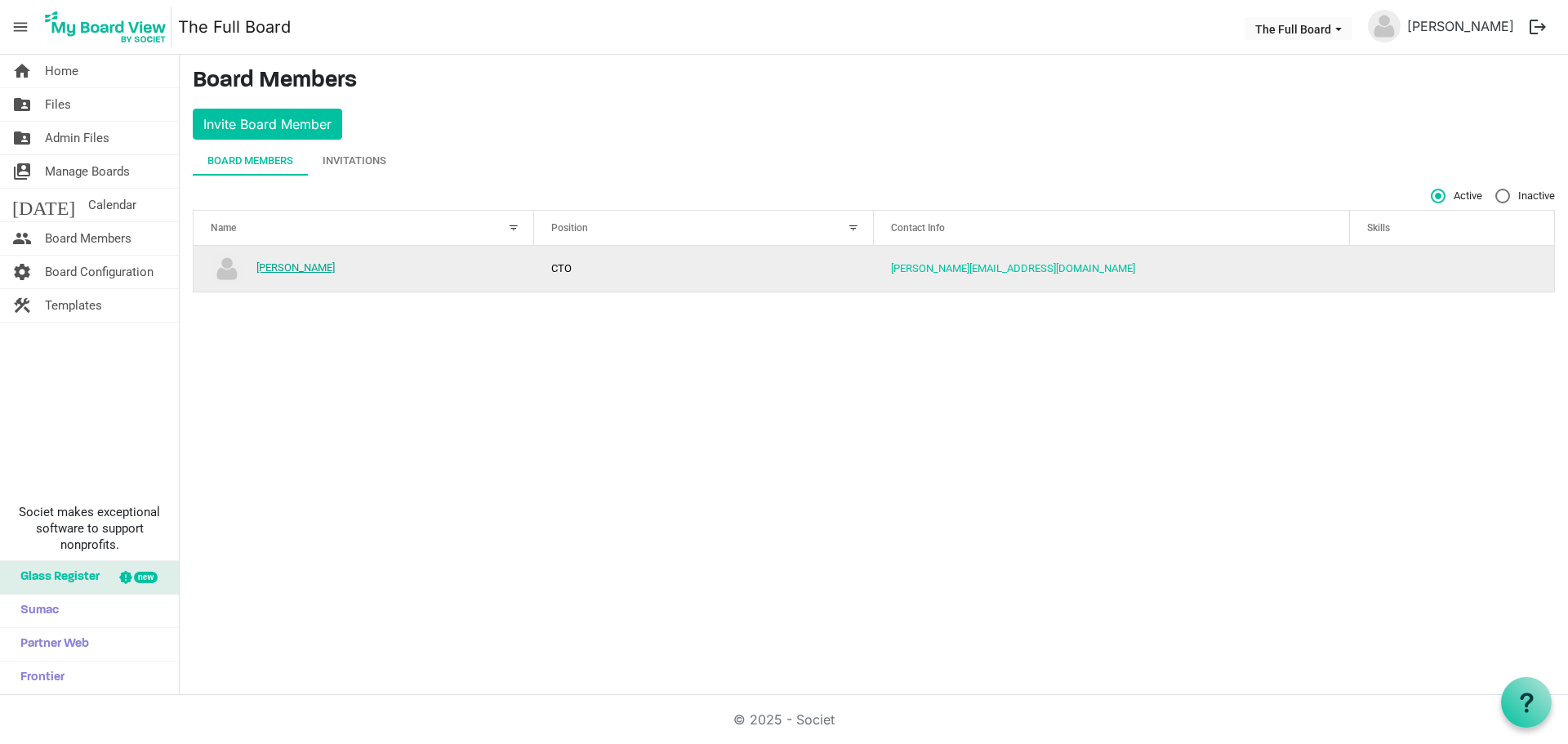
click at [318, 272] on link "[PERSON_NAME]" at bounding box center [296, 267] width 78 height 12
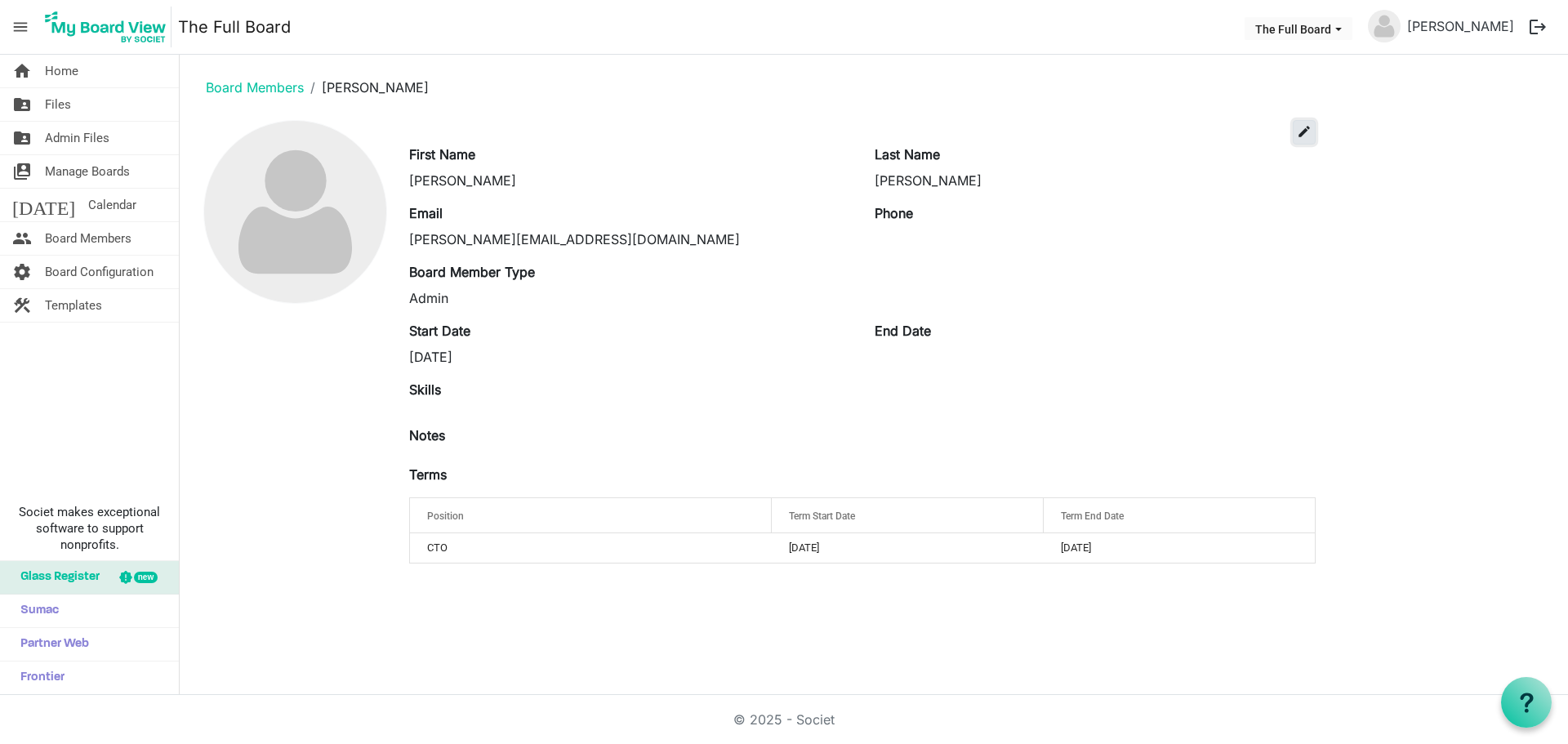
click at [1304, 135] on span "edit" at bounding box center [1304, 131] width 15 height 15
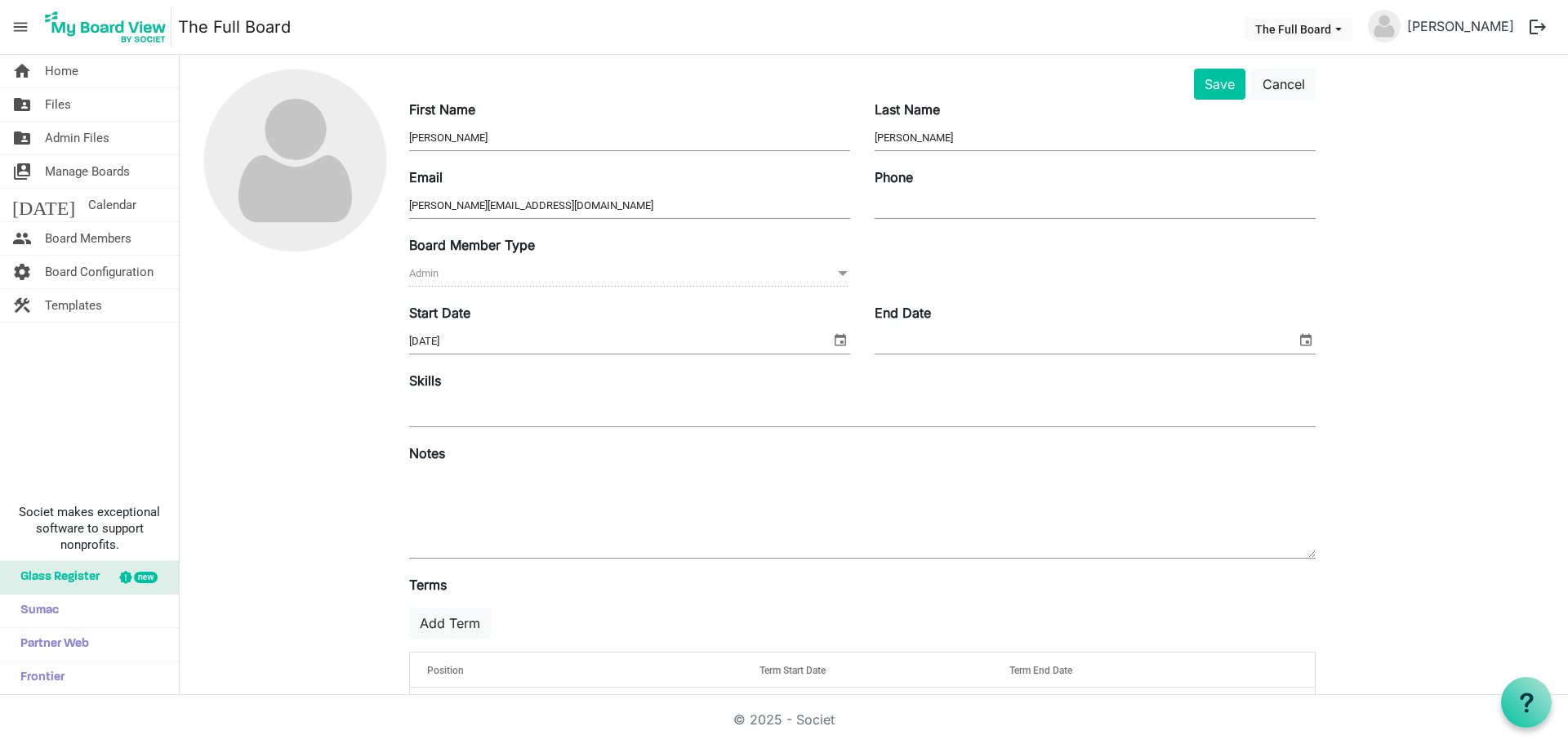
scroll to position [101, 0]
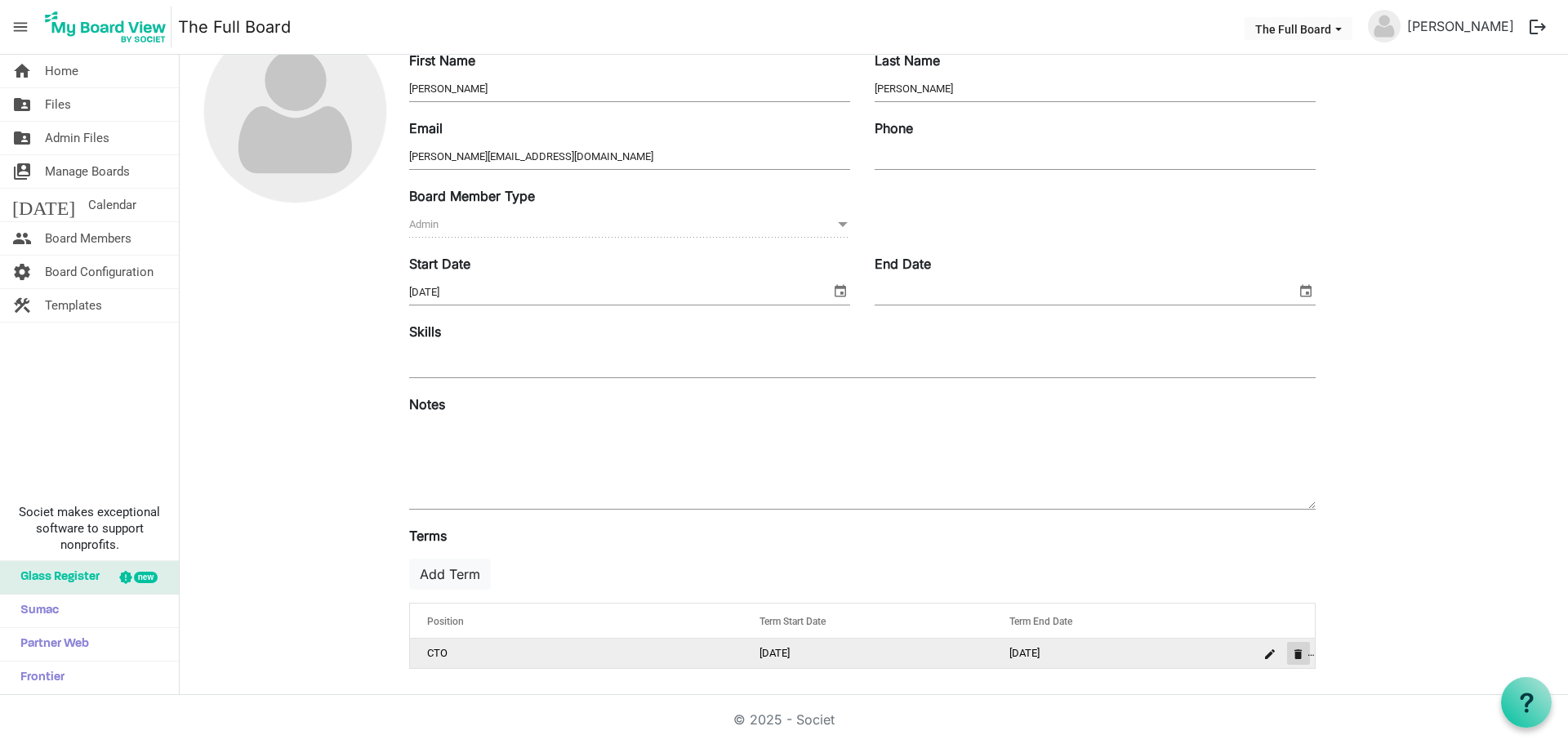
click at [1302, 660] on button "is Command column column header" at bounding box center [1298, 653] width 23 height 23
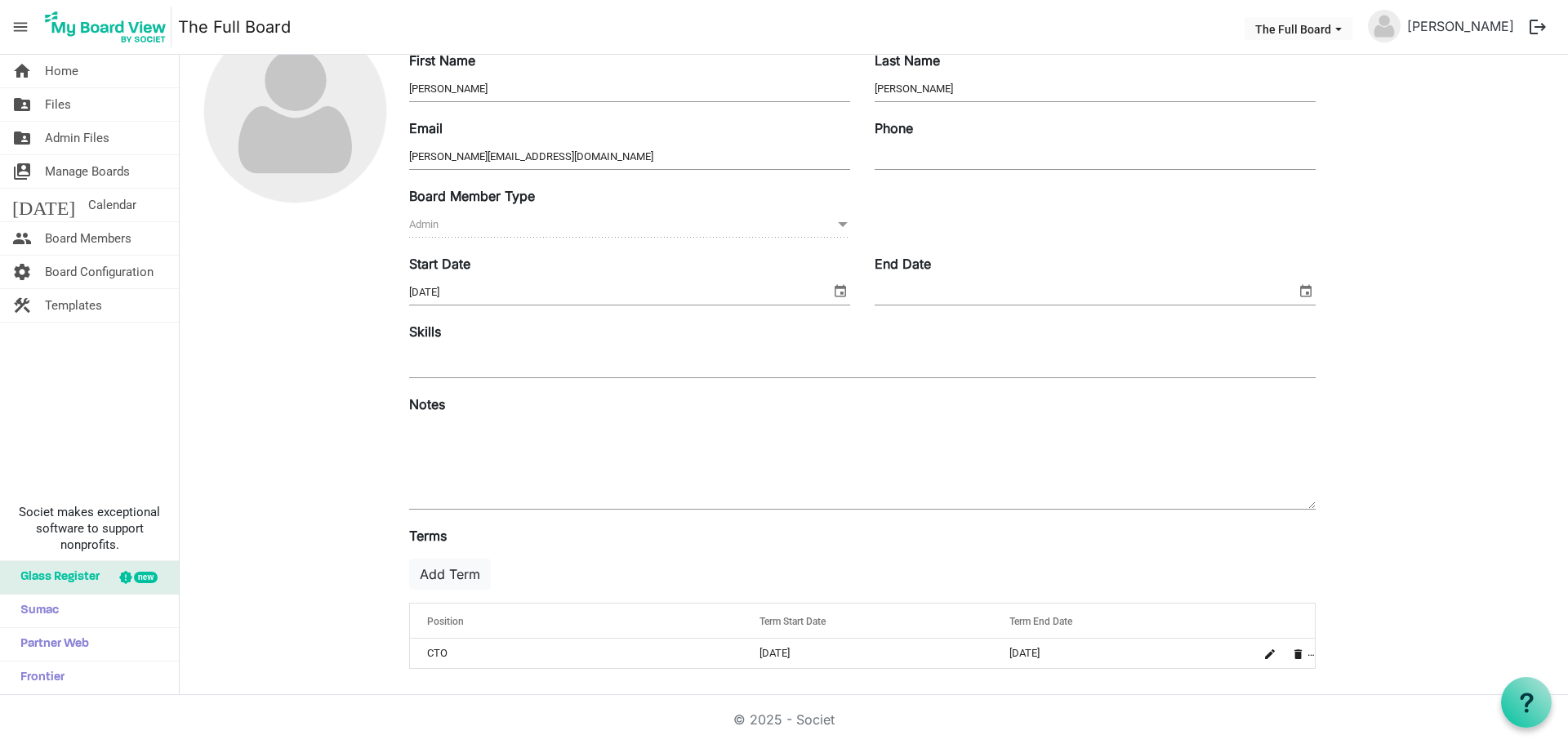
scroll to position [1, 0]
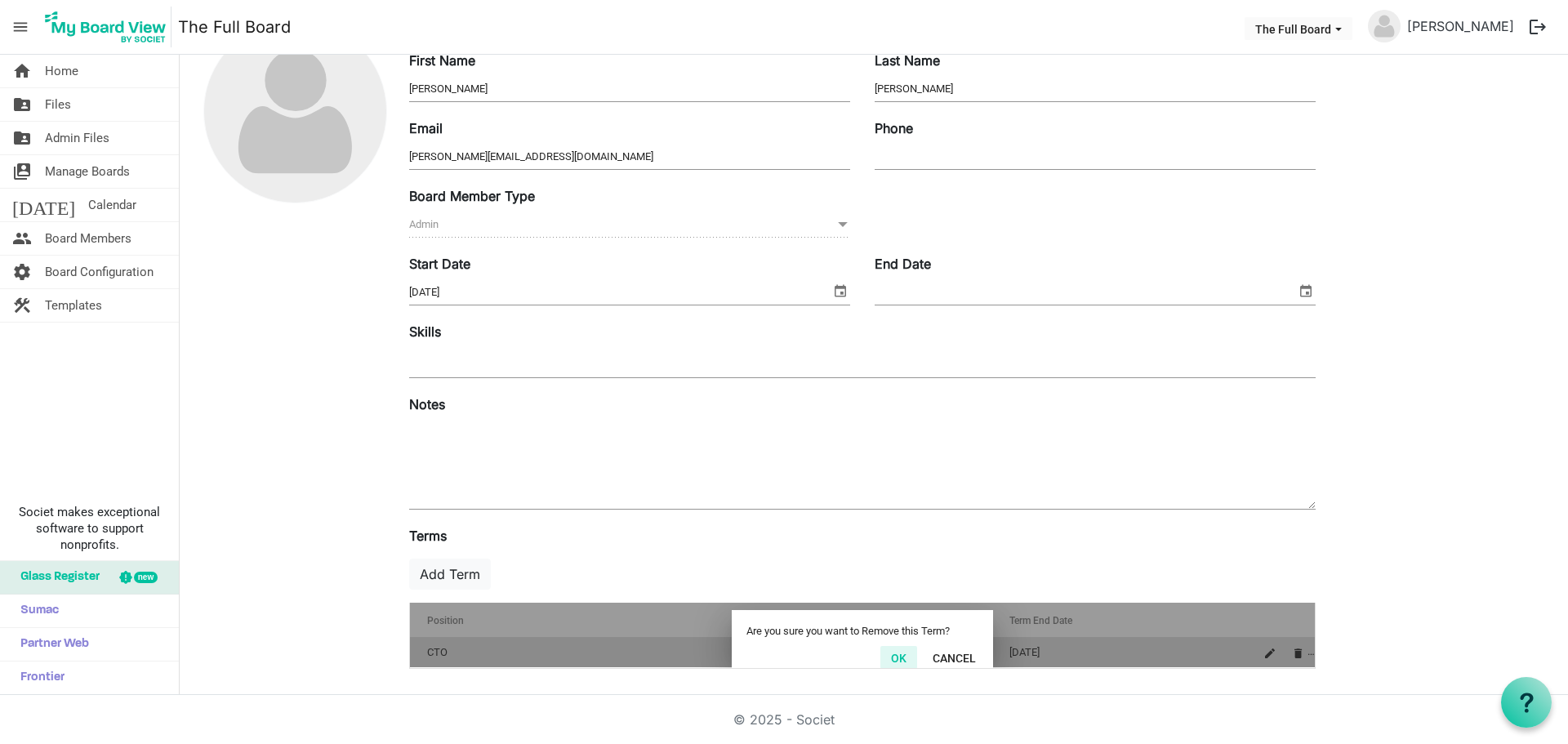
click at [903, 659] on button "OK" at bounding box center [899, 657] width 36 height 23
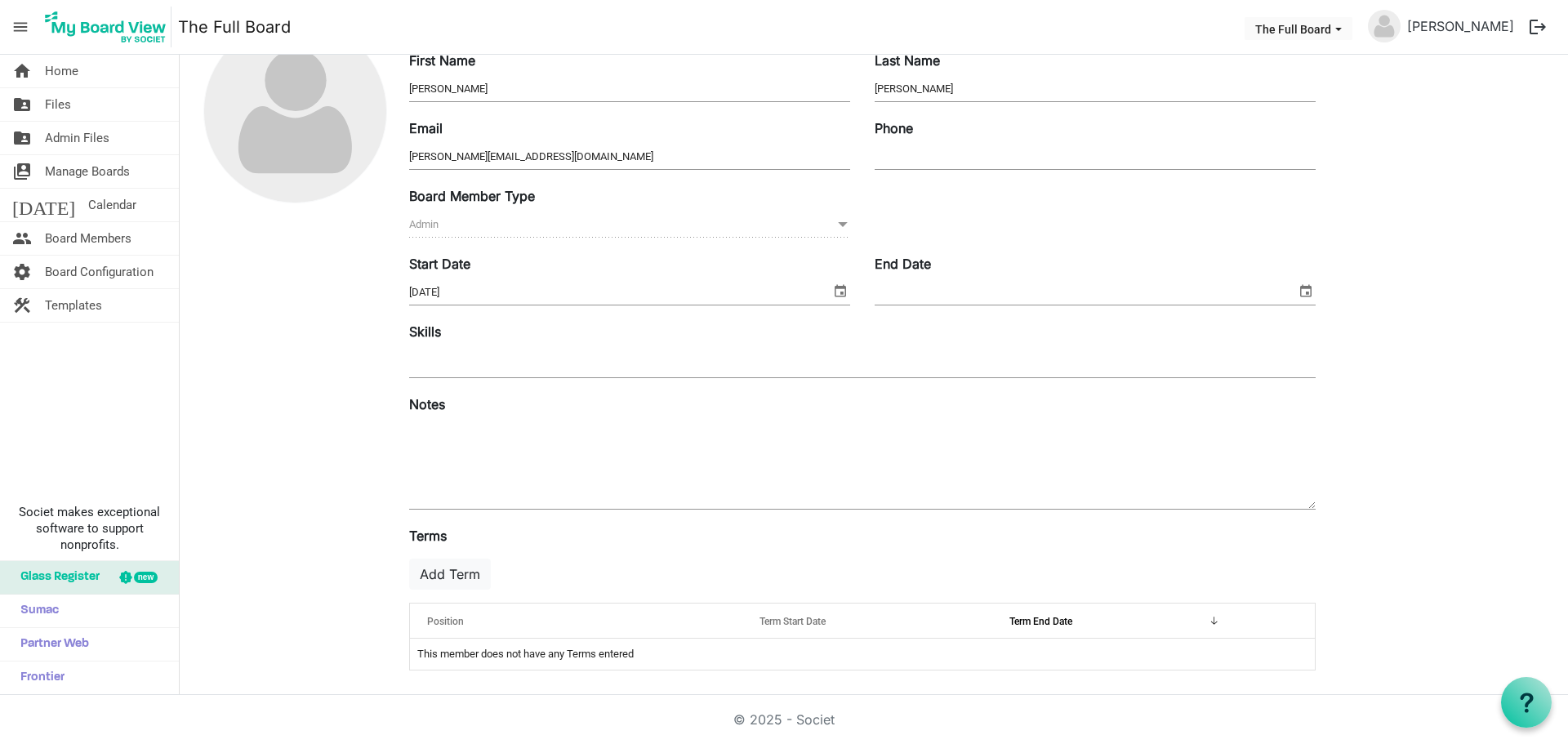
scroll to position [102, 0]
click at [460, 573] on button "Add Term" at bounding box center [450, 572] width 81 height 31
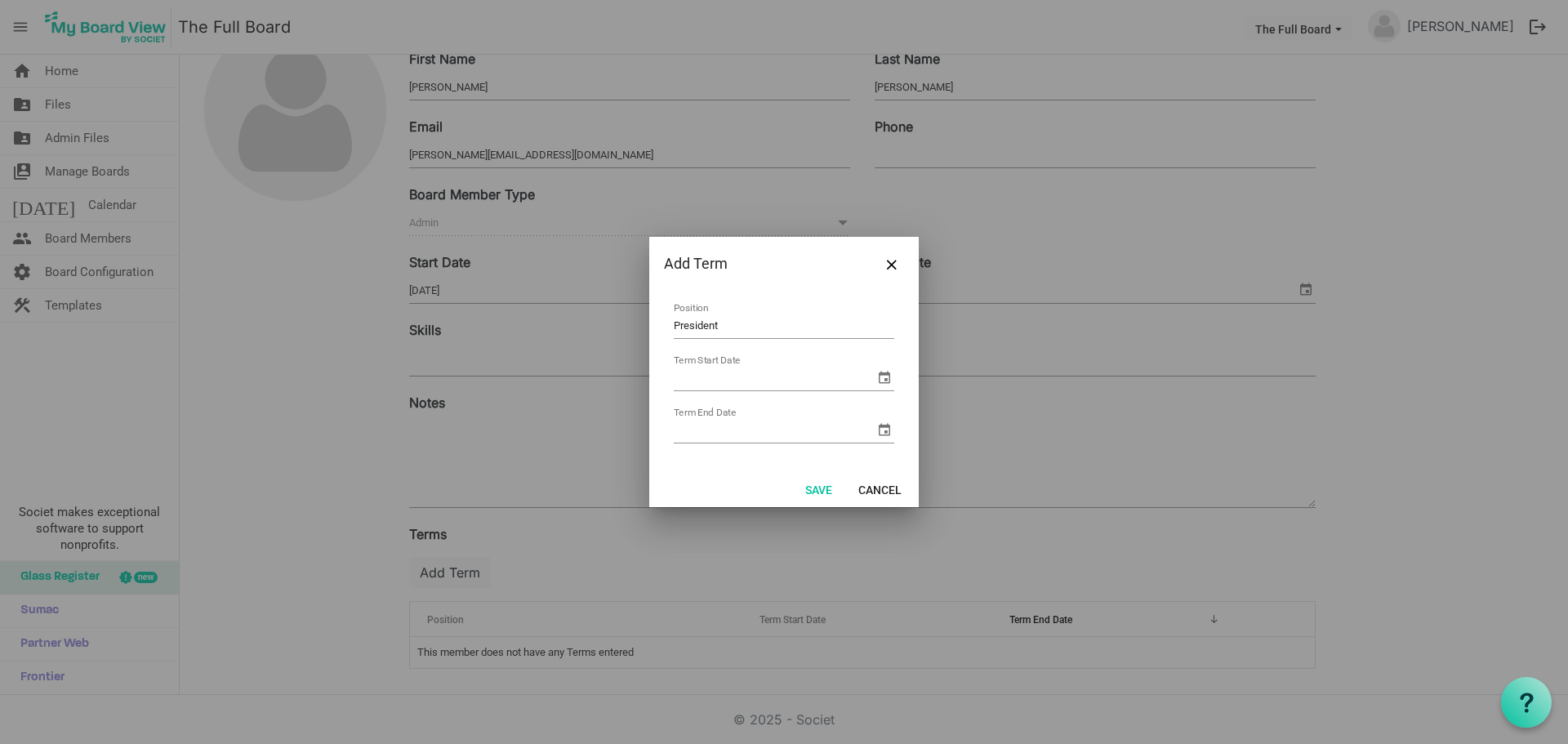
type input "President"
drag, startPoint x: 856, startPoint y: 370, endPoint x: 877, endPoint y: 374, distance: 21.4
click at [863, 370] on input "Term Start Date" at bounding box center [774, 378] width 201 height 24
click at [880, 375] on span "select" at bounding box center [884, 377] width 20 height 20
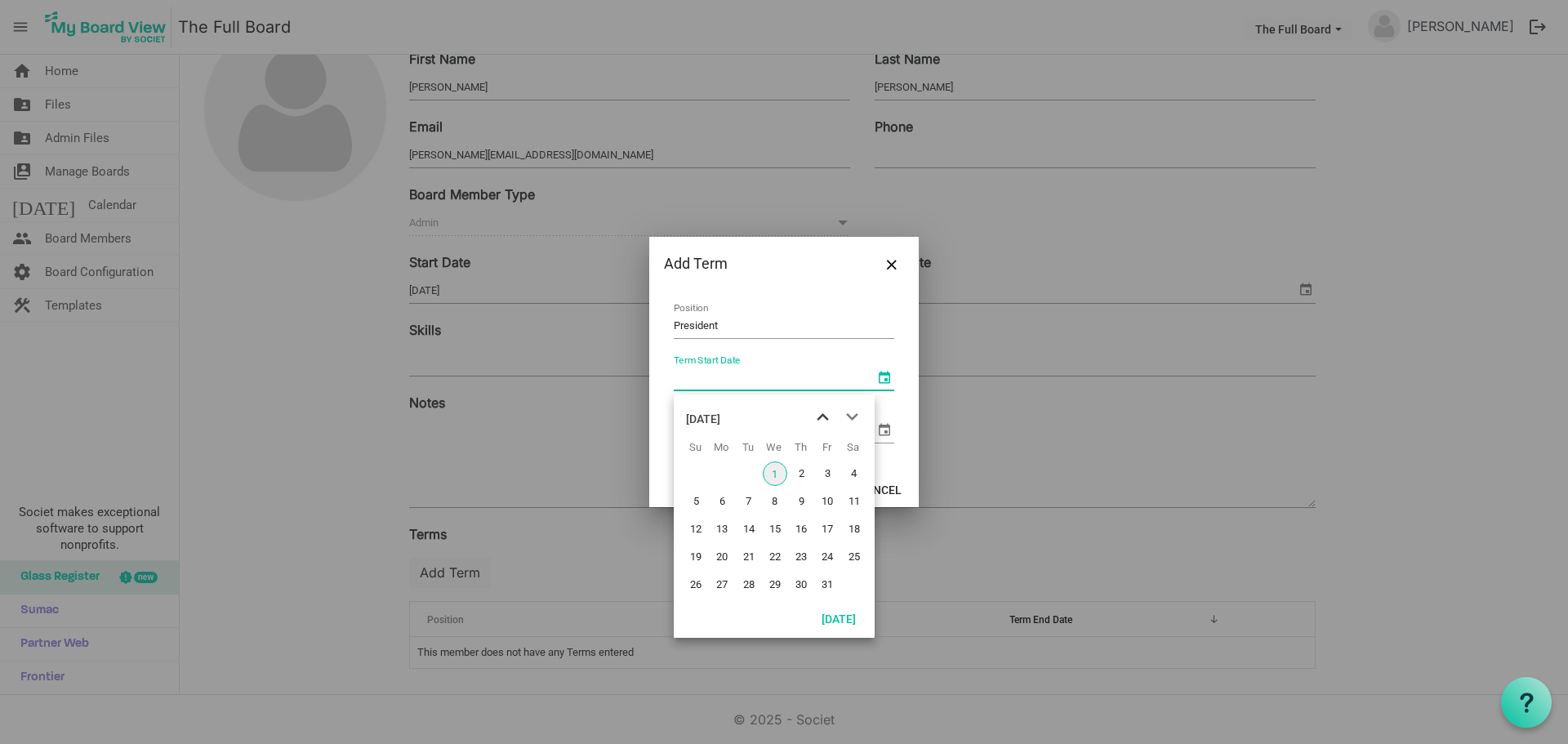
click at [821, 414] on span "previous month" at bounding box center [823, 417] width 29 height 29
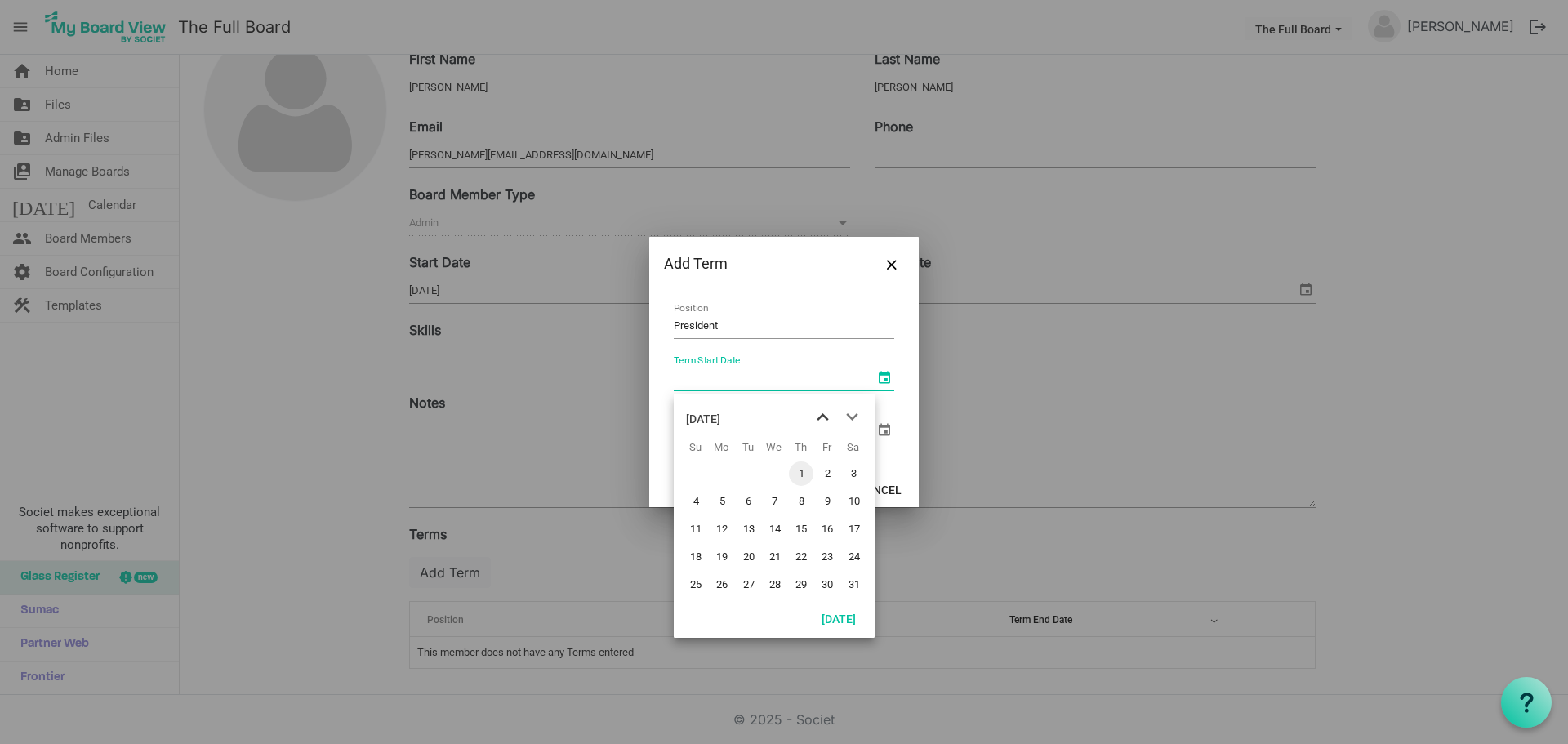
click at [821, 414] on span "previous month" at bounding box center [823, 417] width 29 height 29
click at [770, 472] on span "1" at bounding box center [775, 473] width 24 height 24
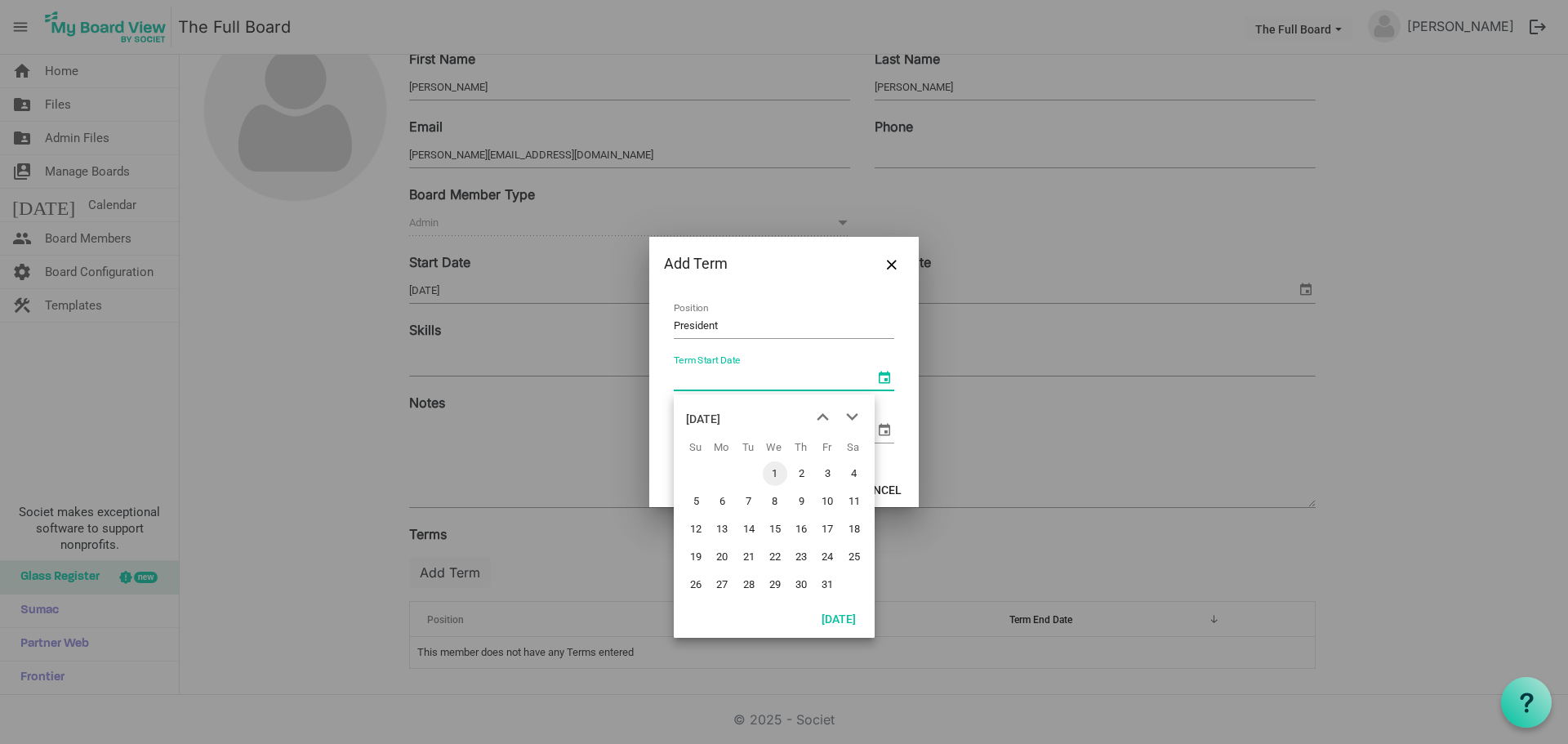
type input "1/1/2025"
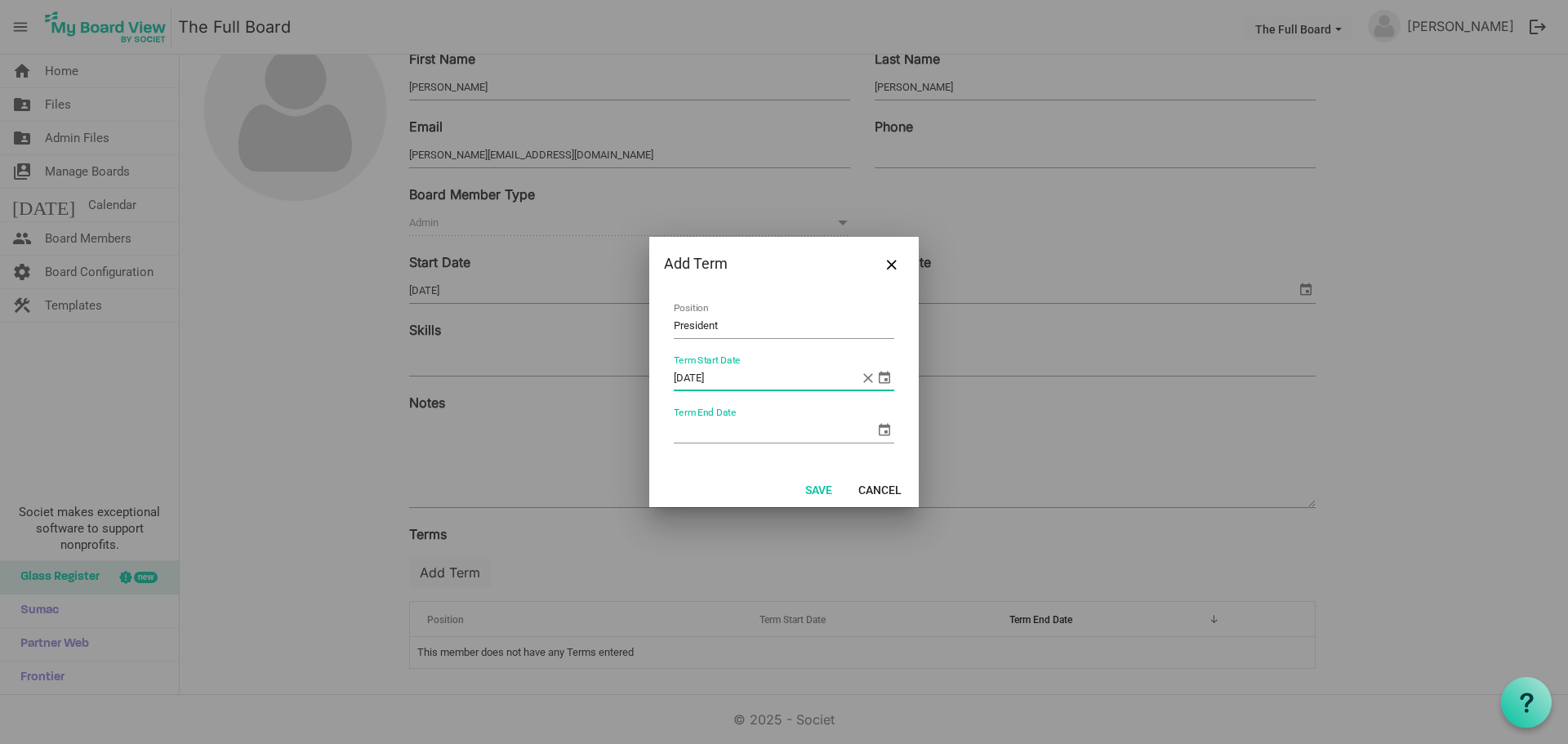
click at [879, 438] on span "select" at bounding box center [884, 429] width 20 height 20
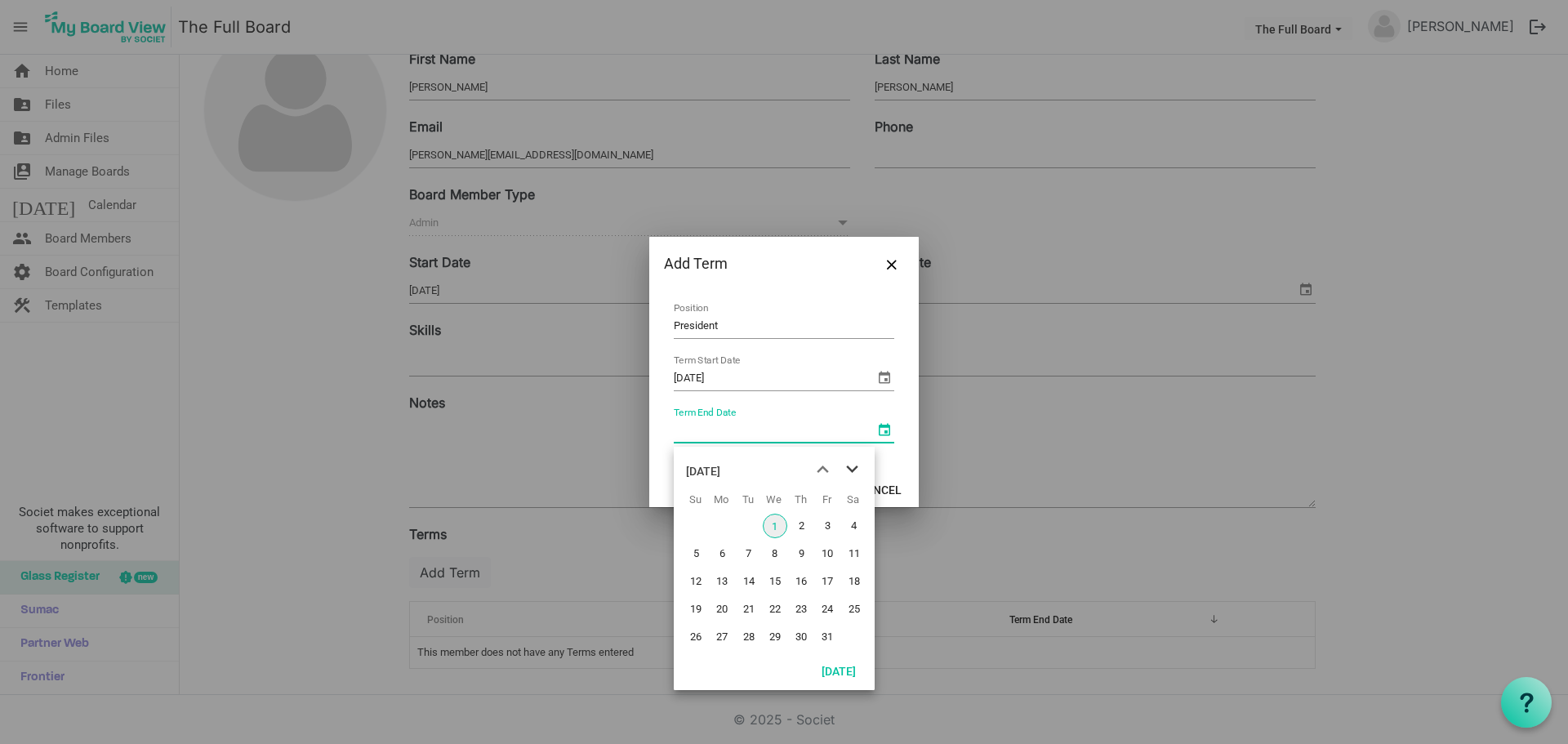
click at [846, 464] on span "next month" at bounding box center [852, 470] width 29 height 29
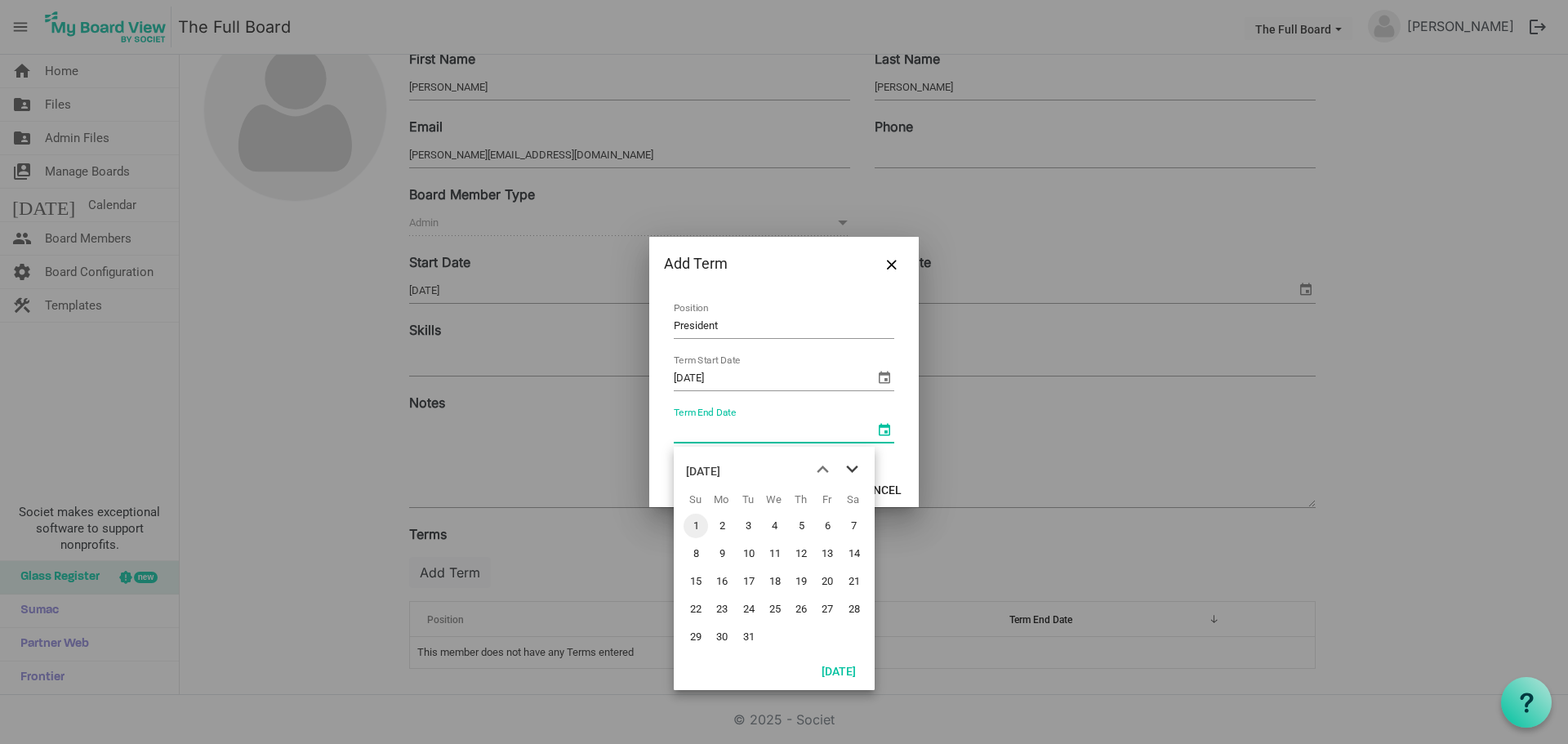
click at [846, 464] on span "next month" at bounding box center [852, 470] width 29 height 29
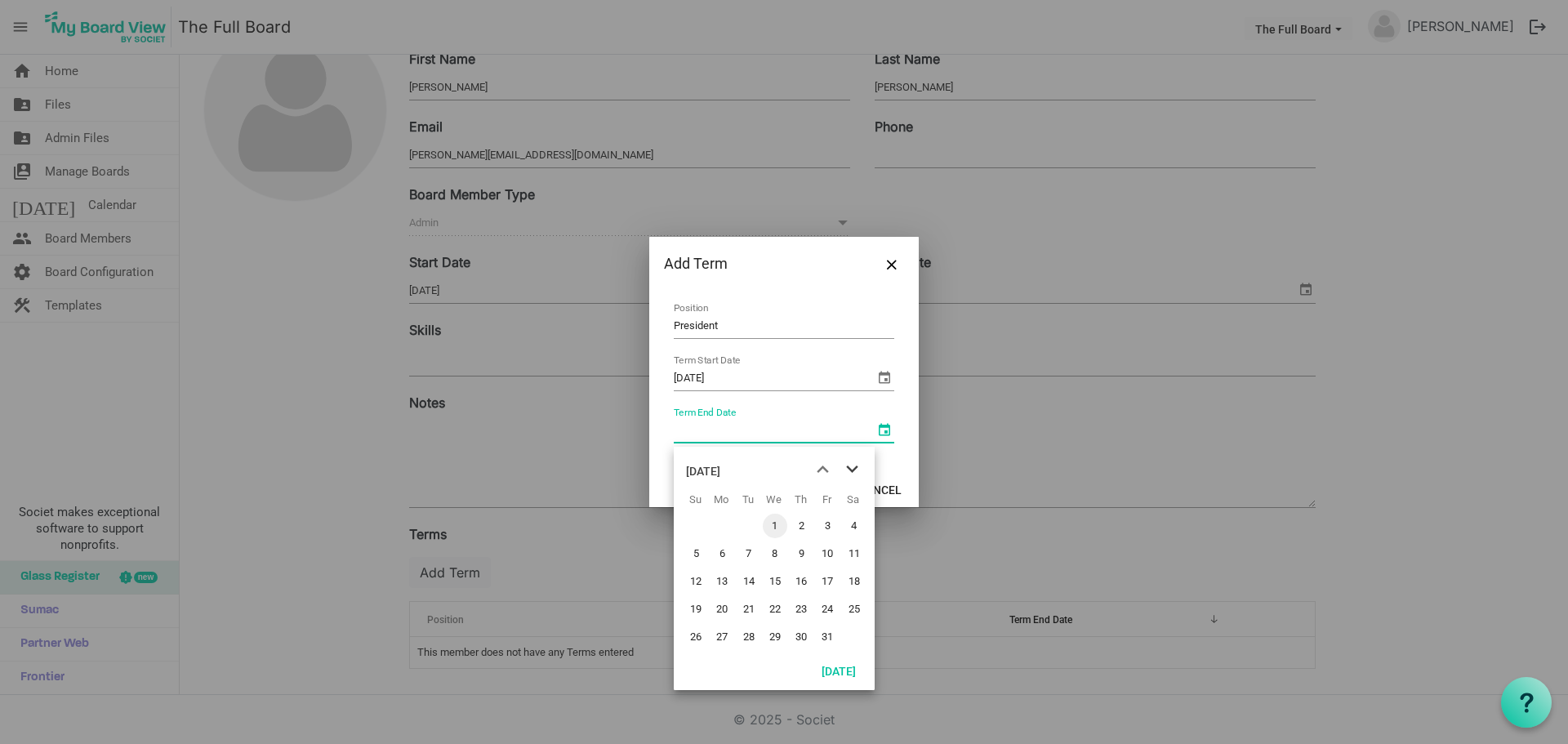
click at [846, 464] on span "next month" at bounding box center [852, 470] width 29 height 29
click at [804, 636] on span "31" at bounding box center [801, 637] width 24 height 24
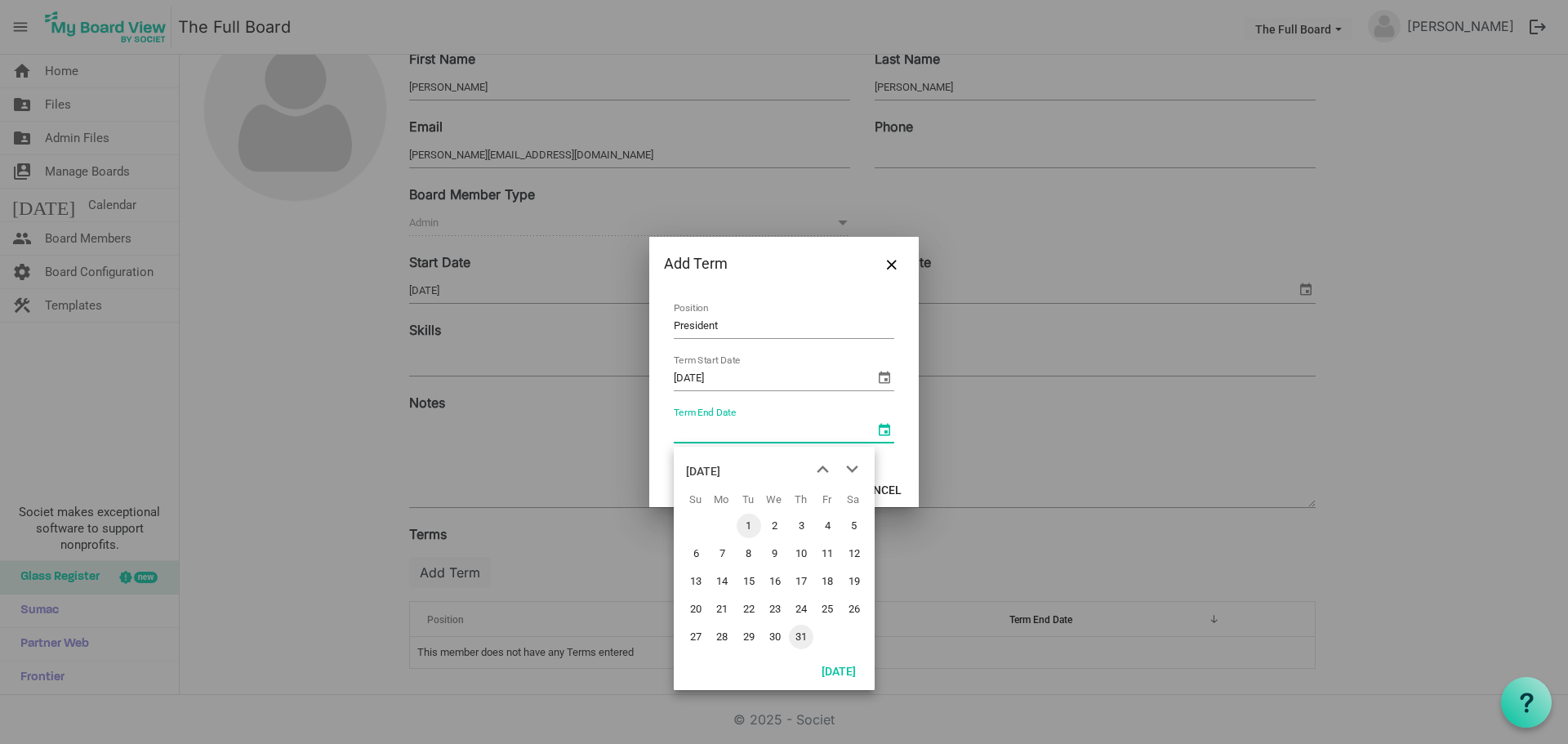
type input "12/31/2026"
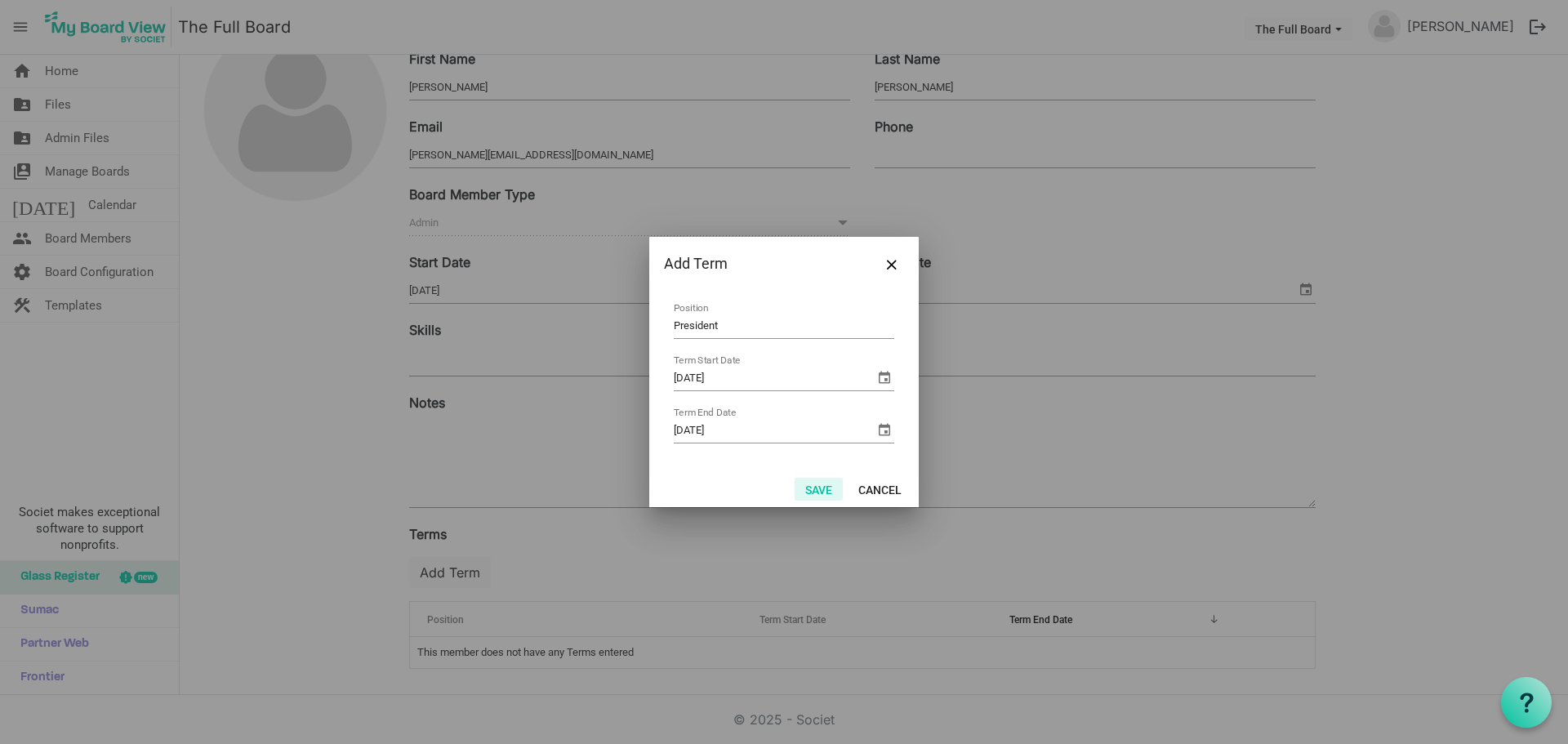
click at [820, 492] on button "Save" at bounding box center [819, 489] width 49 height 23
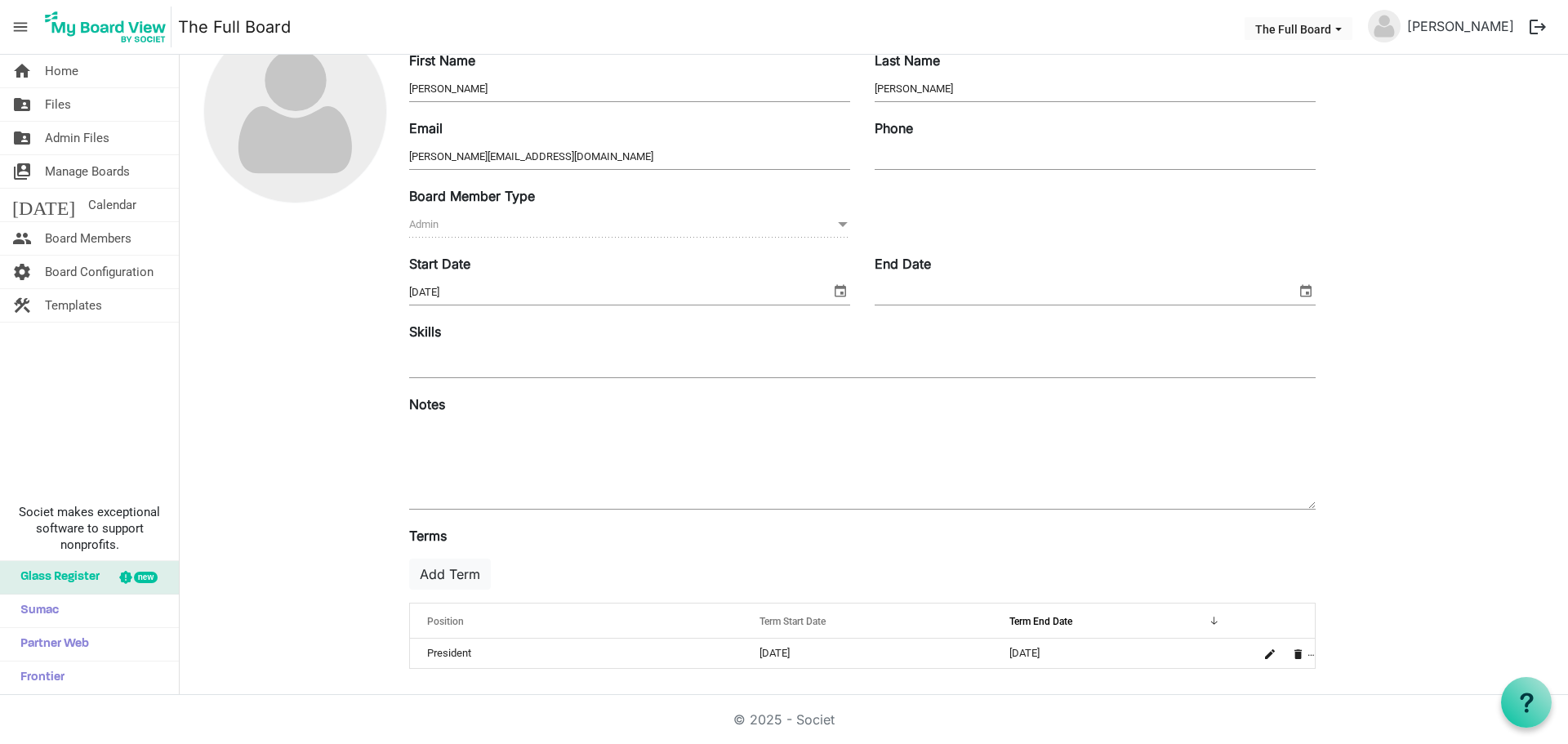
scroll to position [0, 0]
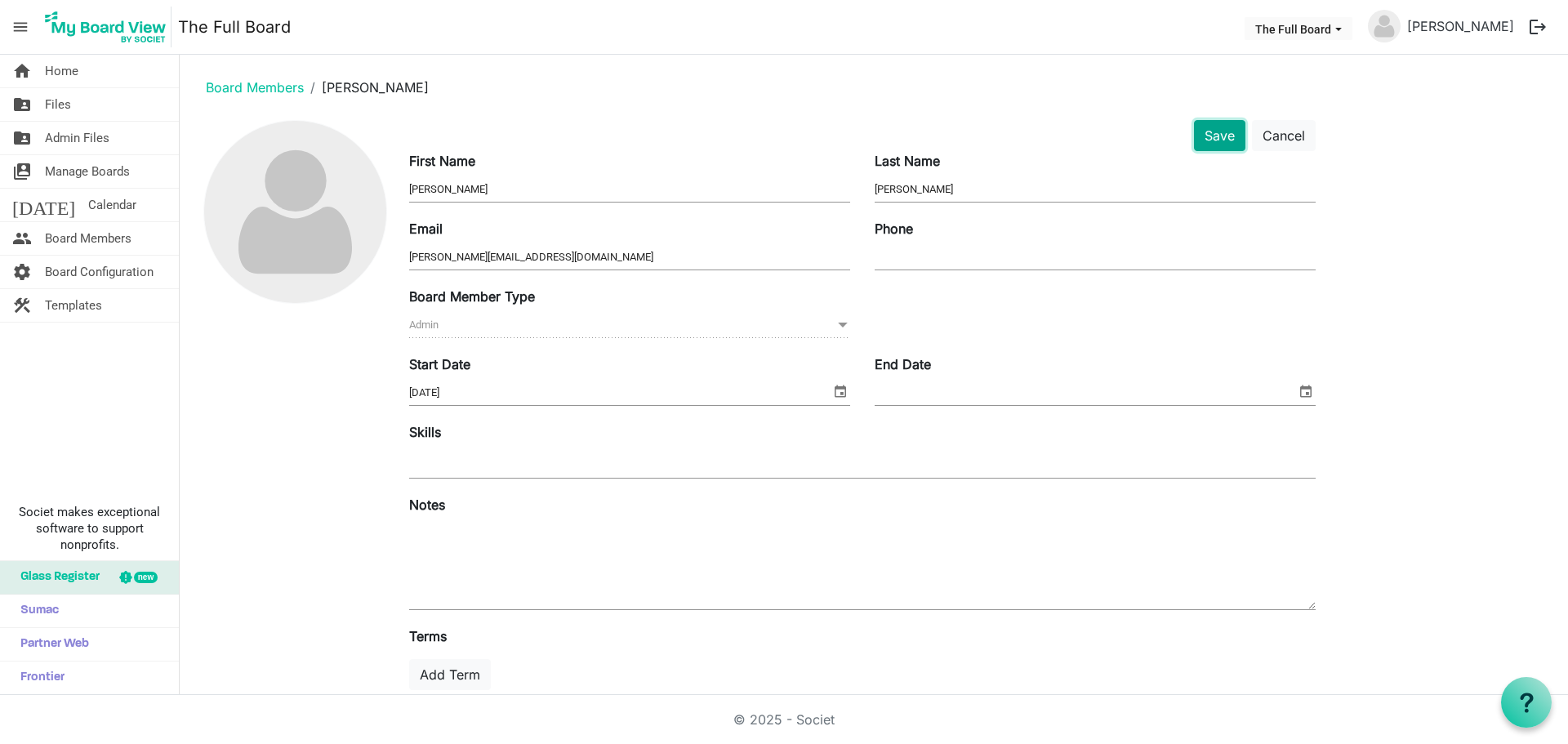
click at [1229, 134] on button "Save" at bounding box center [1219, 135] width 51 height 31
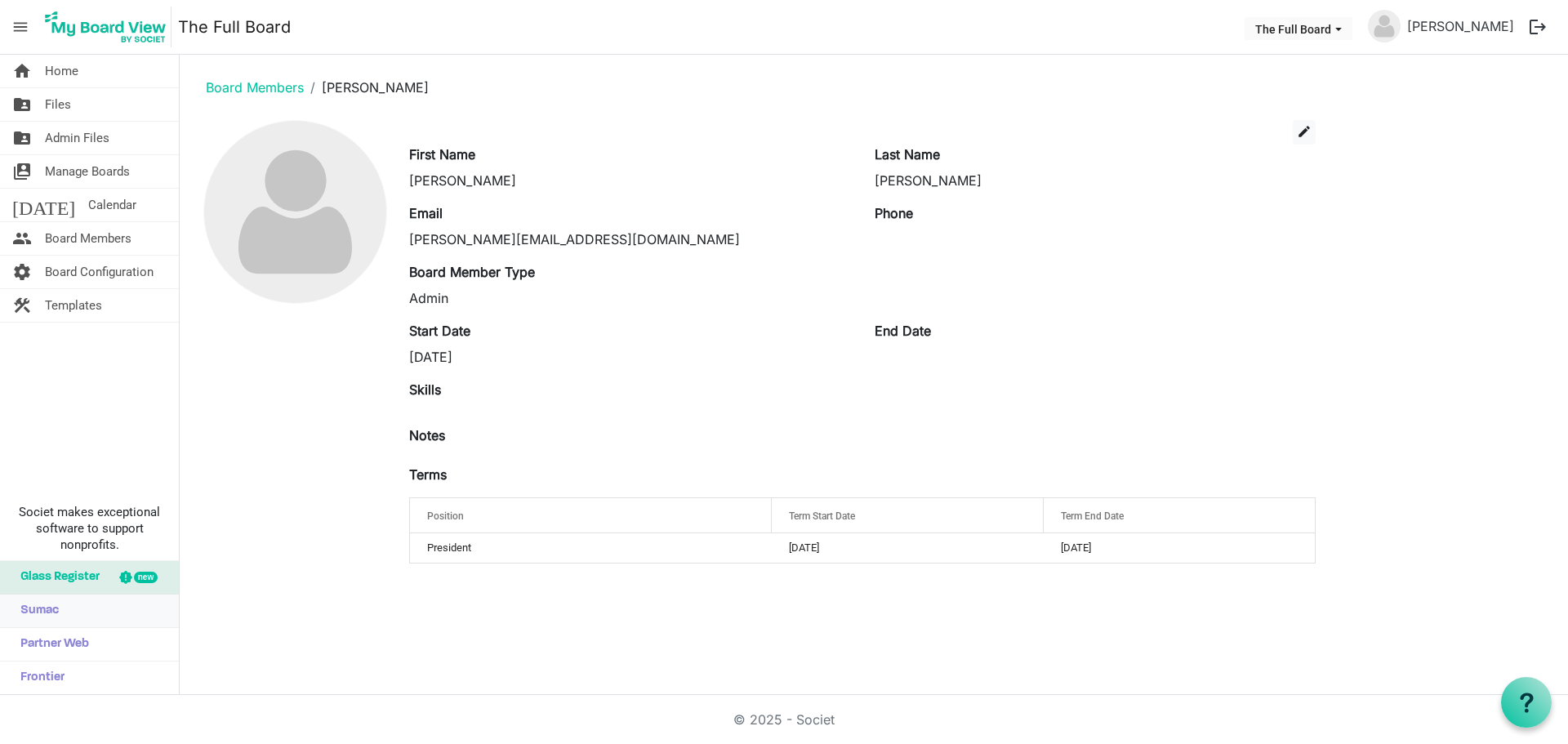
click at [41, 604] on span "Sumac" at bounding box center [36, 611] width 47 height 33
click at [62, 649] on span "Partner Web" at bounding box center [50, 644] width 77 height 33
click at [45, 686] on span "Frontier" at bounding box center [38, 678] width 52 height 33
click at [63, 608] on link "Sumac" at bounding box center [89, 611] width 179 height 33
click at [63, 165] on span "Manage Boards" at bounding box center [88, 172] width 85 height 33
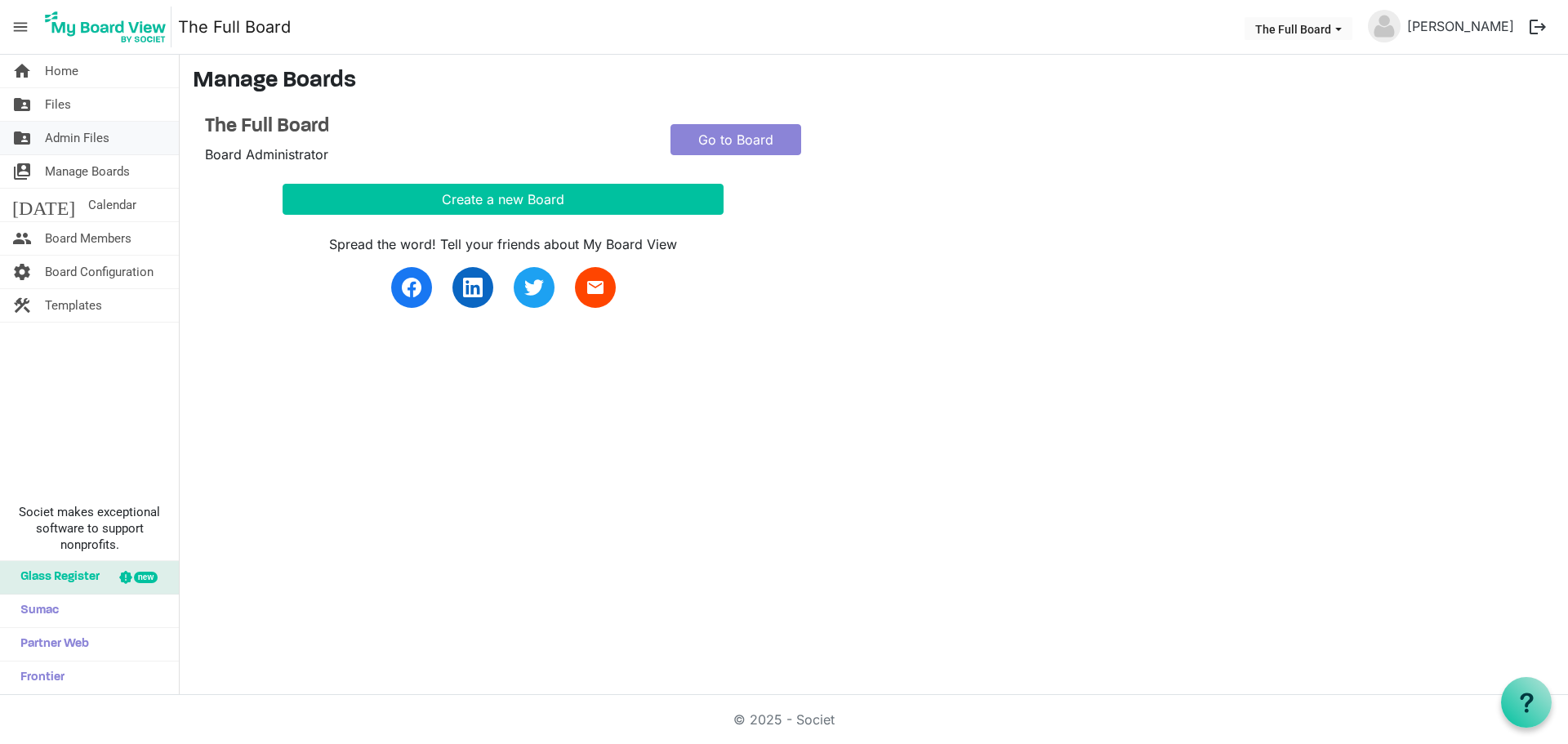
click at [76, 140] on span "Admin Files" at bounding box center [77, 138] width 64 height 33
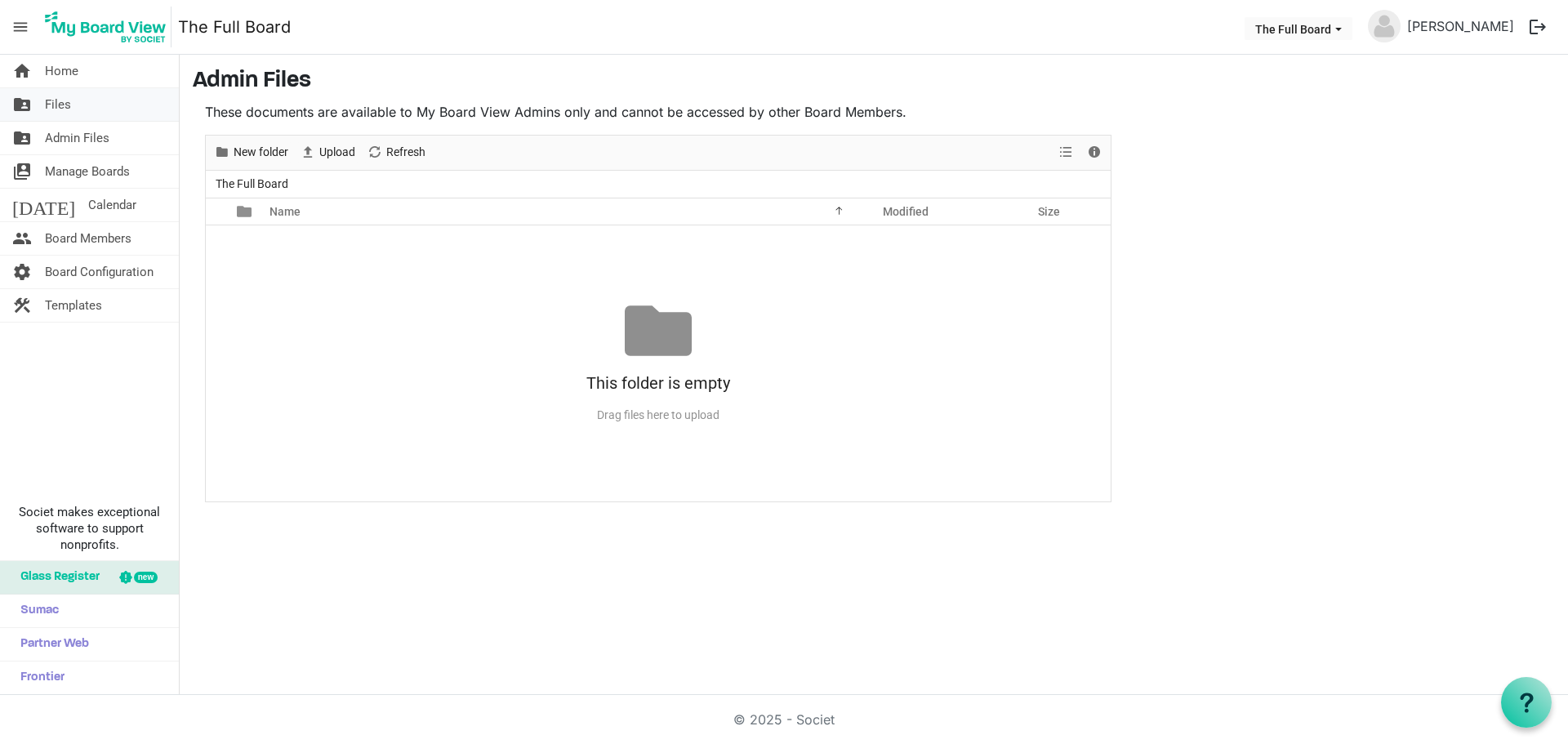
click at [101, 102] on link "folder_shared Files" at bounding box center [89, 105] width 179 height 33
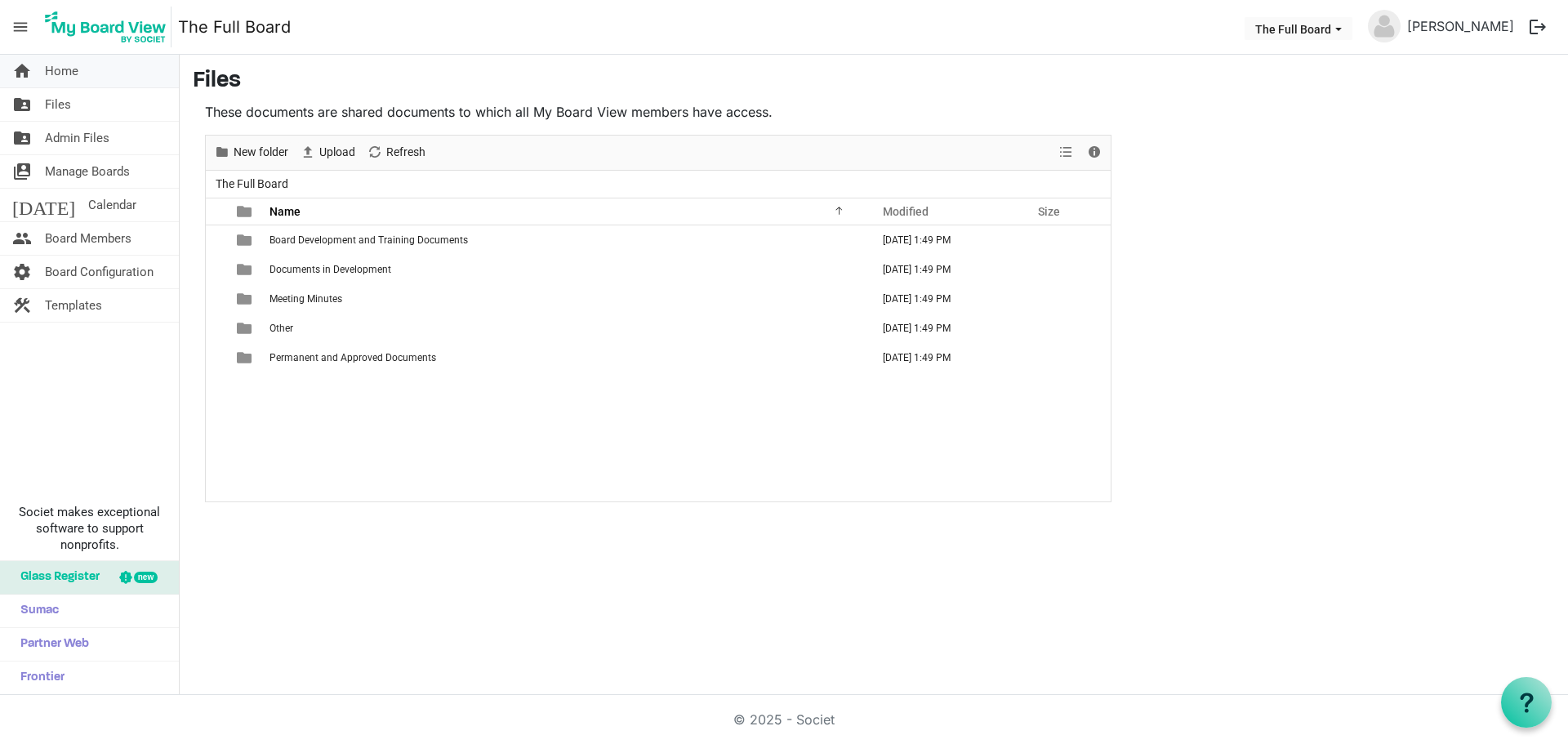
click at [69, 77] on span "Home" at bounding box center [62, 71] width 34 height 33
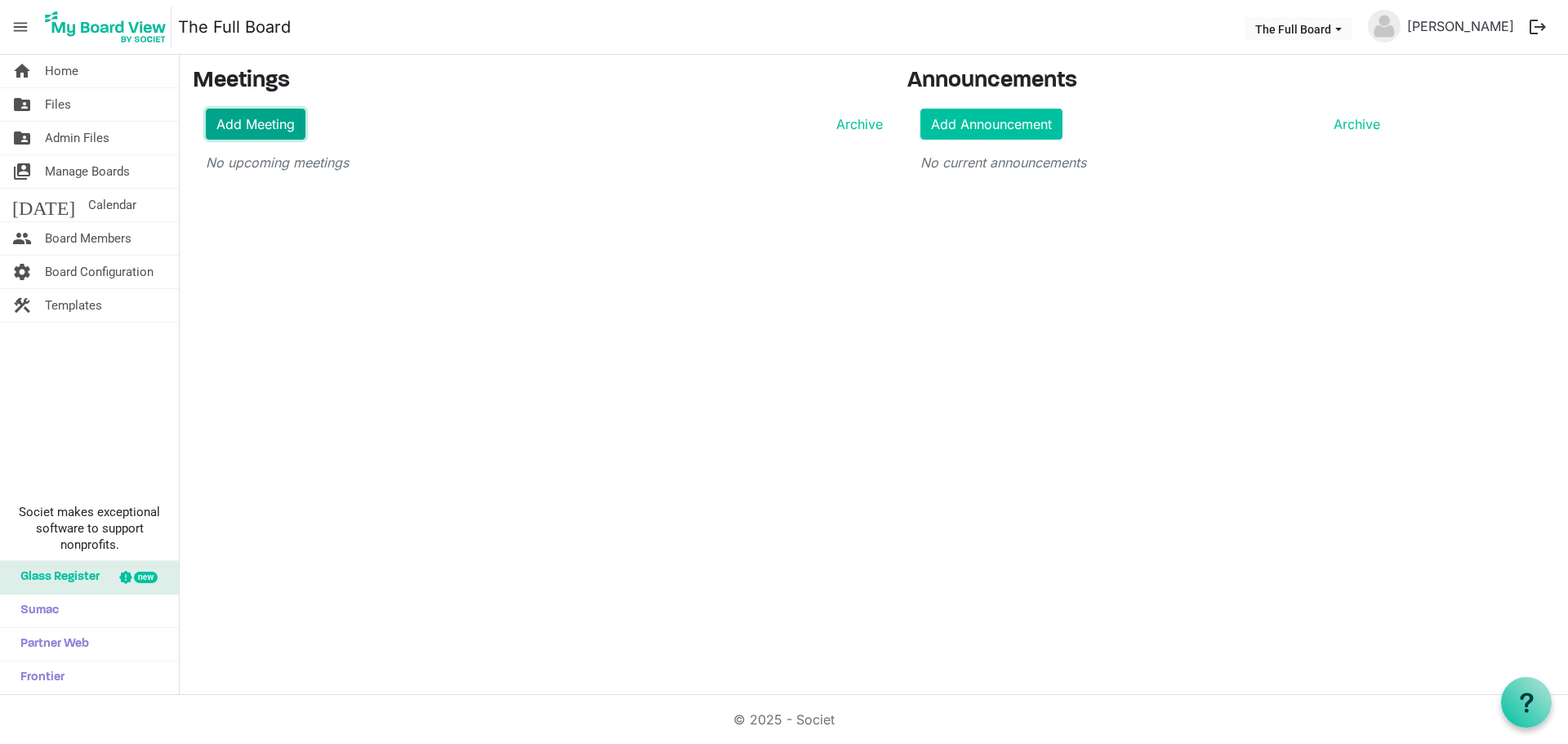
click at [294, 124] on link "Add Meeting" at bounding box center [255, 124] width 100 height 31
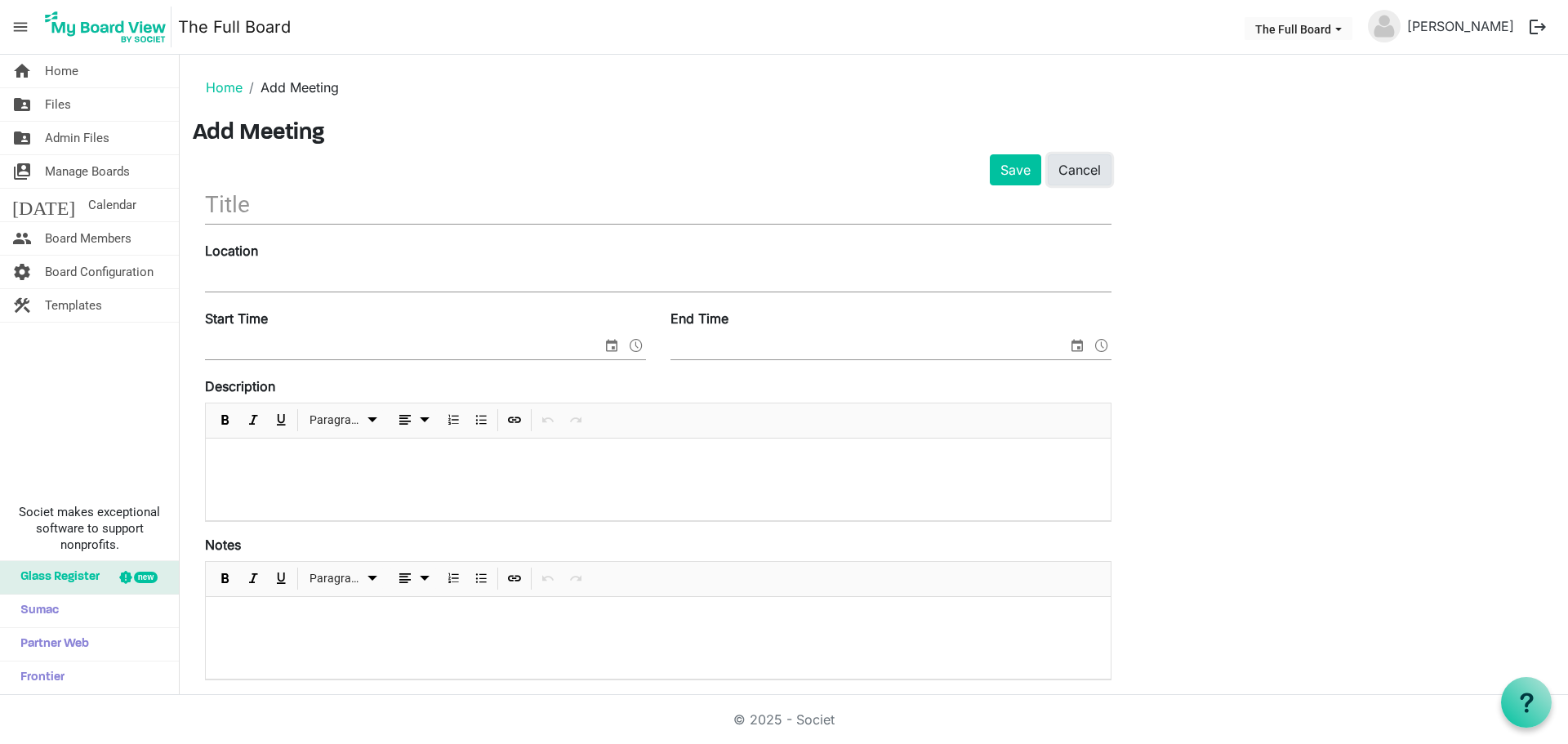
click at [1084, 173] on link "Cancel" at bounding box center [1079, 170] width 63 height 31
